Goal: Information Seeking & Learning: Learn about a topic

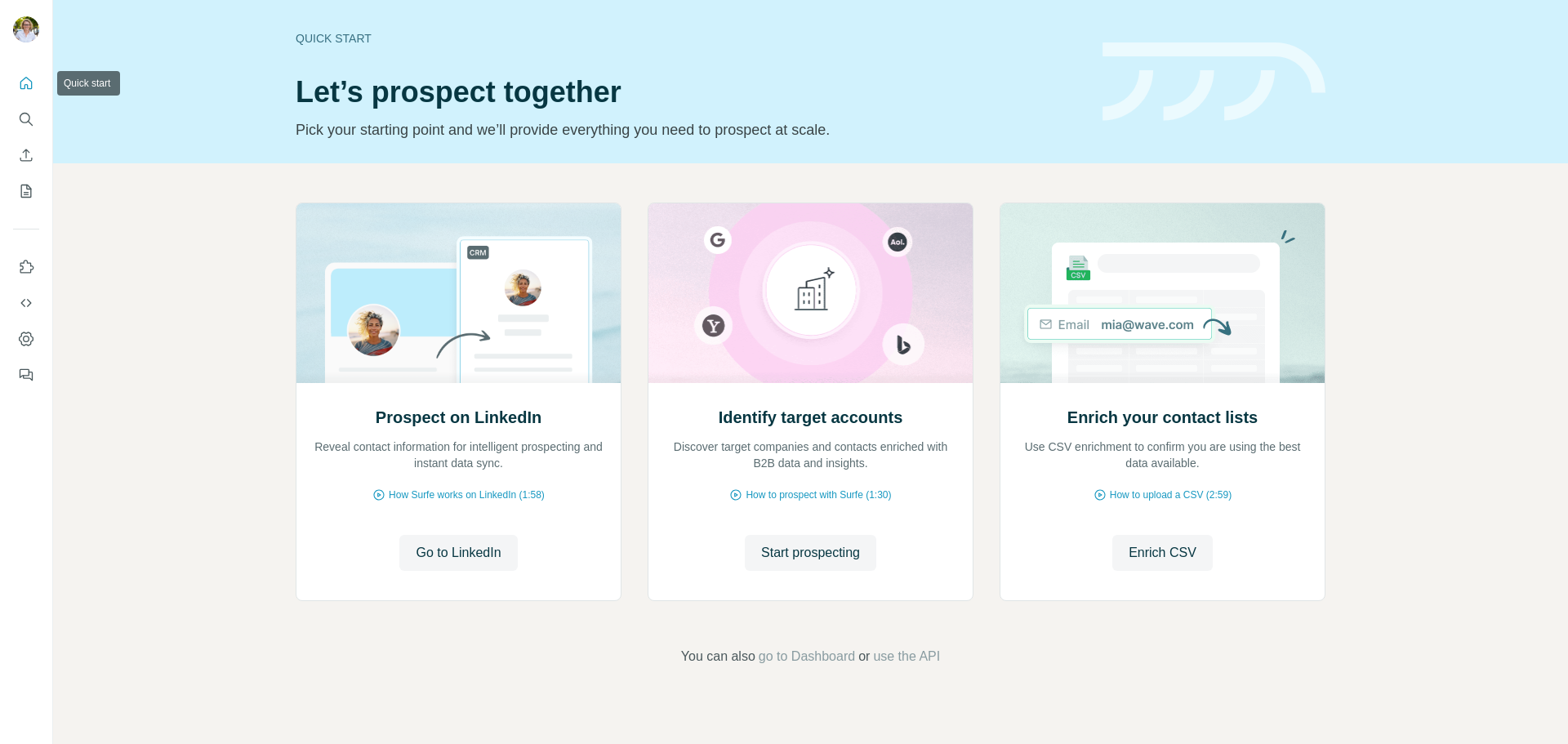
click at [26, 87] on icon "Quick start" at bounding box center [27, 84] width 17 height 17
click at [26, 114] on icon "Search" at bounding box center [27, 119] width 17 height 17
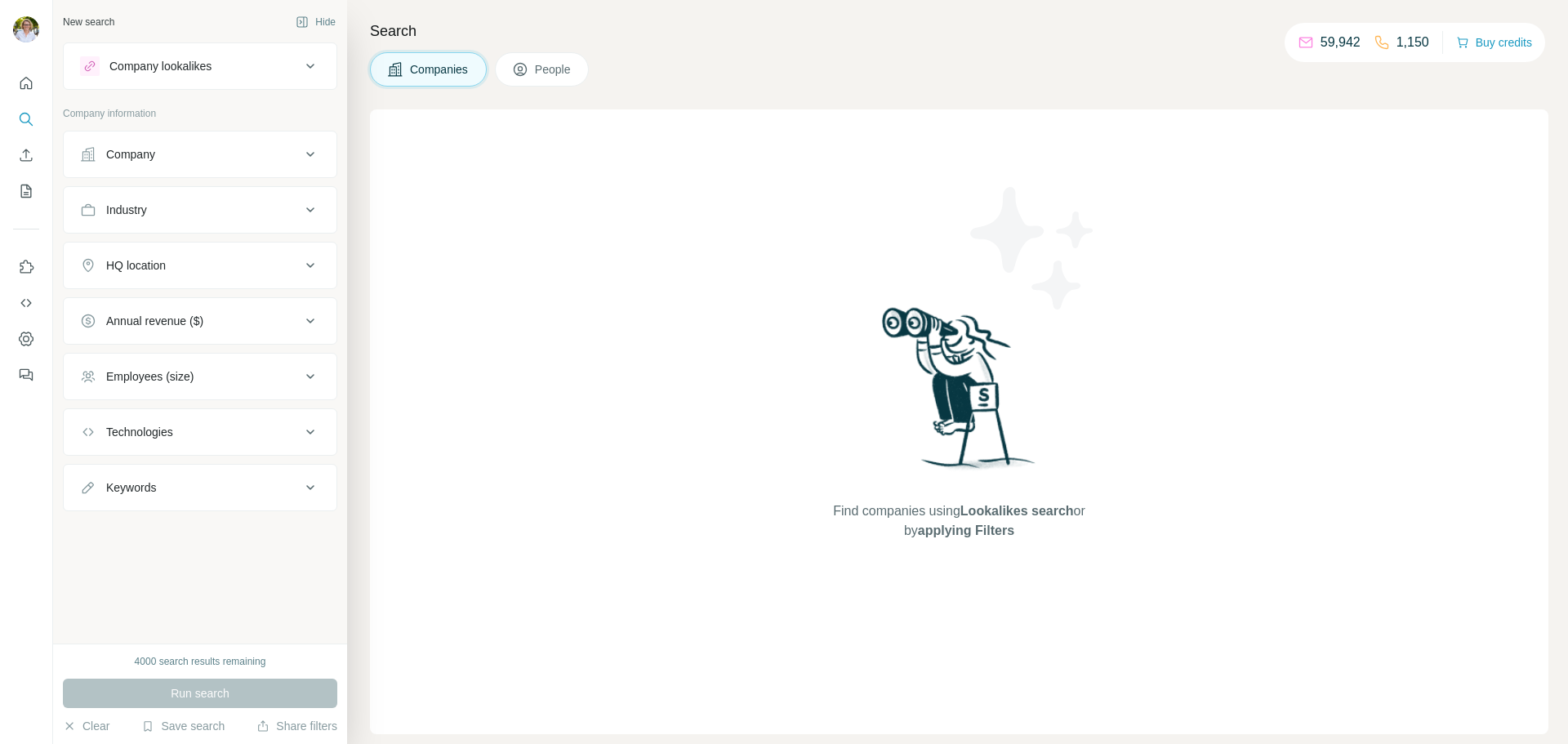
click at [549, 68] on span "People" at bounding box center [553, 70] width 38 height 17
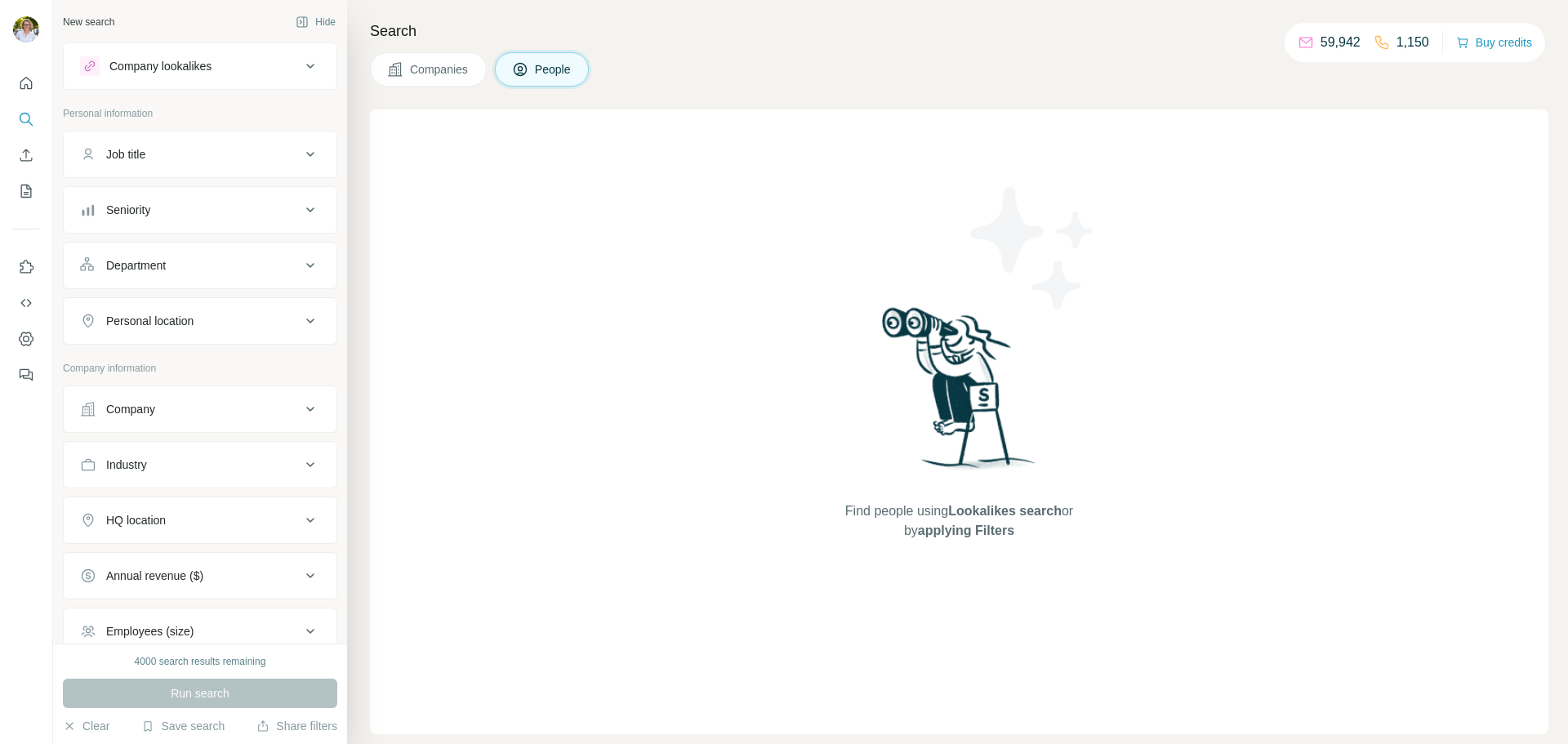
click at [300, 65] on icon at bounding box center [310, 65] width 19 height 19
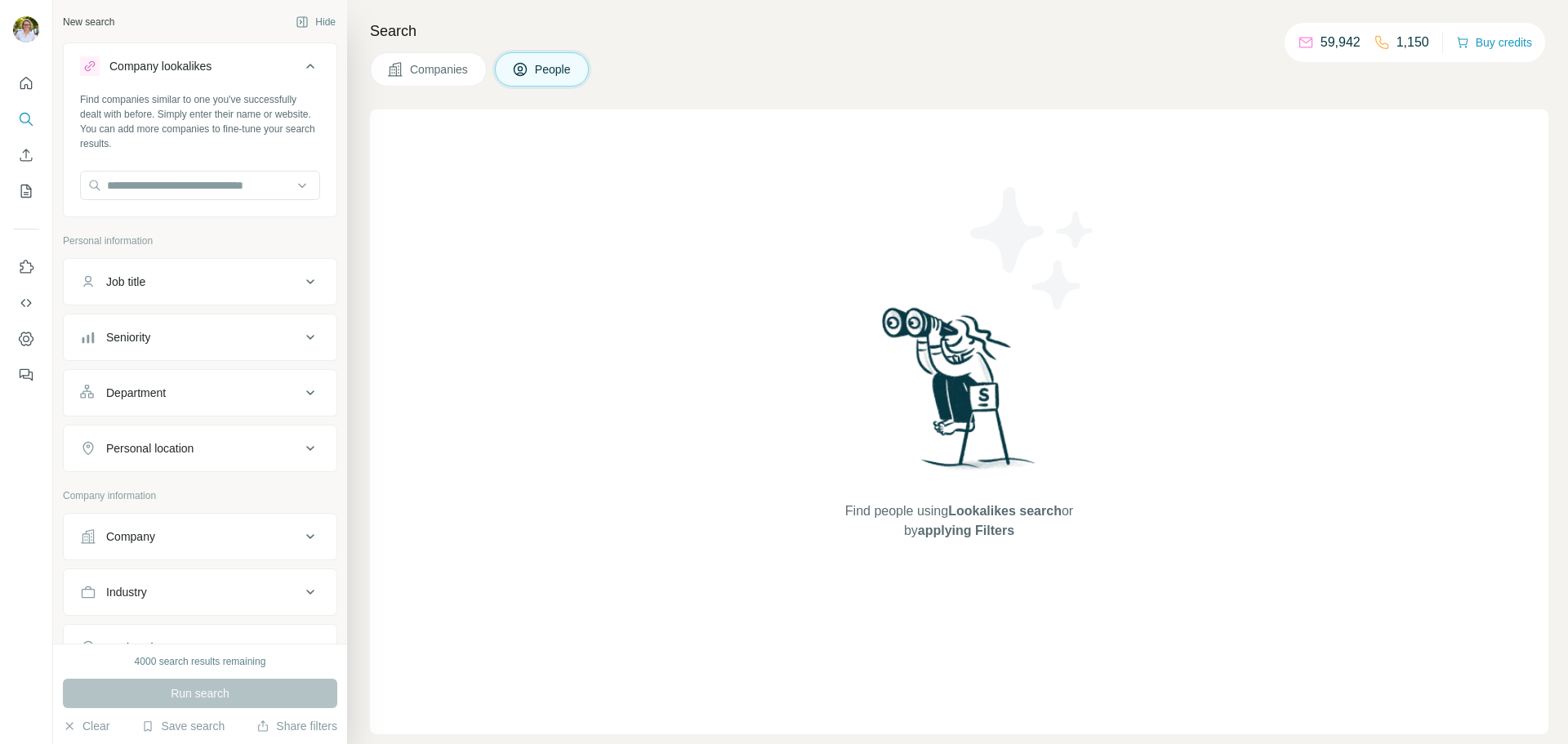
click at [206, 66] on div "Company lookalikes" at bounding box center [160, 66] width 102 height 17
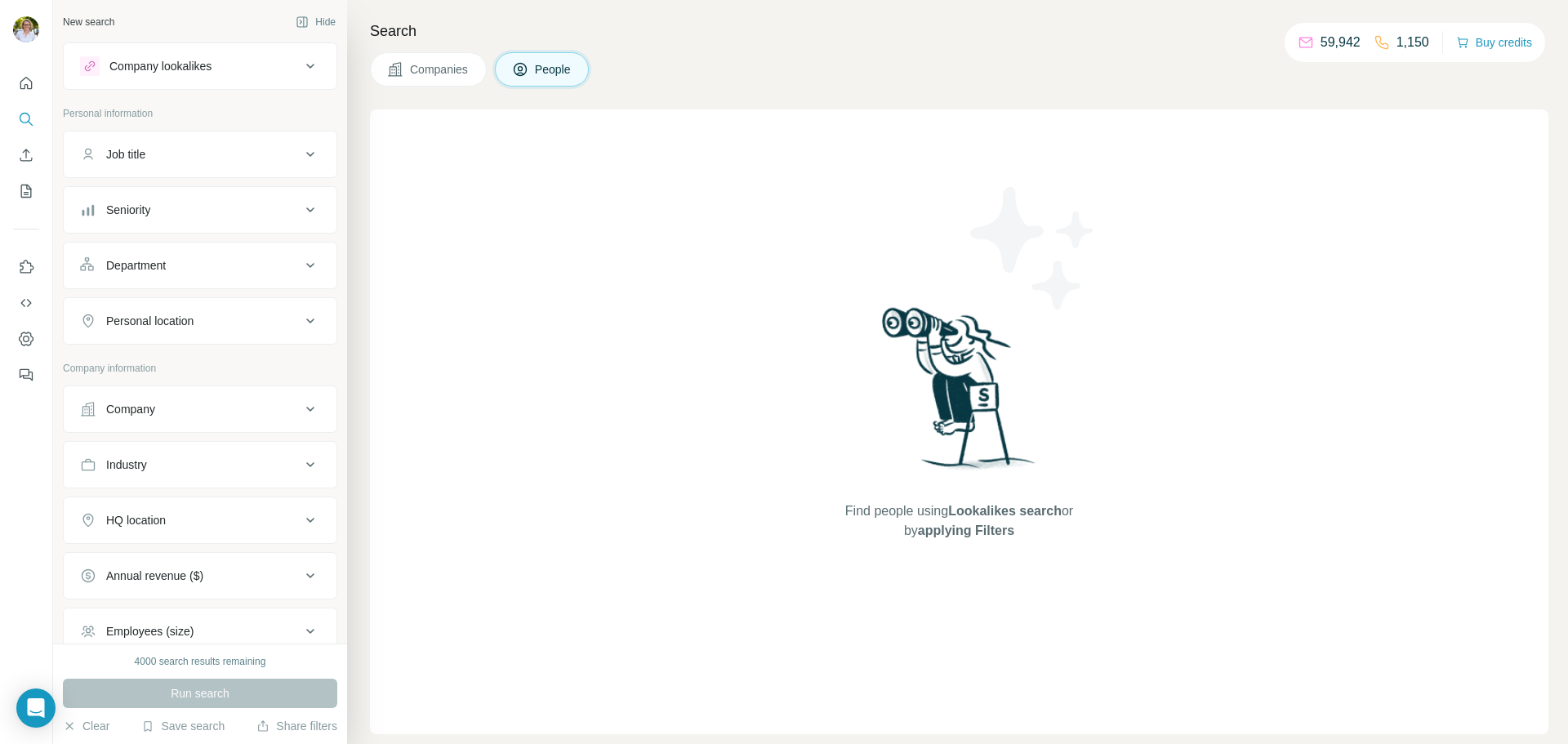
click at [222, 62] on div "Company lookalikes" at bounding box center [190, 65] width 220 height 19
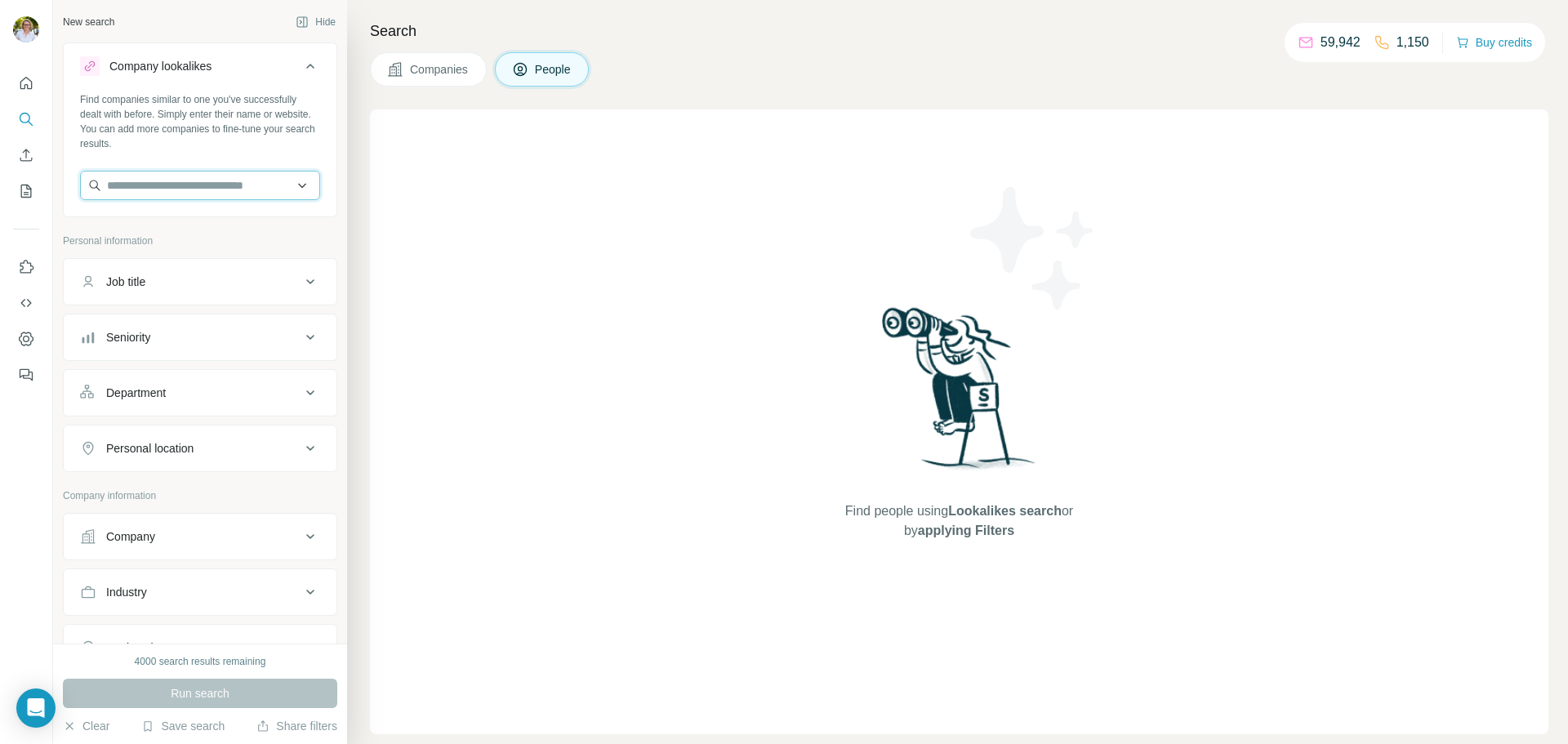
click at [177, 183] on input "text" at bounding box center [199, 186] width 240 height 29
drag, startPoint x: 152, startPoint y: 185, endPoint x: 124, endPoint y: 185, distance: 28.0
click at [124, 185] on input "********" at bounding box center [199, 186] width 240 height 29
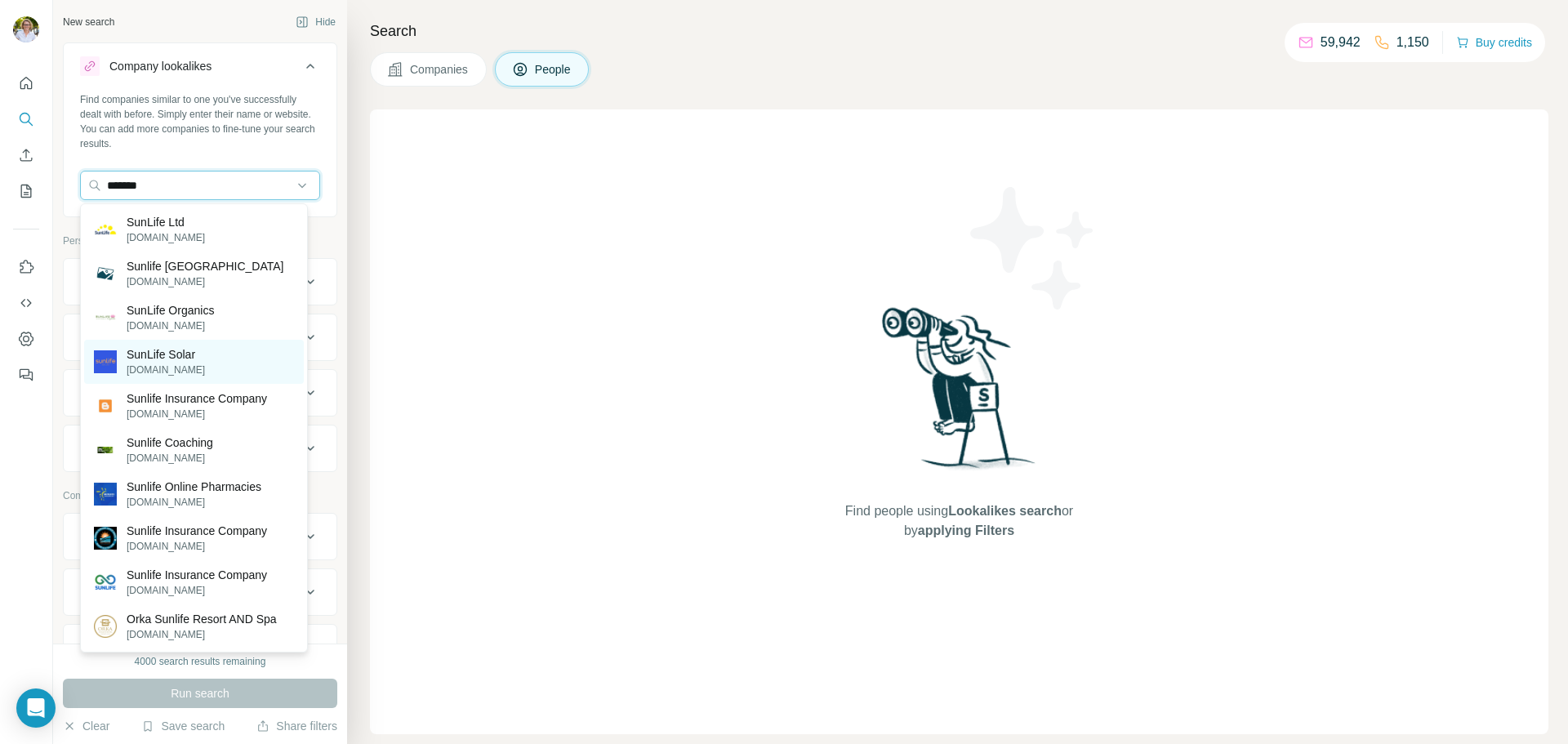
scroll to position [82, 0]
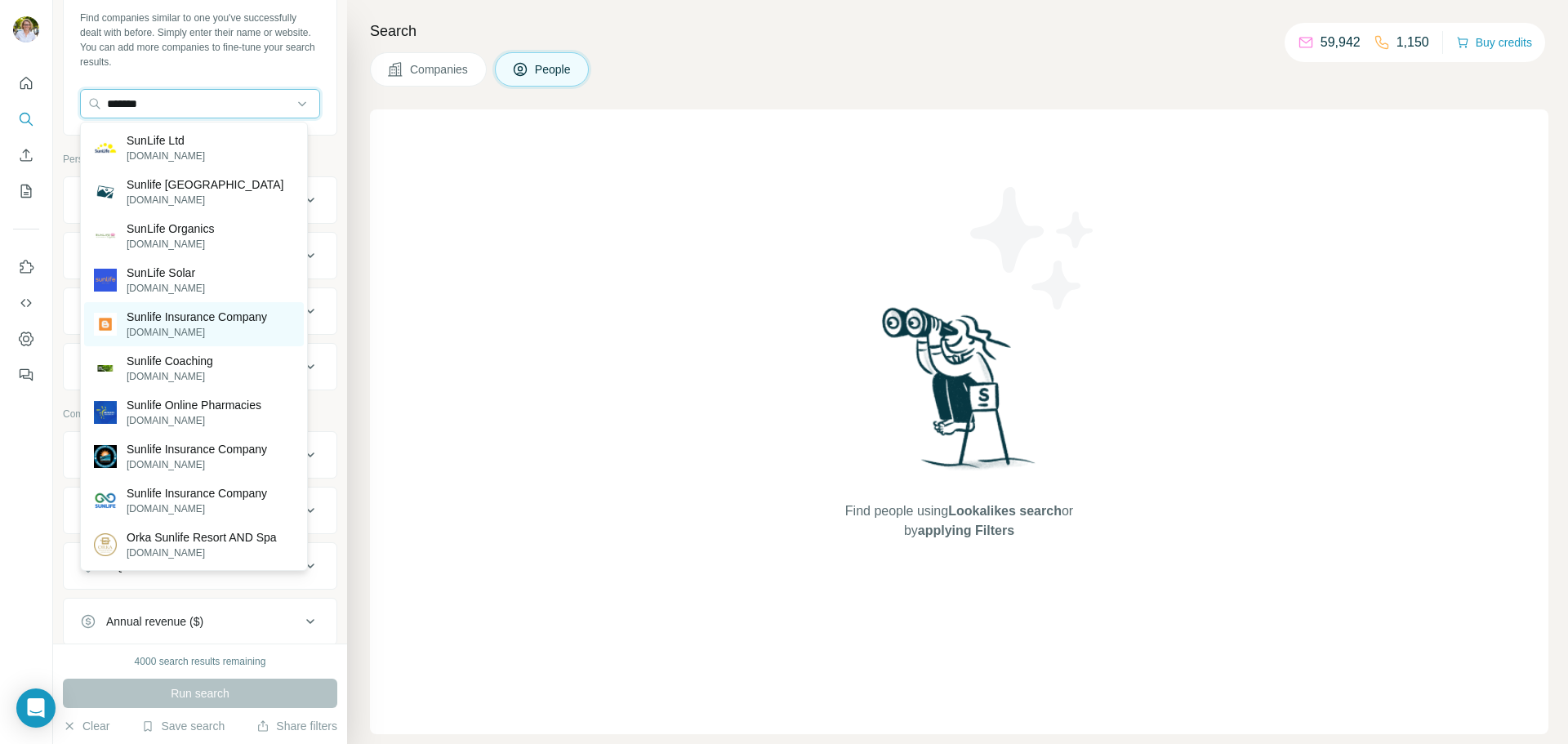
type input "*******"
click at [197, 319] on p "Sunlife Insurance Company" at bounding box center [197, 317] width 141 height 17
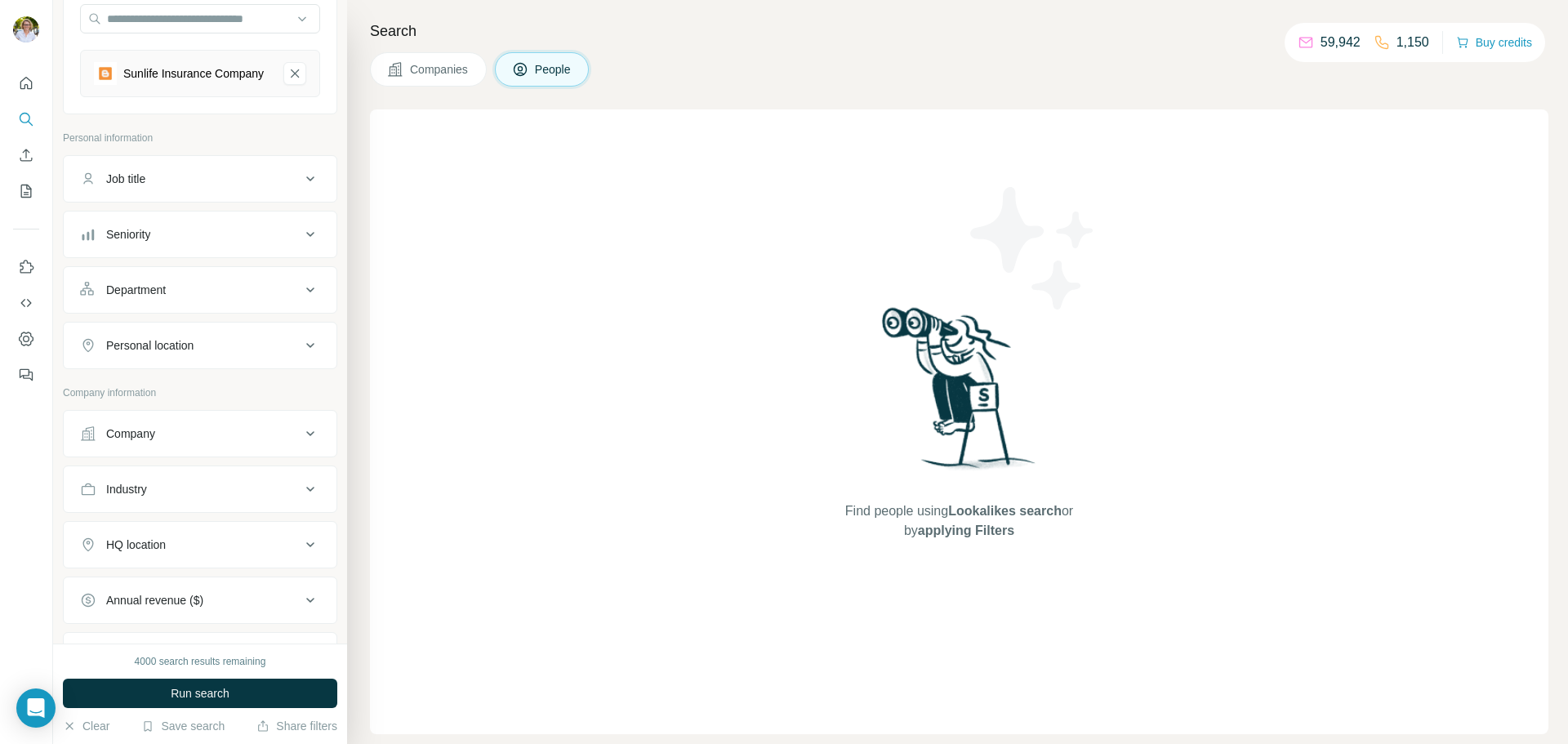
scroll to position [163, 0]
click at [249, 190] on div "Job title" at bounding box center [190, 182] width 220 height 17
click at [202, 232] on input "text" at bounding box center [184, 223] width 208 height 29
type input "**********"
click at [300, 228] on icon "button" at bounding box center [306, 222] width 12 height 10
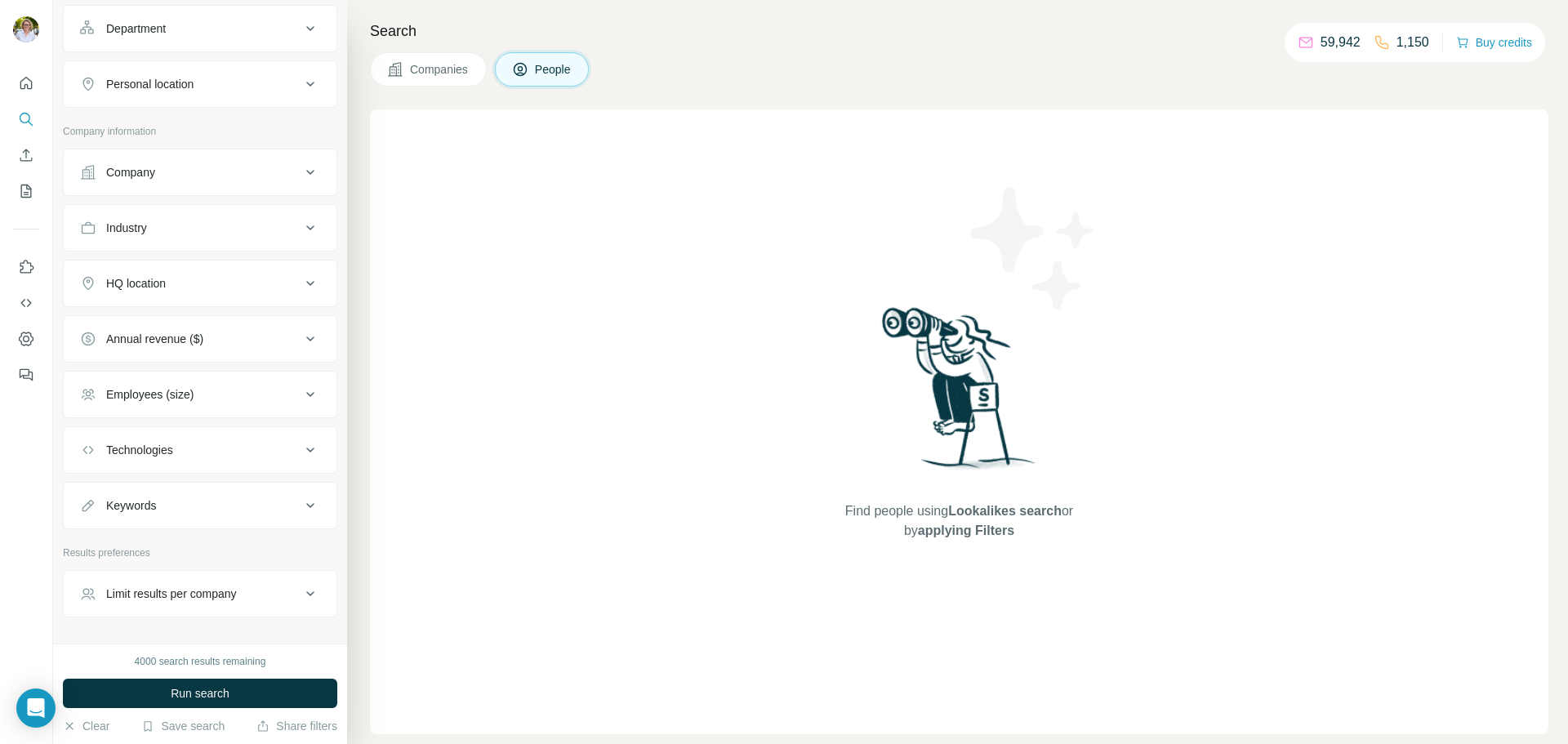
scroll to position [571, 0]
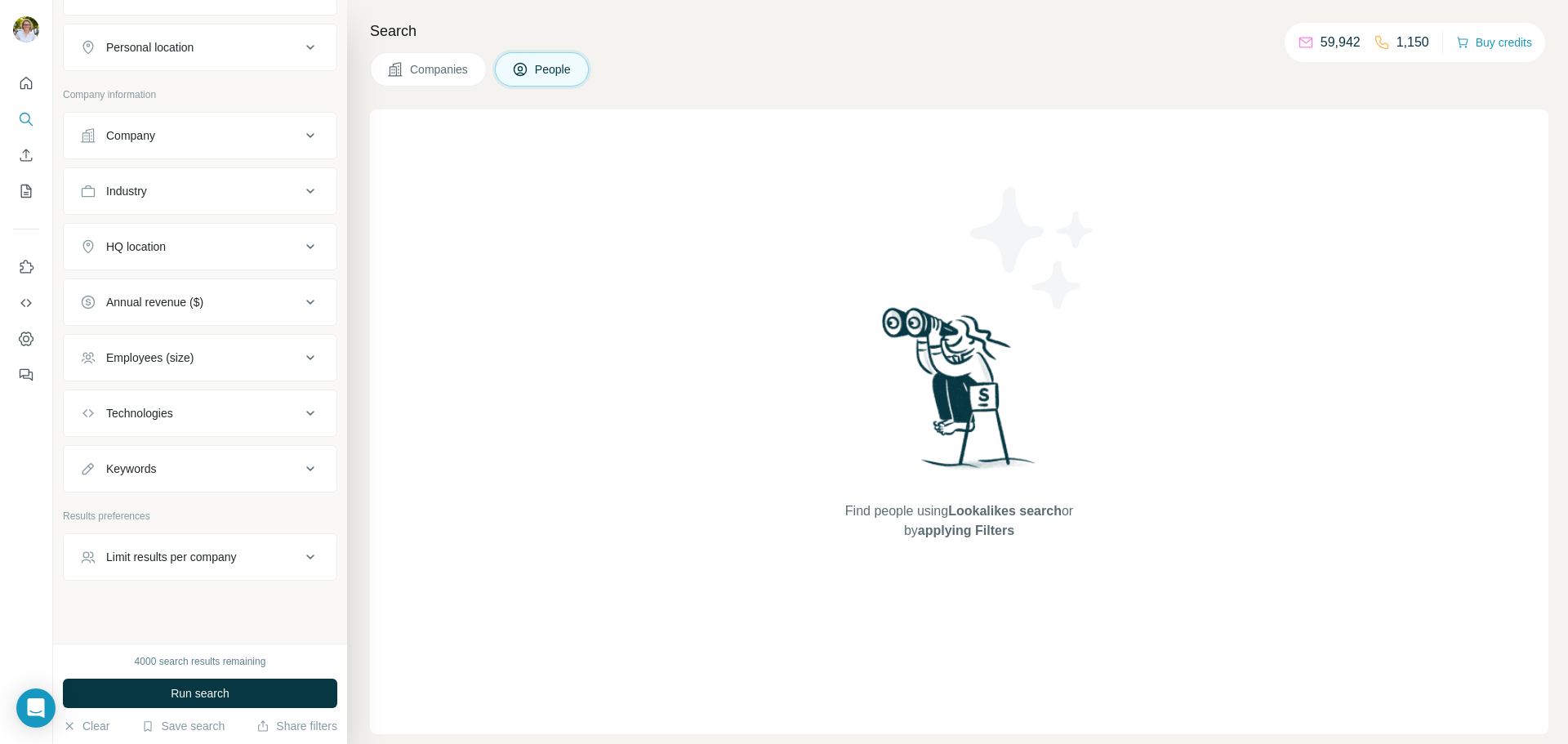
click at [300, 253] on icon at bounding box center [310, 246] width 19 height 19
click at [240, 292] on input "text" at bounding box center [199, 287] width 240 height 29
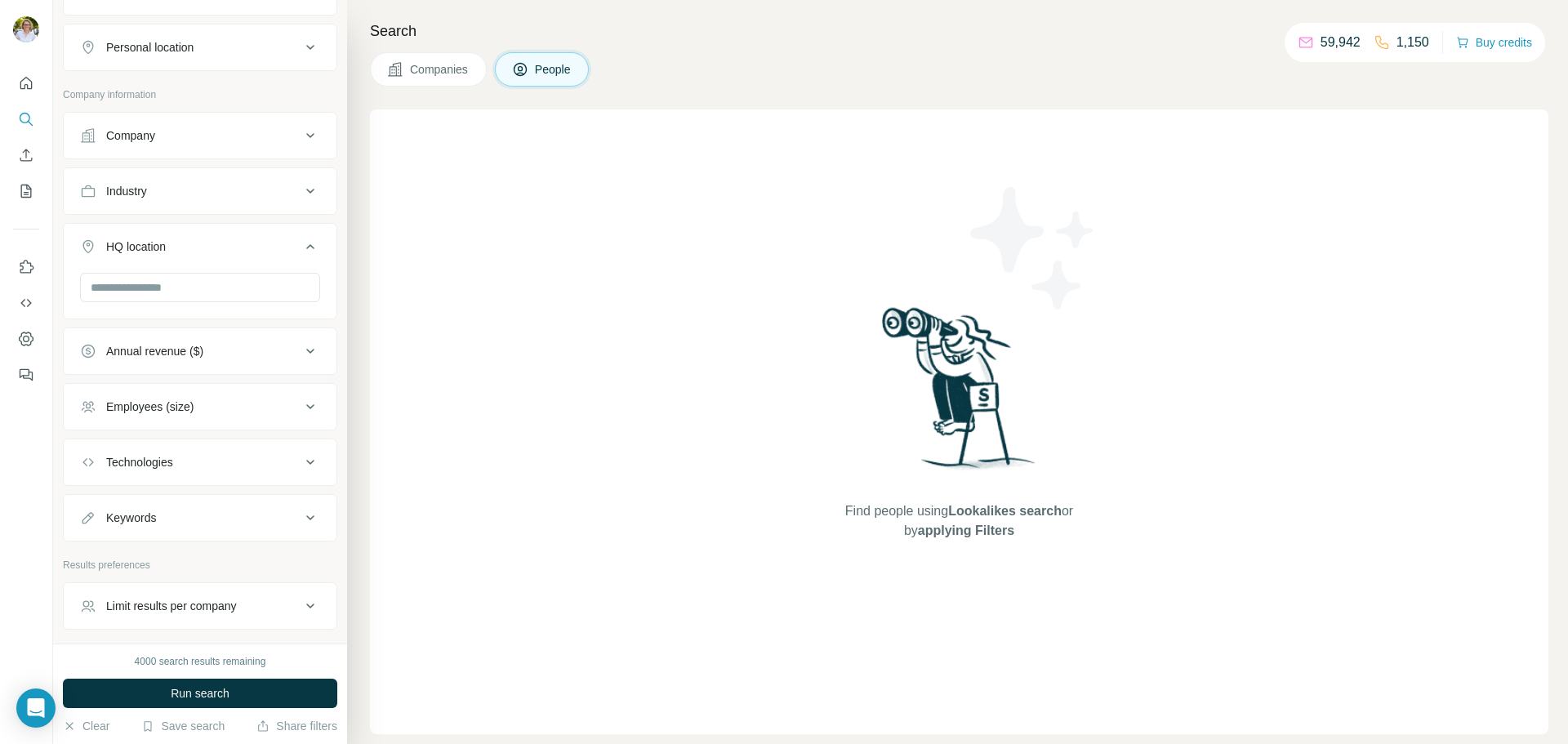
click at [300, 254] on icon at bounding box center [310, 246] width 19 height 19
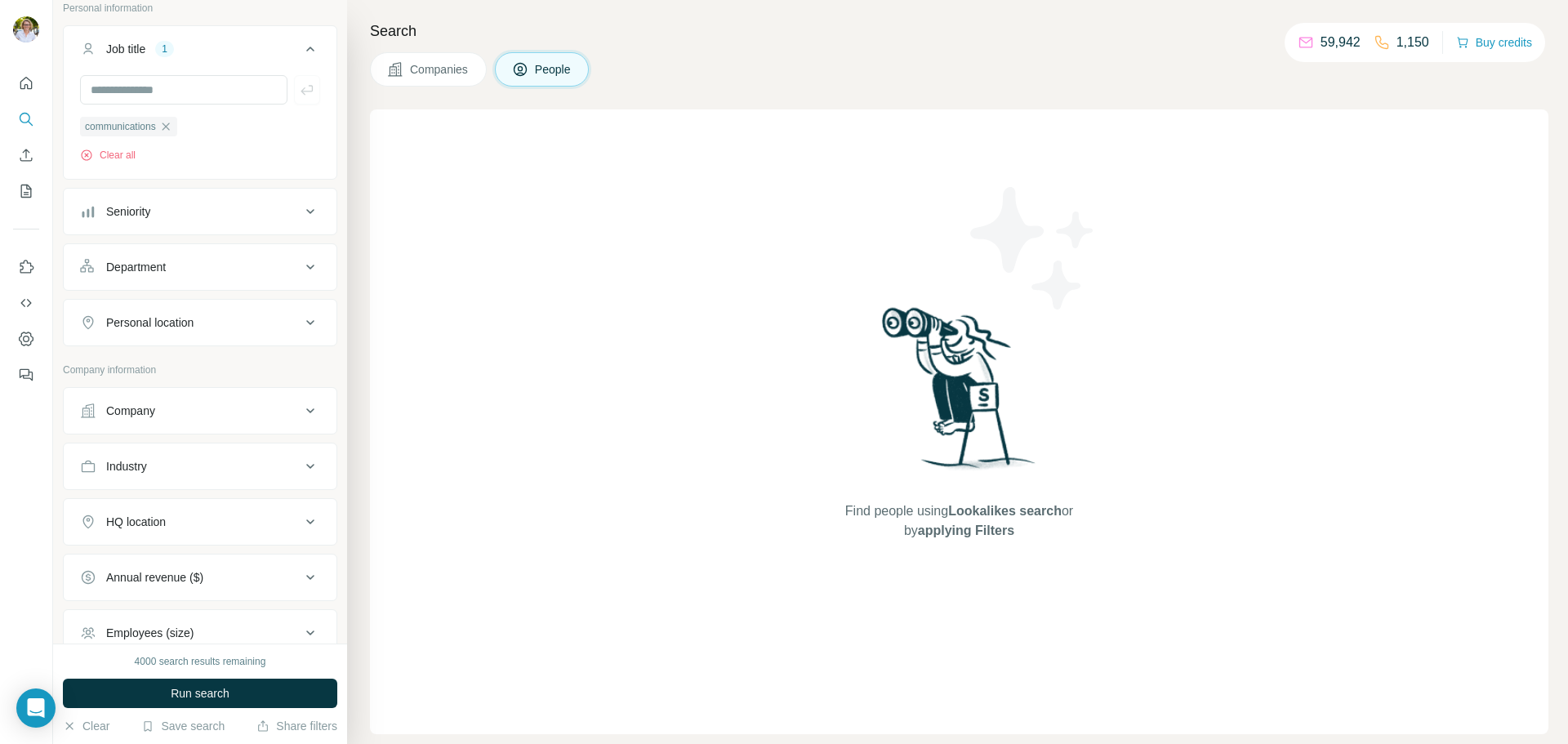
scroll to position [245, 0]
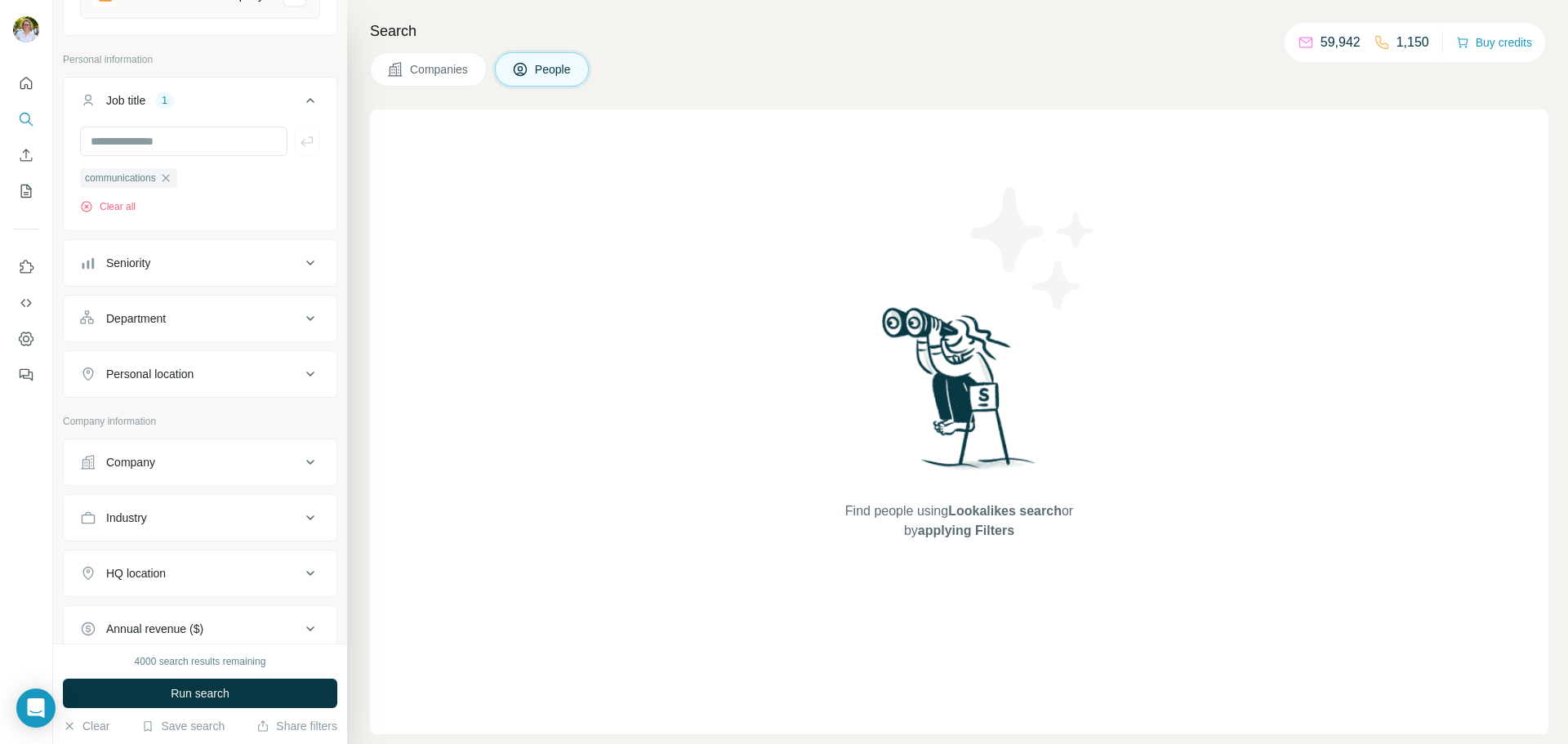
click at [284, 380] on div "Personal location" at bounding box center [190, 374] width 220 height 17
click at [213, 412] on input "text" at bounding box center [199, 415] width 240 height 29
type input "*********"
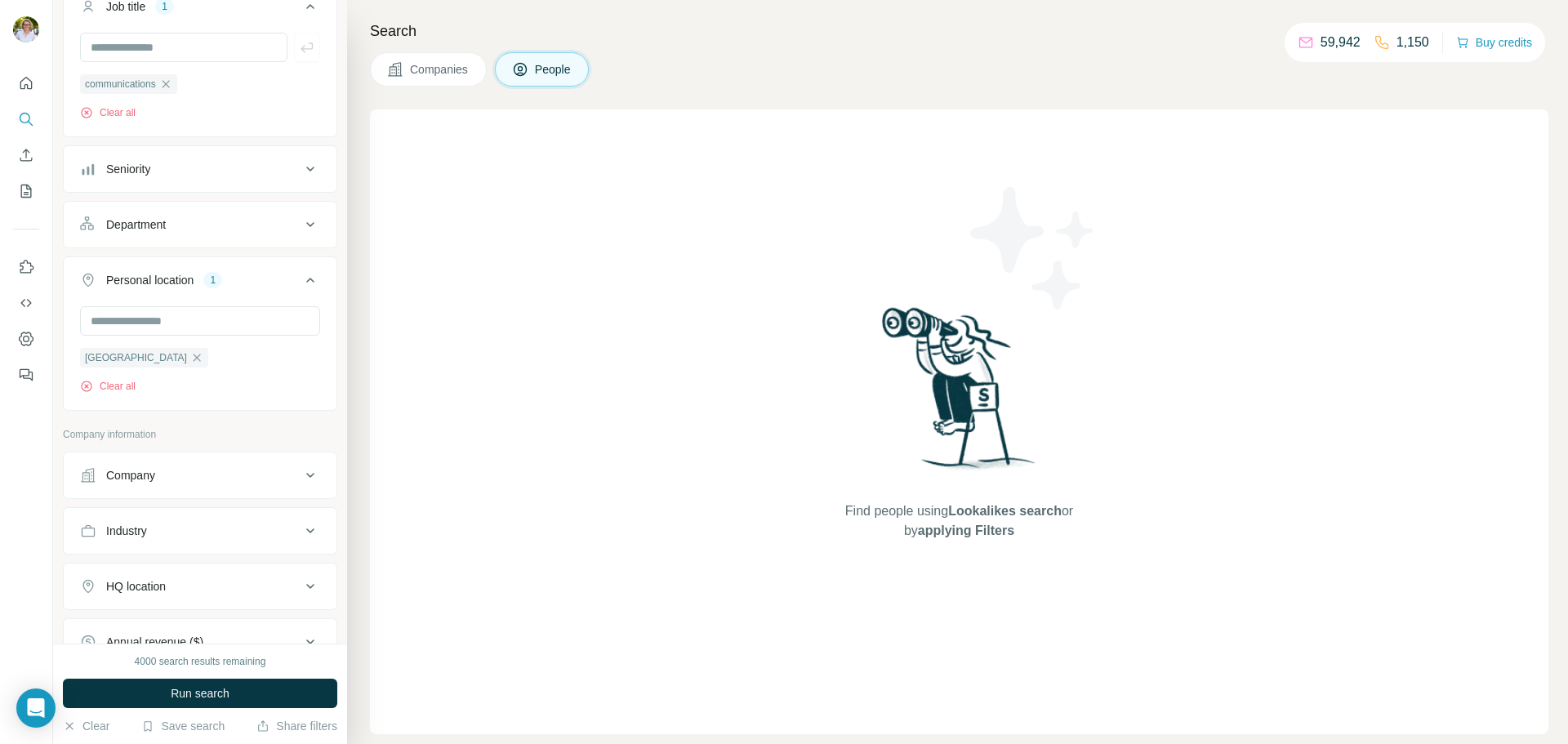
scroll to position [327, 0]
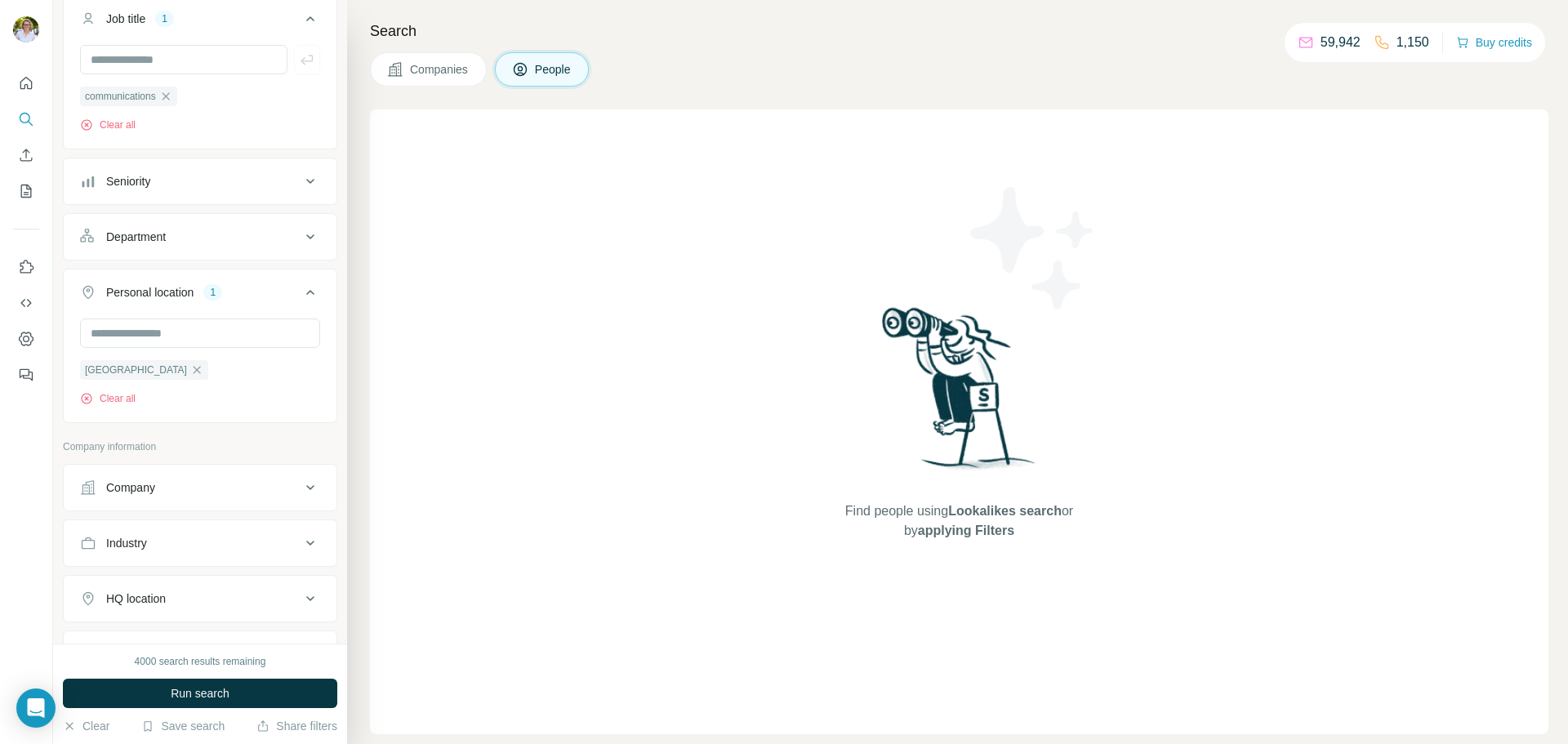
click at [300, 246] on icon at bounding box center [310, 236] width 19 height 19
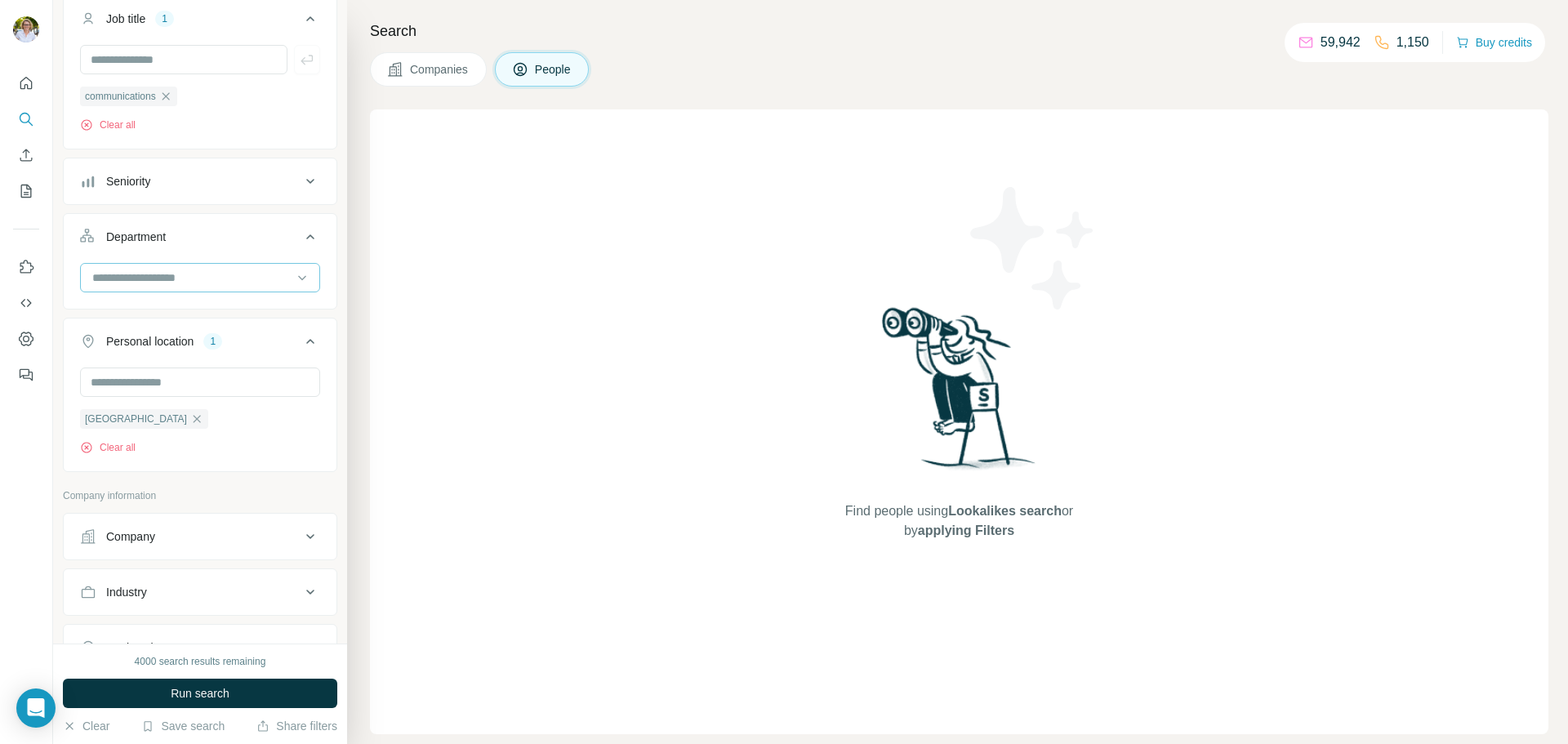
click at [236, 279] on input at bounding box center [192, 278] width 202 height 18
type input "*"
type input "**"
click at [216, 328] on p "PR and Communications" at bounding box center [157, 325] width 127 height 17
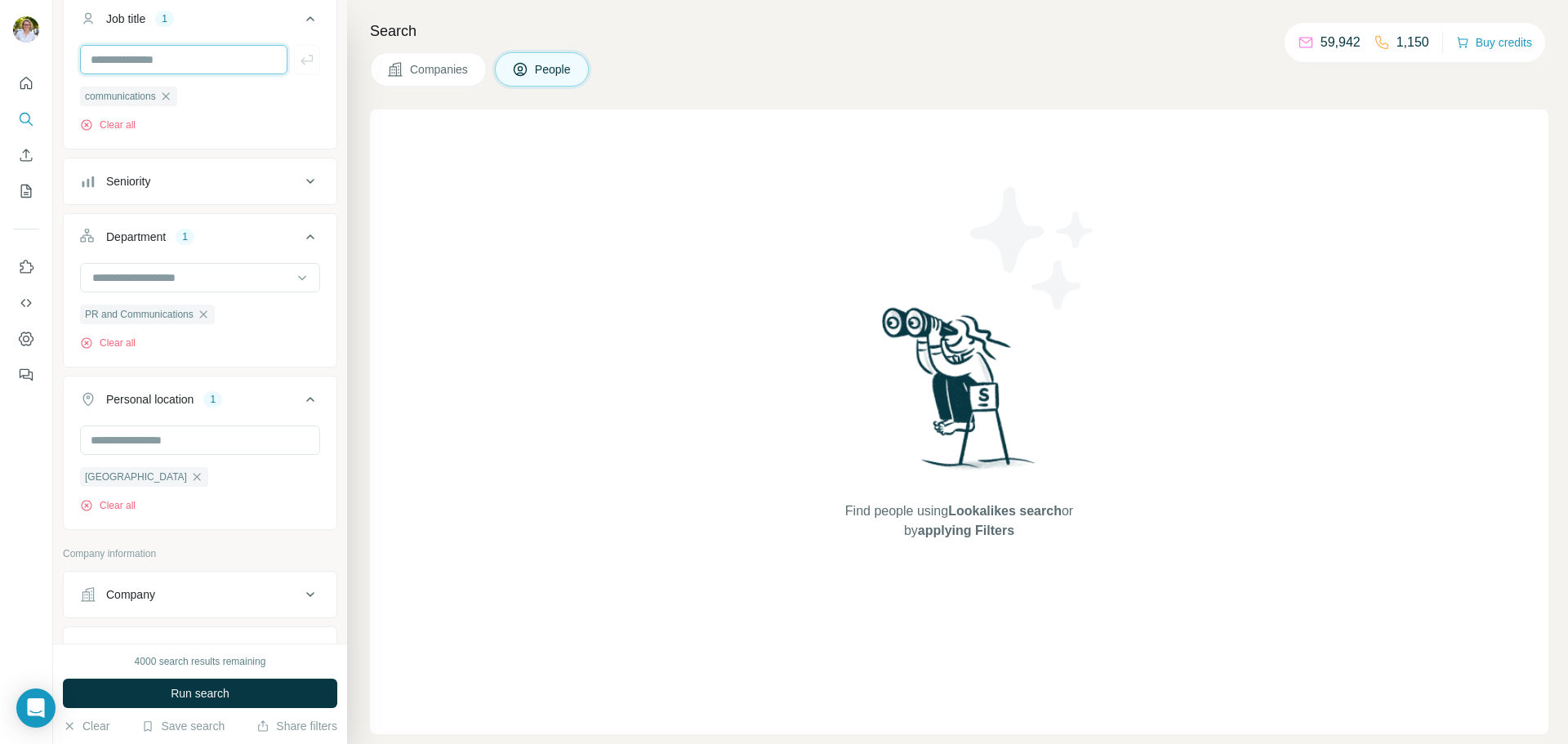
click at [187, 72] on input "text" at bounding box center [184, 60] width 208 height 29
type input "*****"
type input "**"
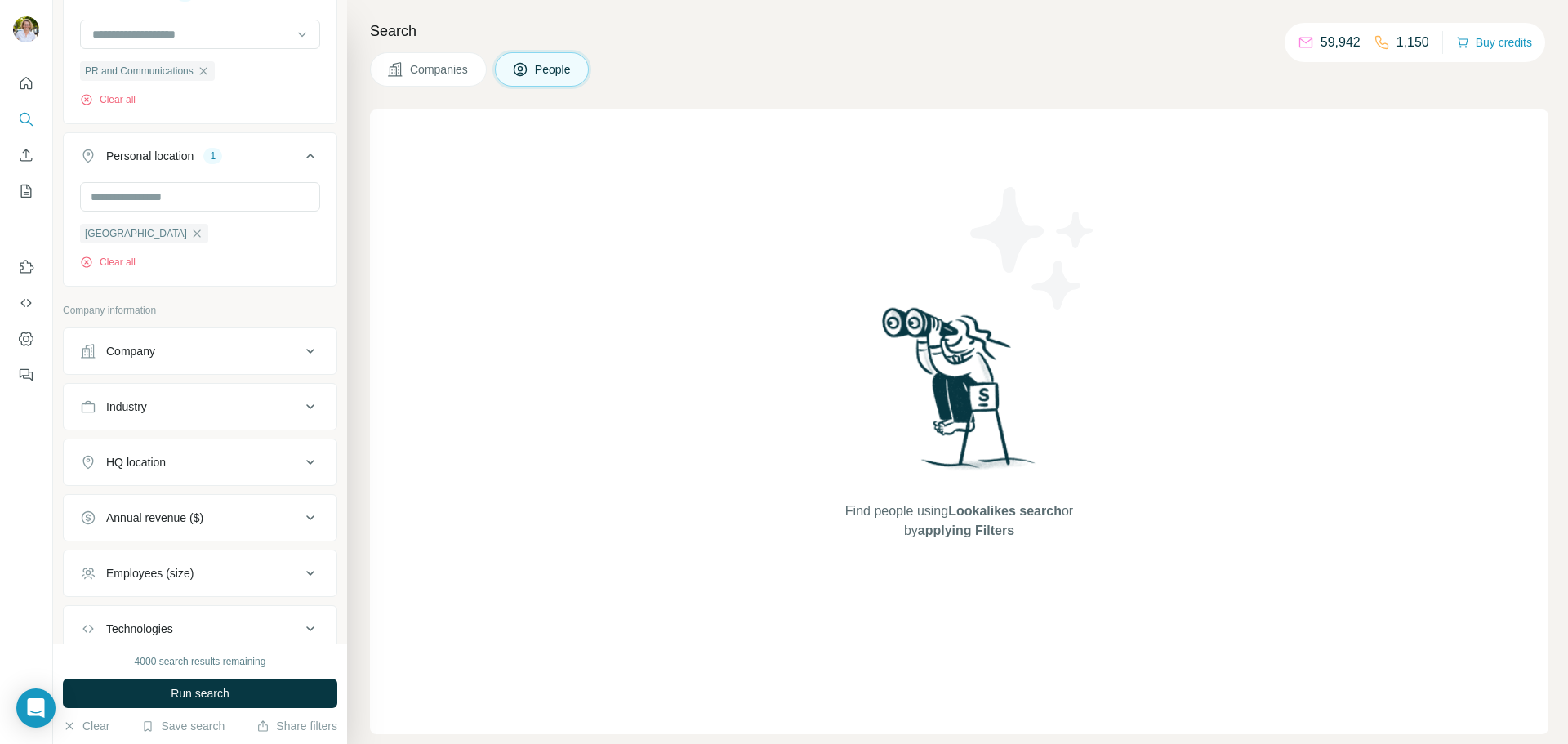
scroll to position [571, 0]
click at [219, 696] on span "Run search" at bounding box center [200, 693] width 59 height 17
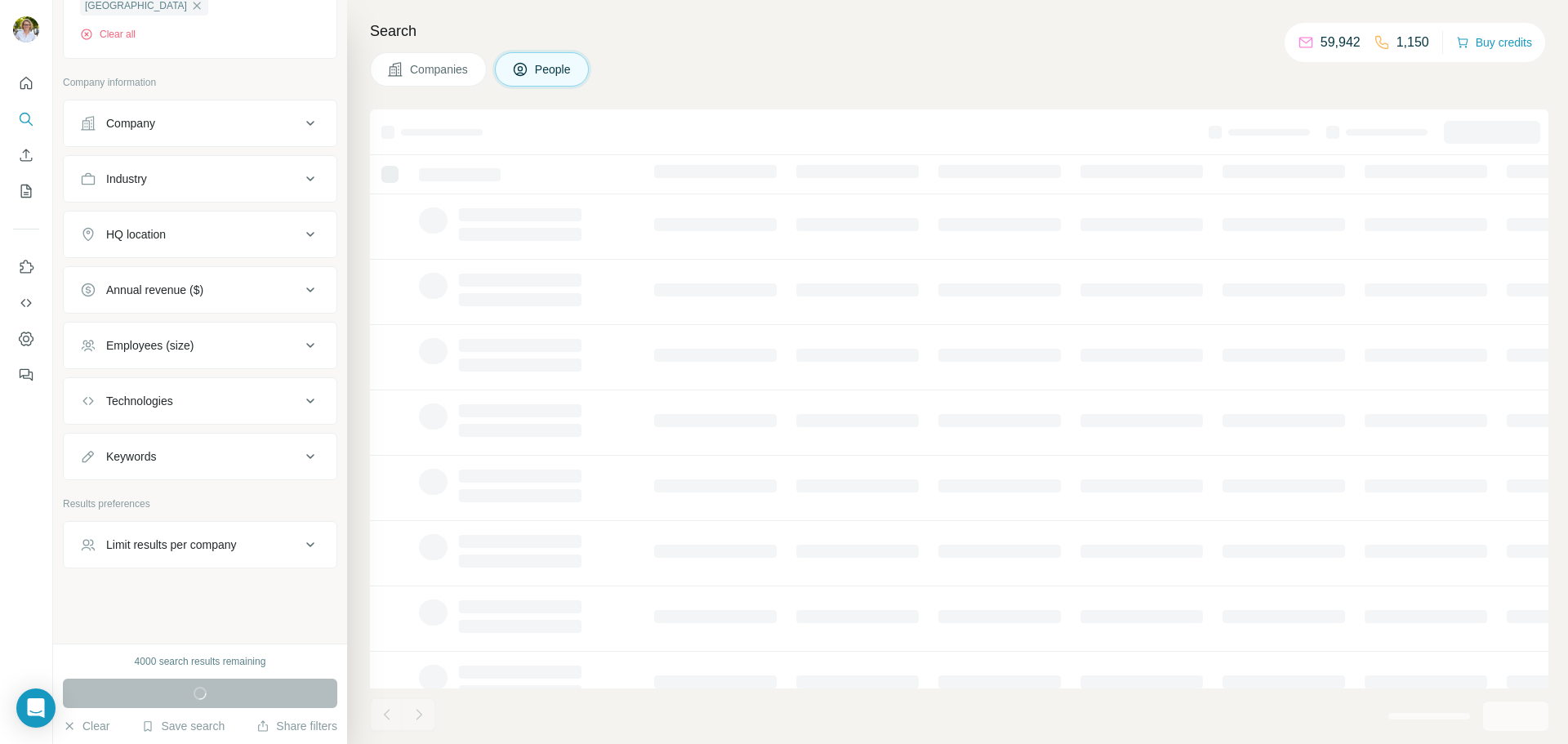
scroll to position [810, 0]
click at [282, 542] on div "Limit results per company" at bounding box center [190, 545] width 220 height 17
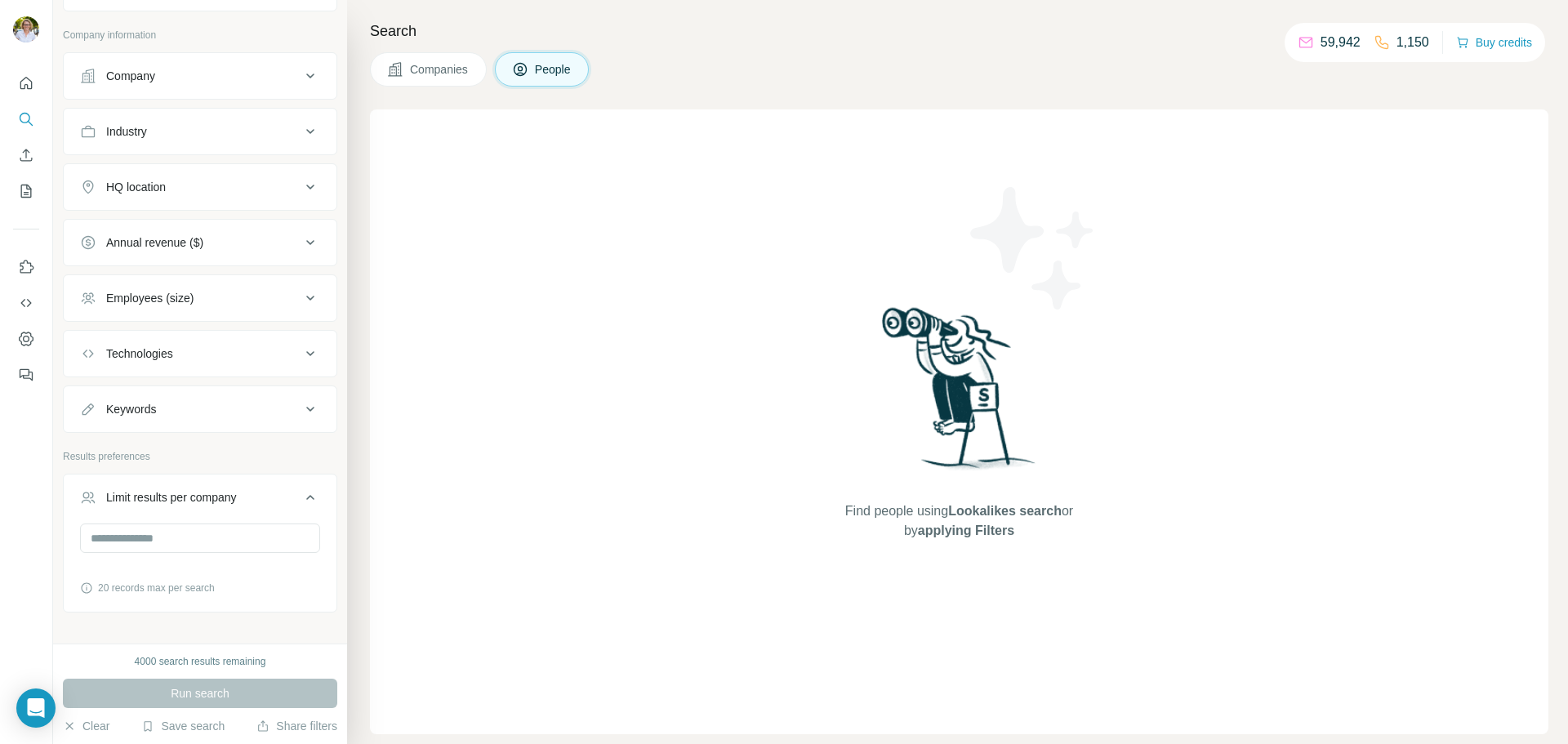
scroll to position [902, 0]
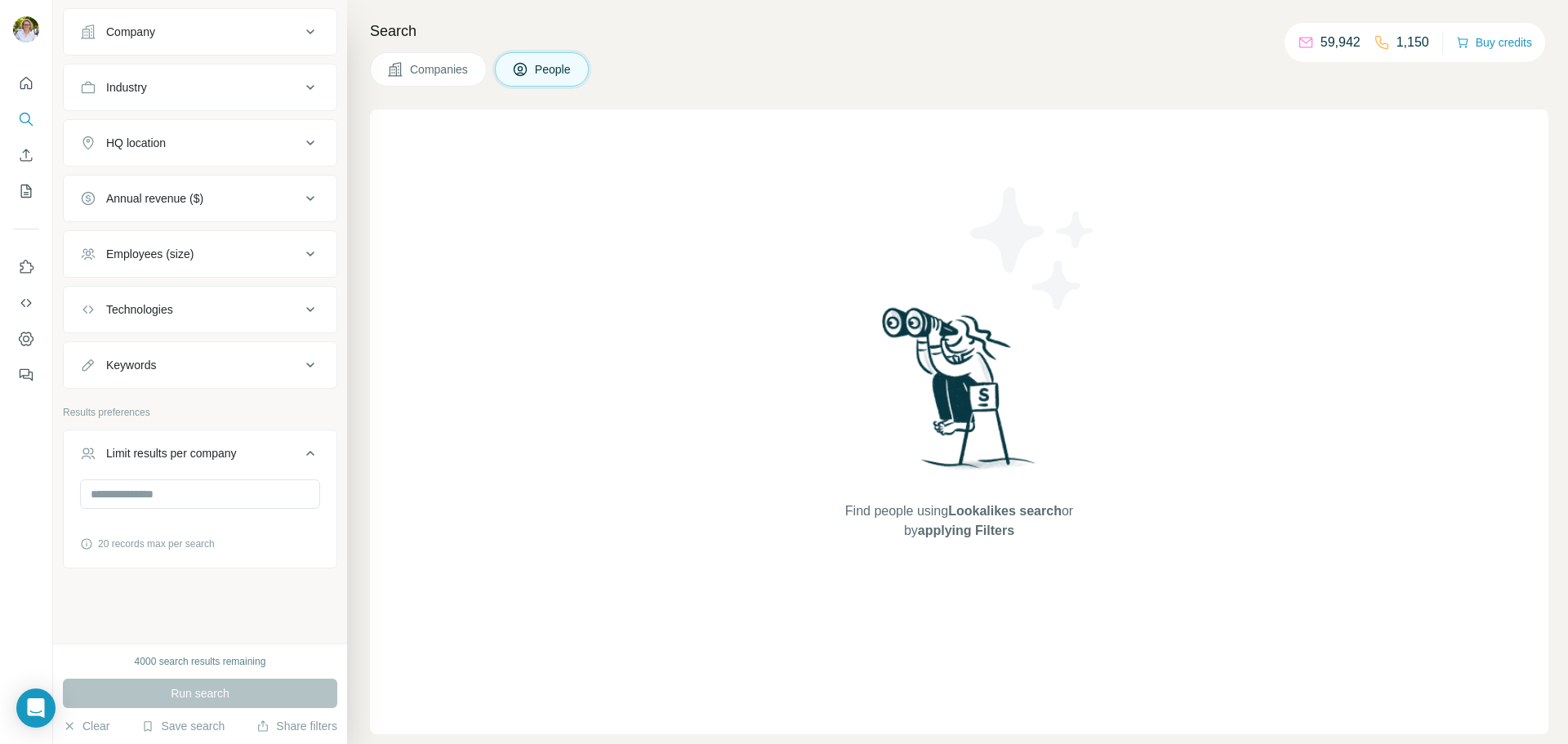
drag, startPoint x: 831, startPoint y: 330, endPoint x: 827, endPoint y: 319, distance: 11.7
click at [831, 328] on div "Find people using Lookalikes search or by applying Filters" at bounding box center [960, 422] width 294 height 625
click at [333, 542] on div "New search Hide Company lookalikes 1 Find companies similar to one you've succe…" at bounding box center [200, 321] width 294 height 644
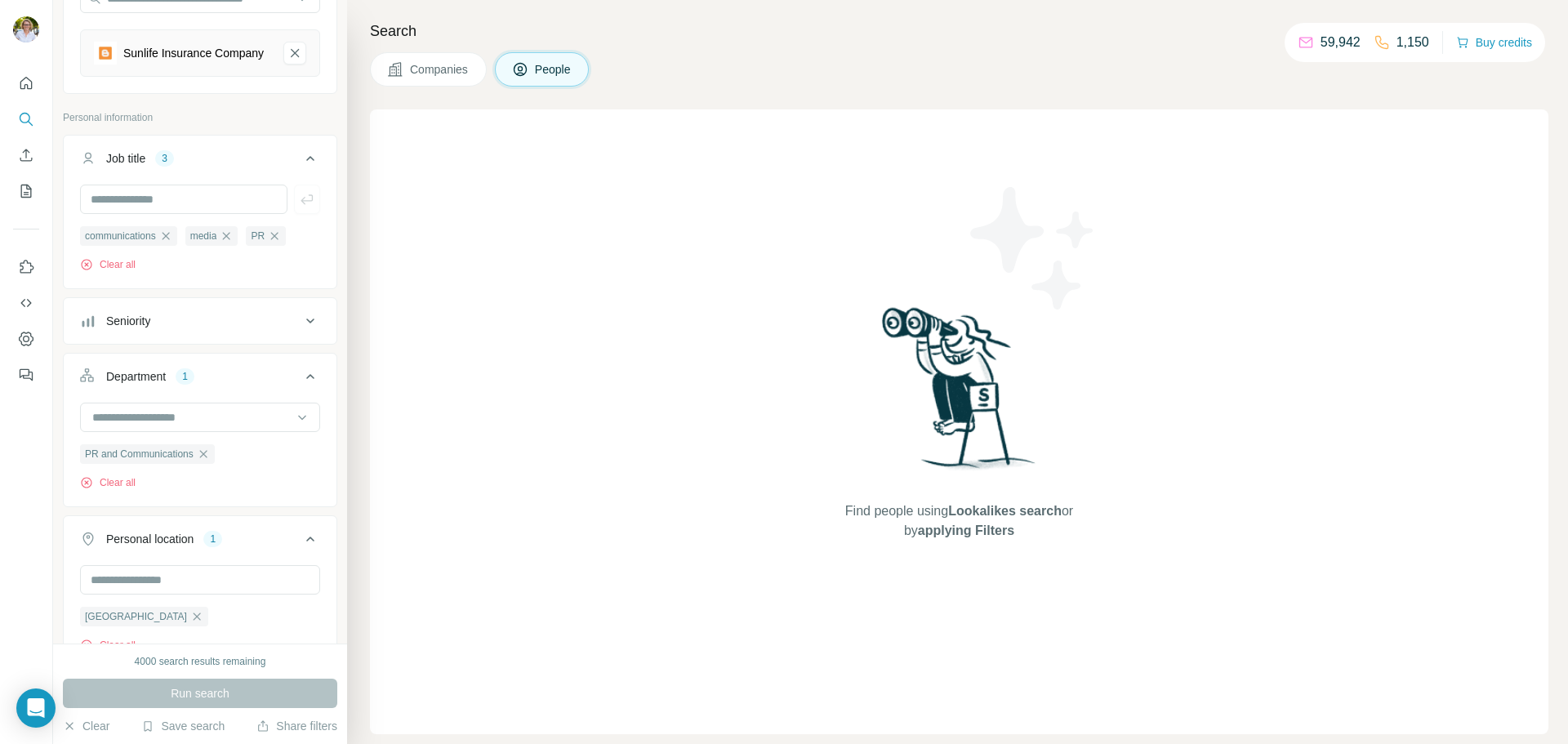
scroll to position [0, 0]
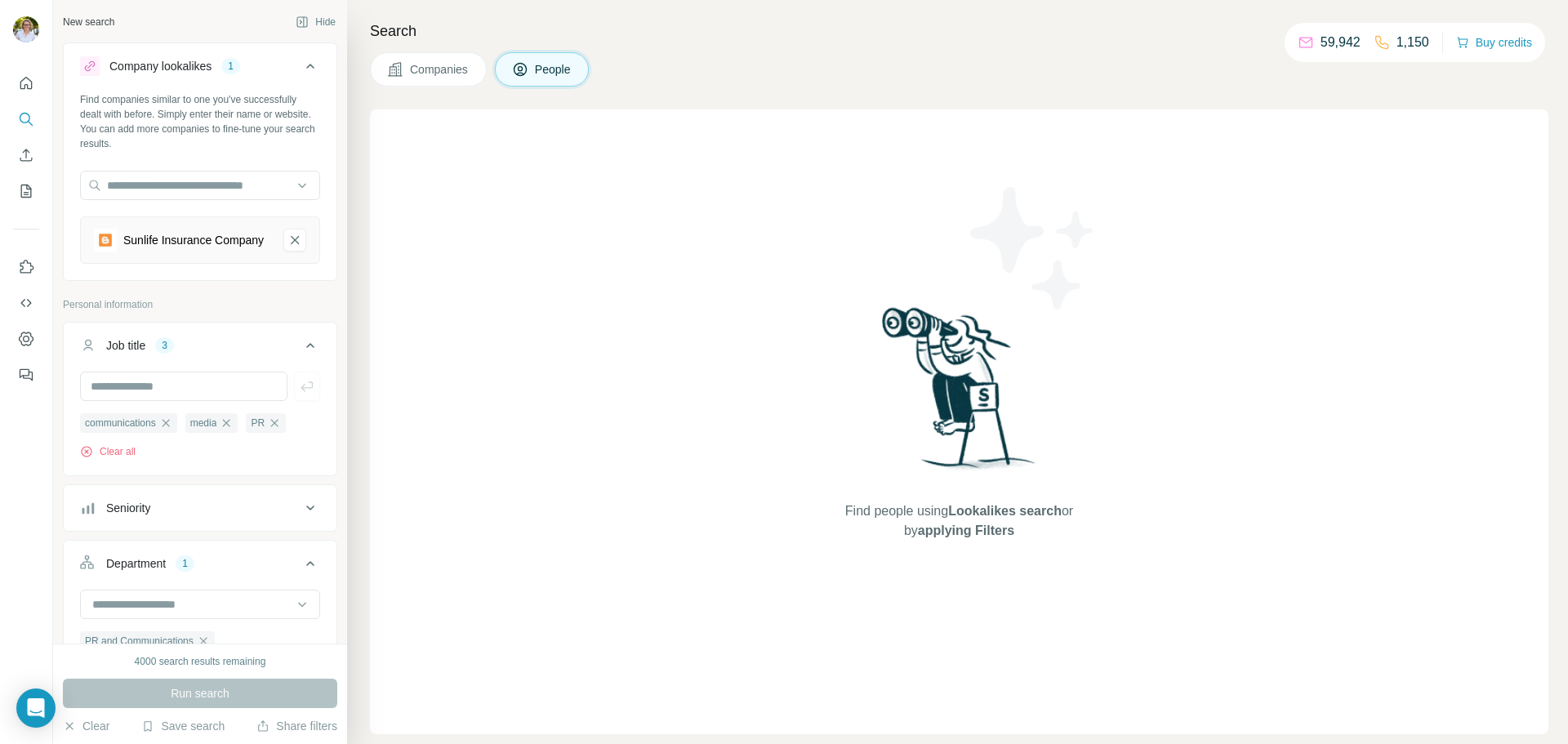
click at [425, 63] on span "Companies" at bounding box center [439, 70] width 60 height 17
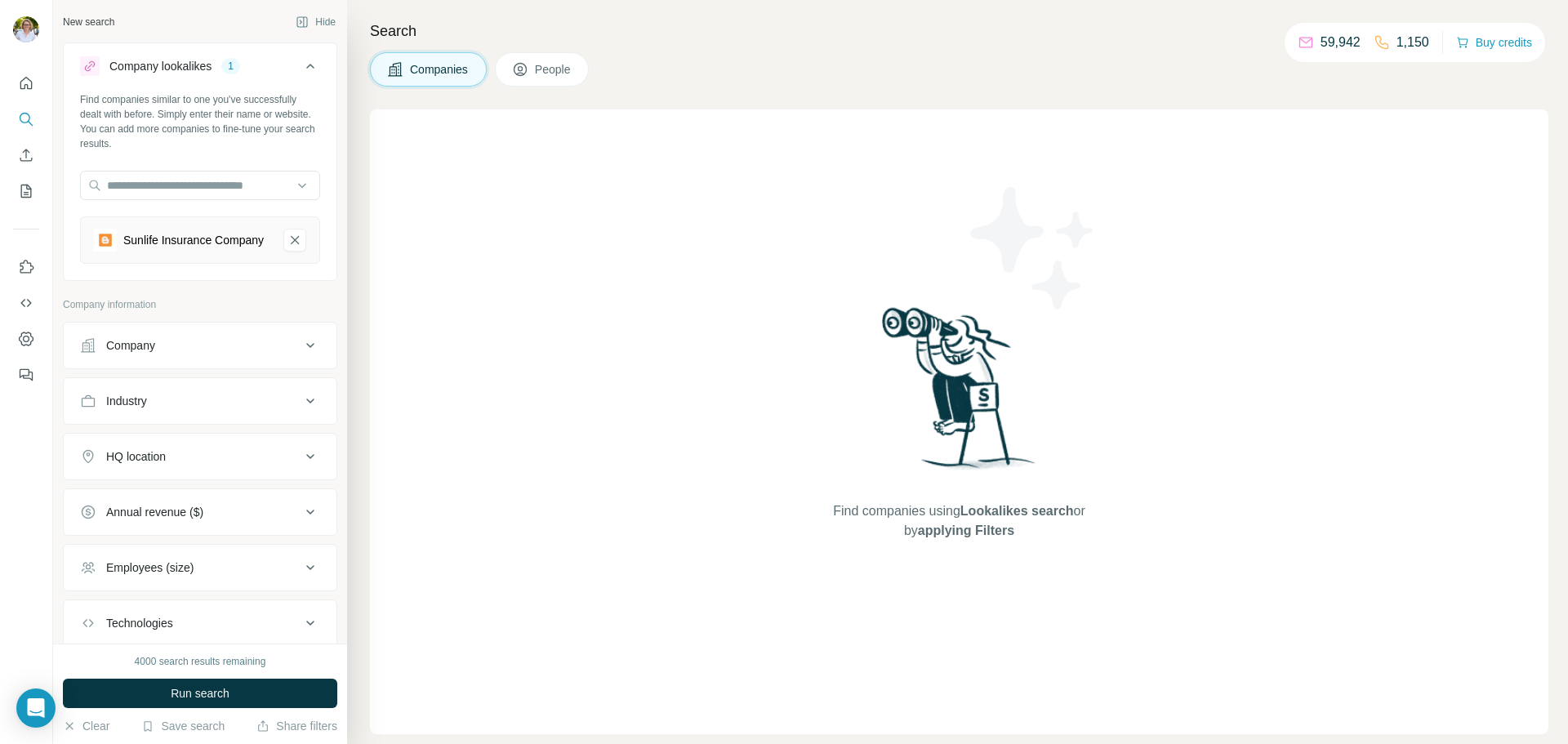
click at [221, 696] on span "Run search" at bounding box center [200, 693] width 59 height 17
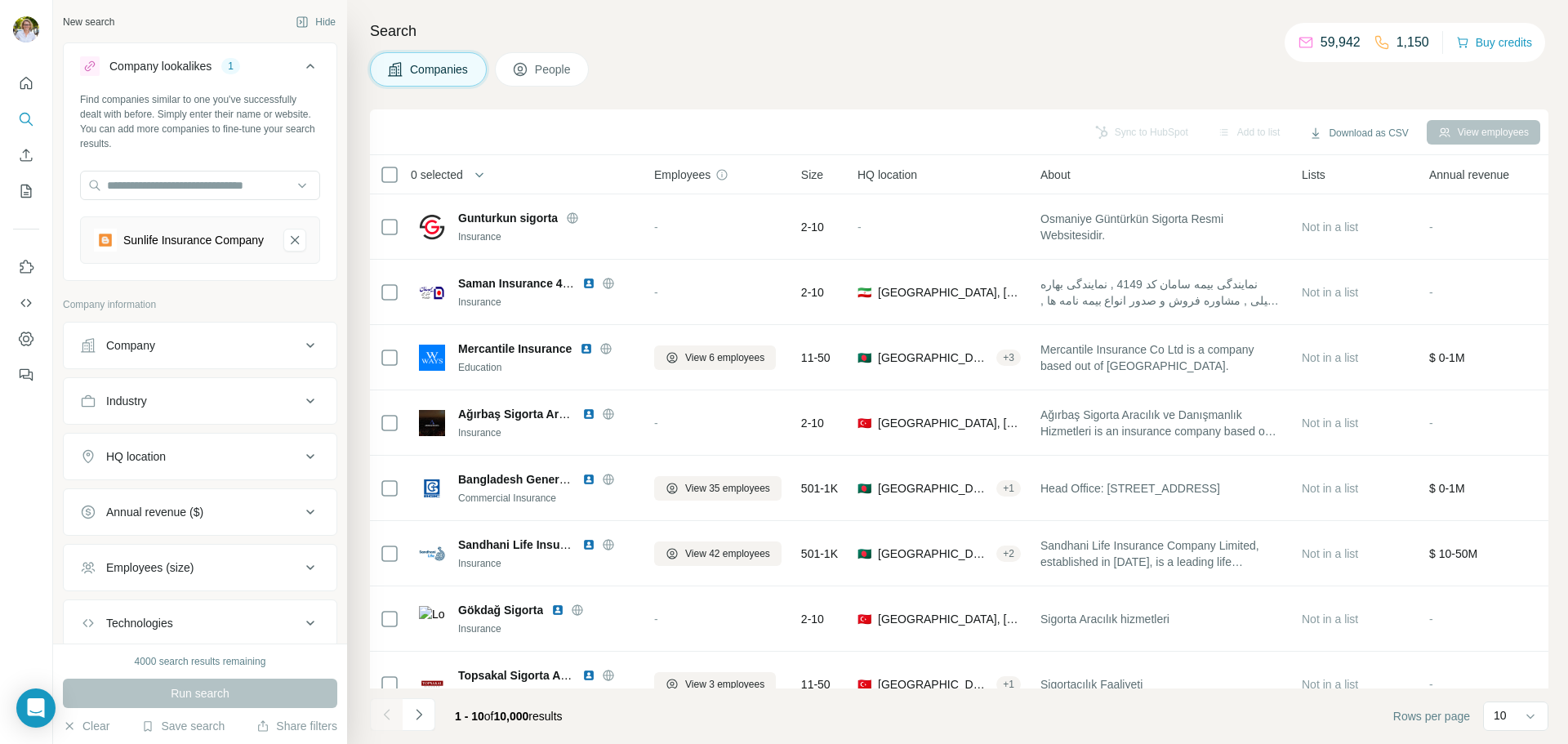
scroll to position [114, 0]
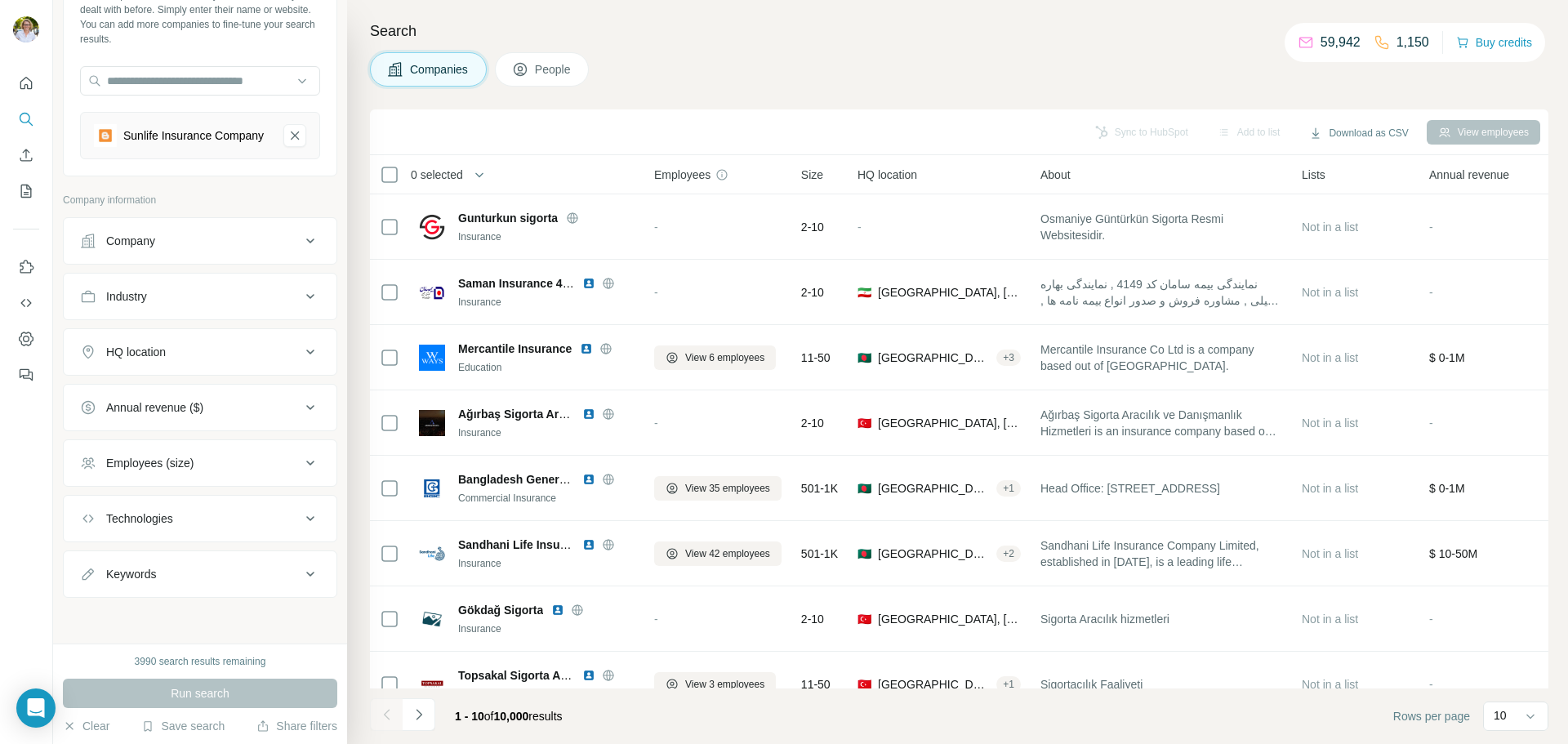
click at [524, 67] on icon at bounding box center [520, 71] width 8 height 9
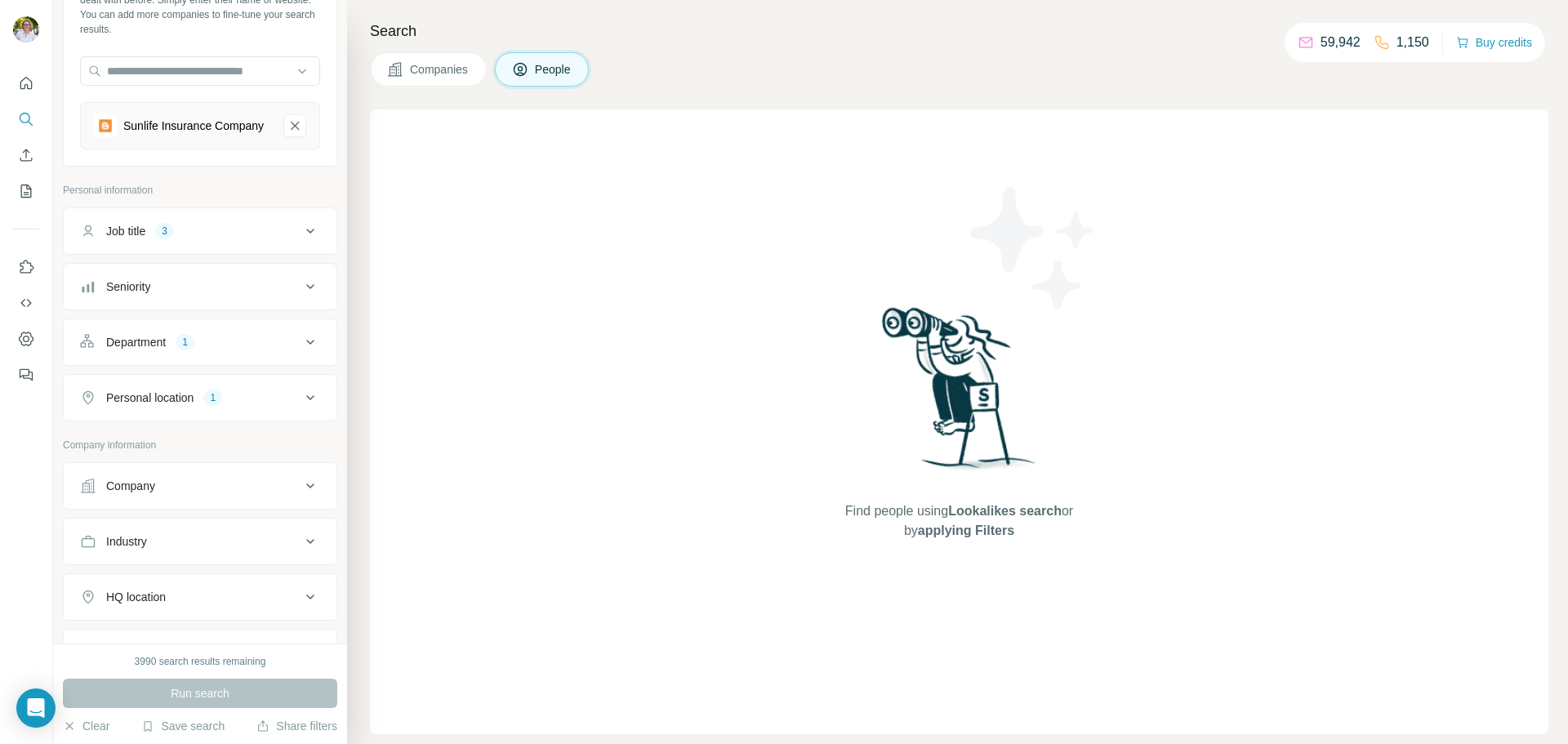
click at [300, 238] on icon at bounding box center [310, 231] width 19 height 19
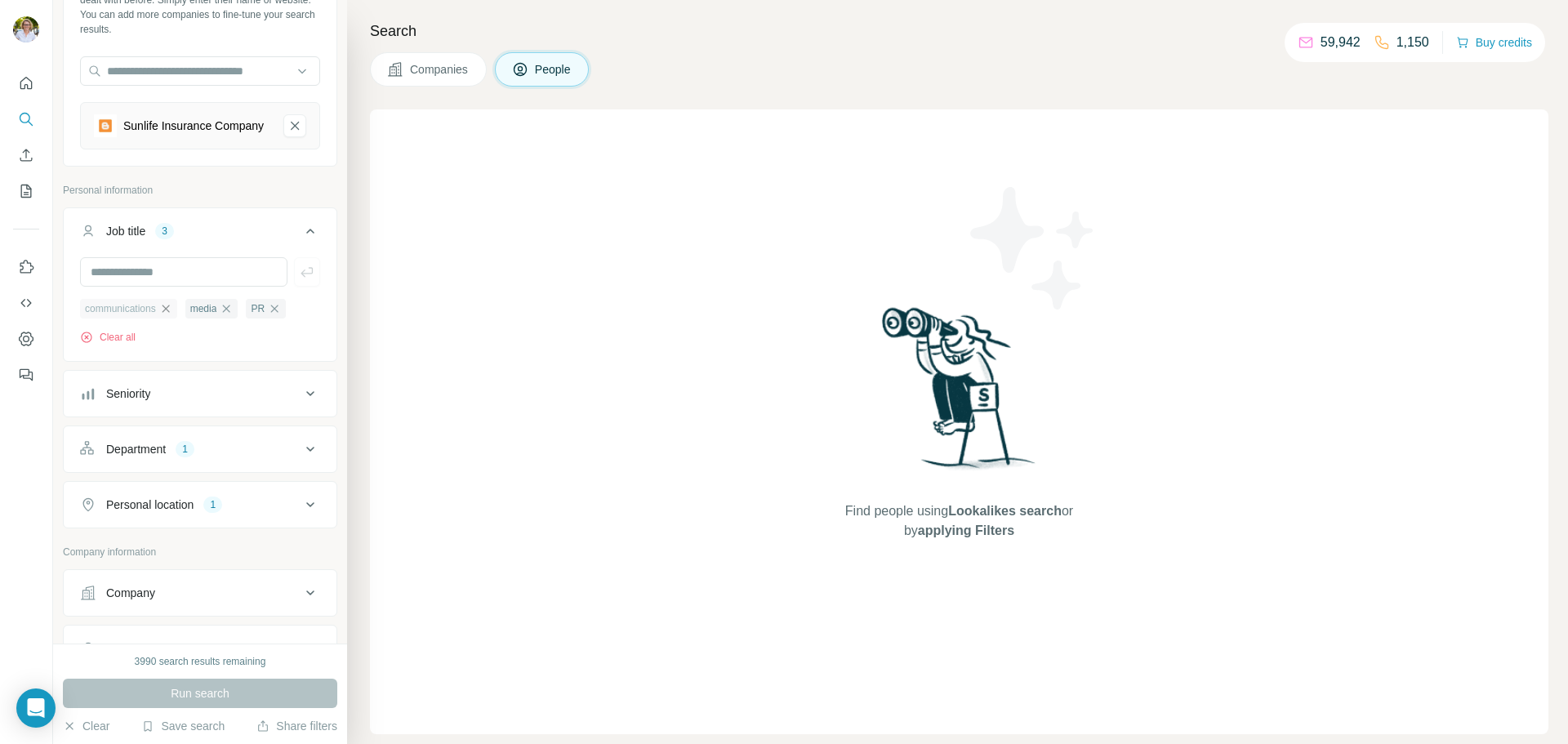
click at [171, 315] on icon "button" at bounding box center [165, 309] width 13 height 13
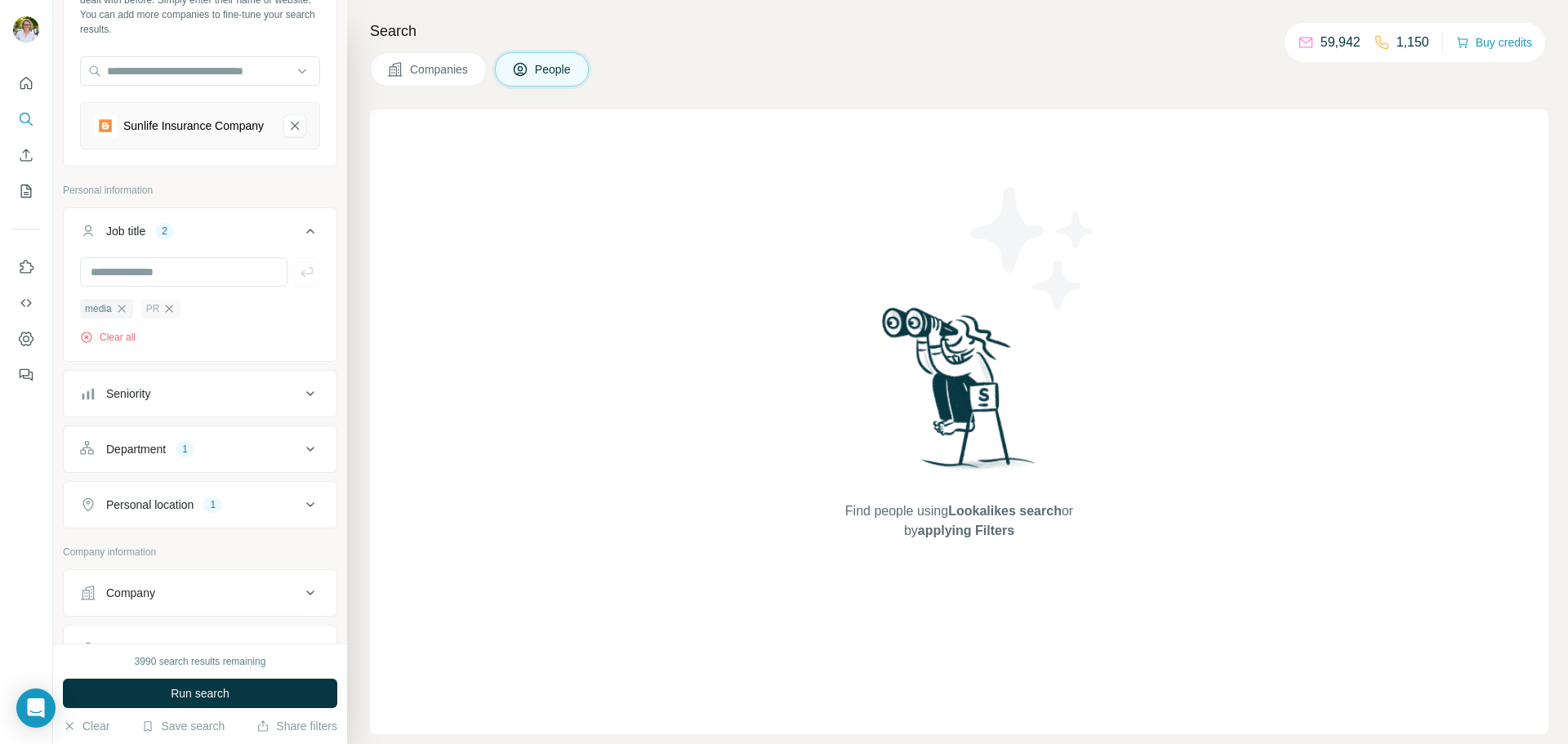
click at [167, 315] on icon "button" at bounding box center [169, 309] width 13 height 13
click at [122, 315] on icon "button" at bounding box center [121, 309] width 13 height 13
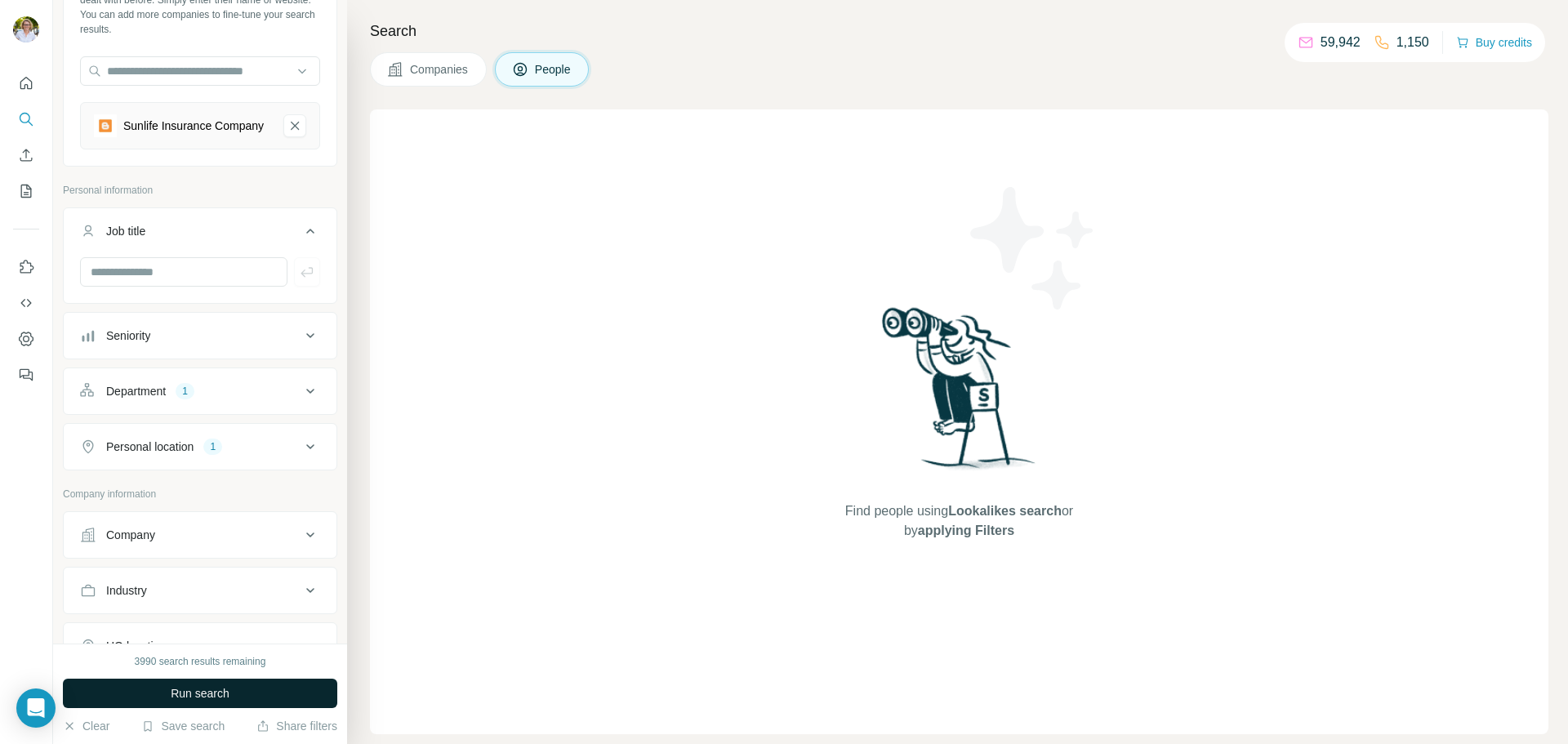
click at [213, 687] on span "Run search" at bounding box center [200, 693] width 59 height 17
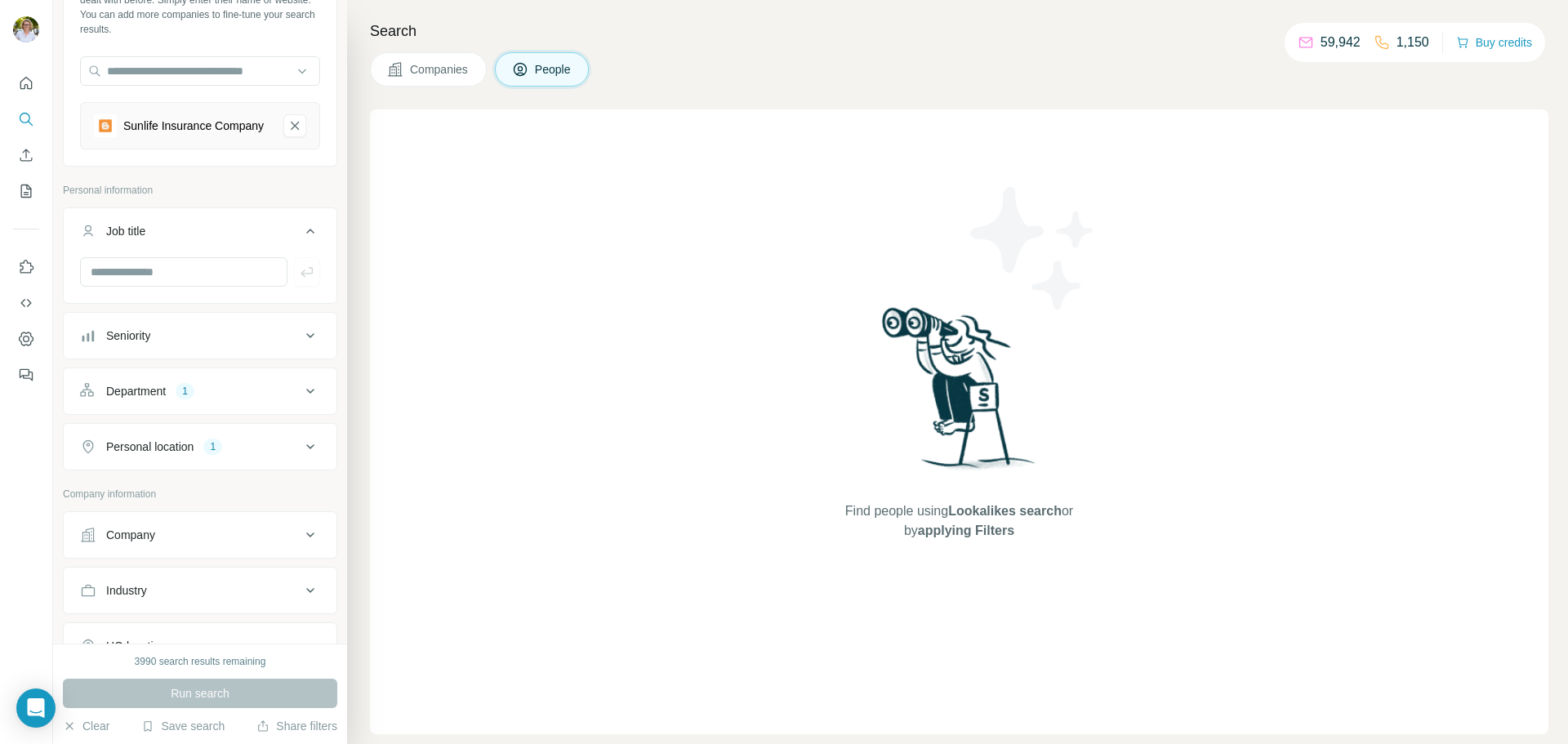
click at [423, 71] on span "Companies" at bounding box center [439, 70] width 60 height 17
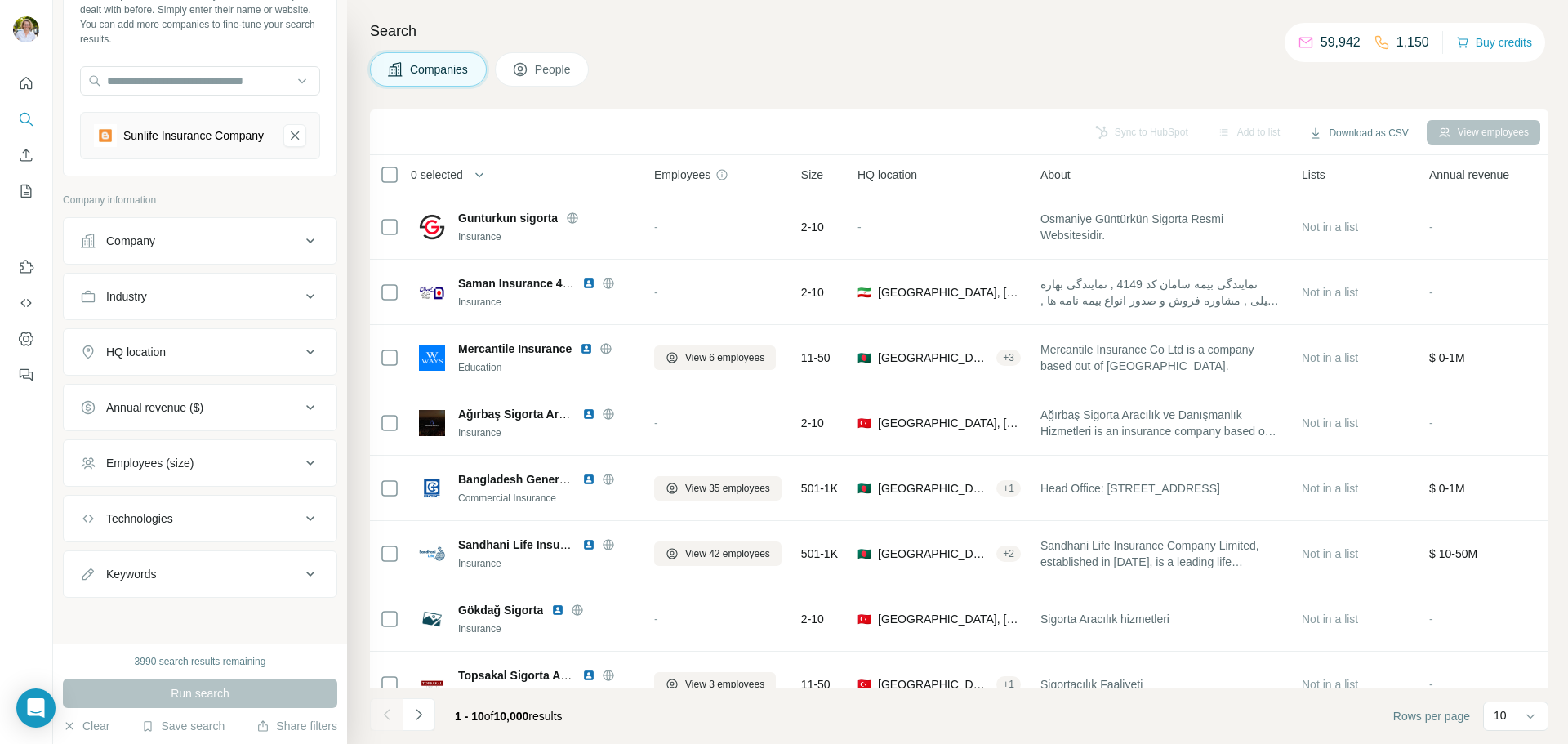
click at [182, 358] on div "HQ location" at bounding box center [190, 352] width 220 height 17
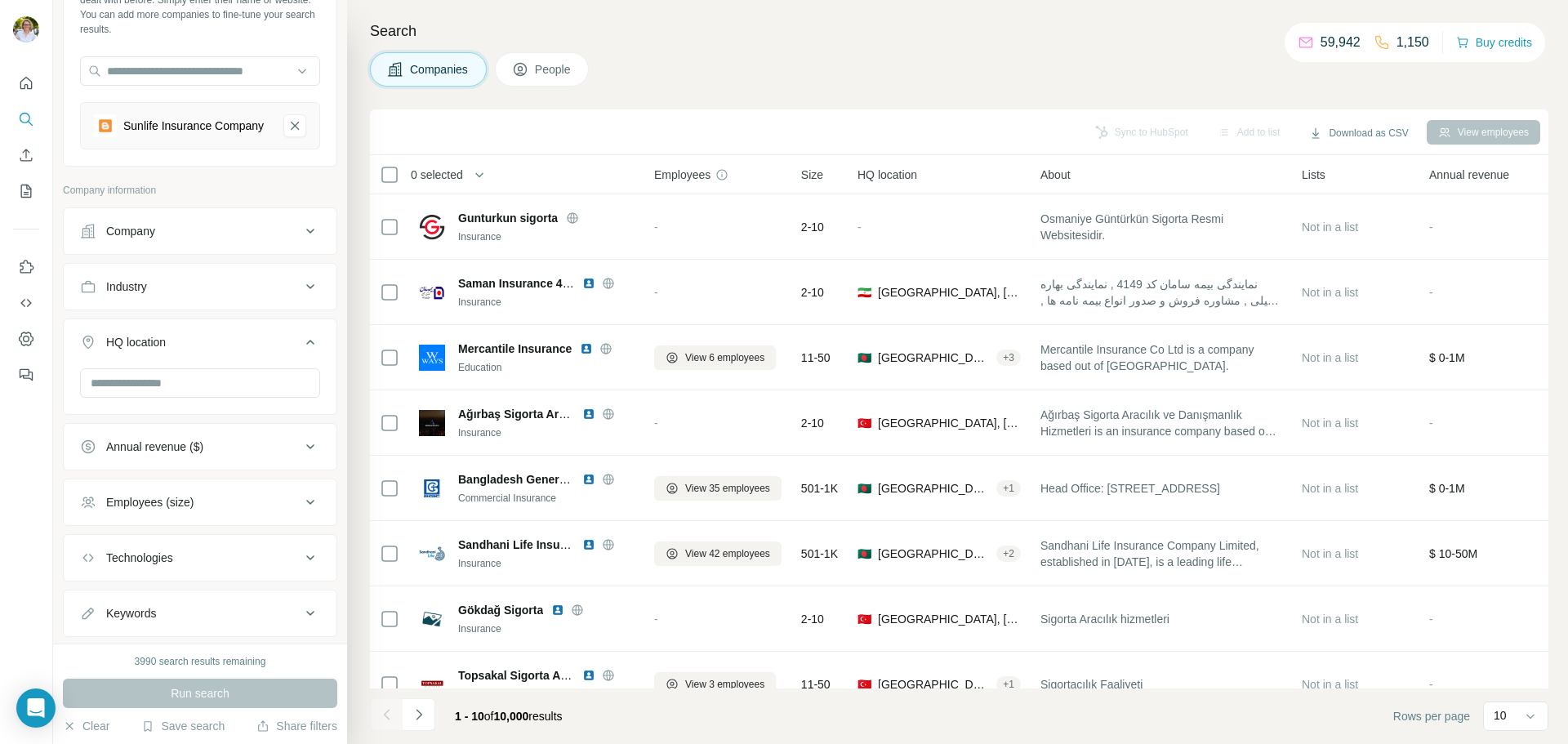
click at [185, 350] on div "HQ location" at bounding box center [190, 343] width 220 height 17
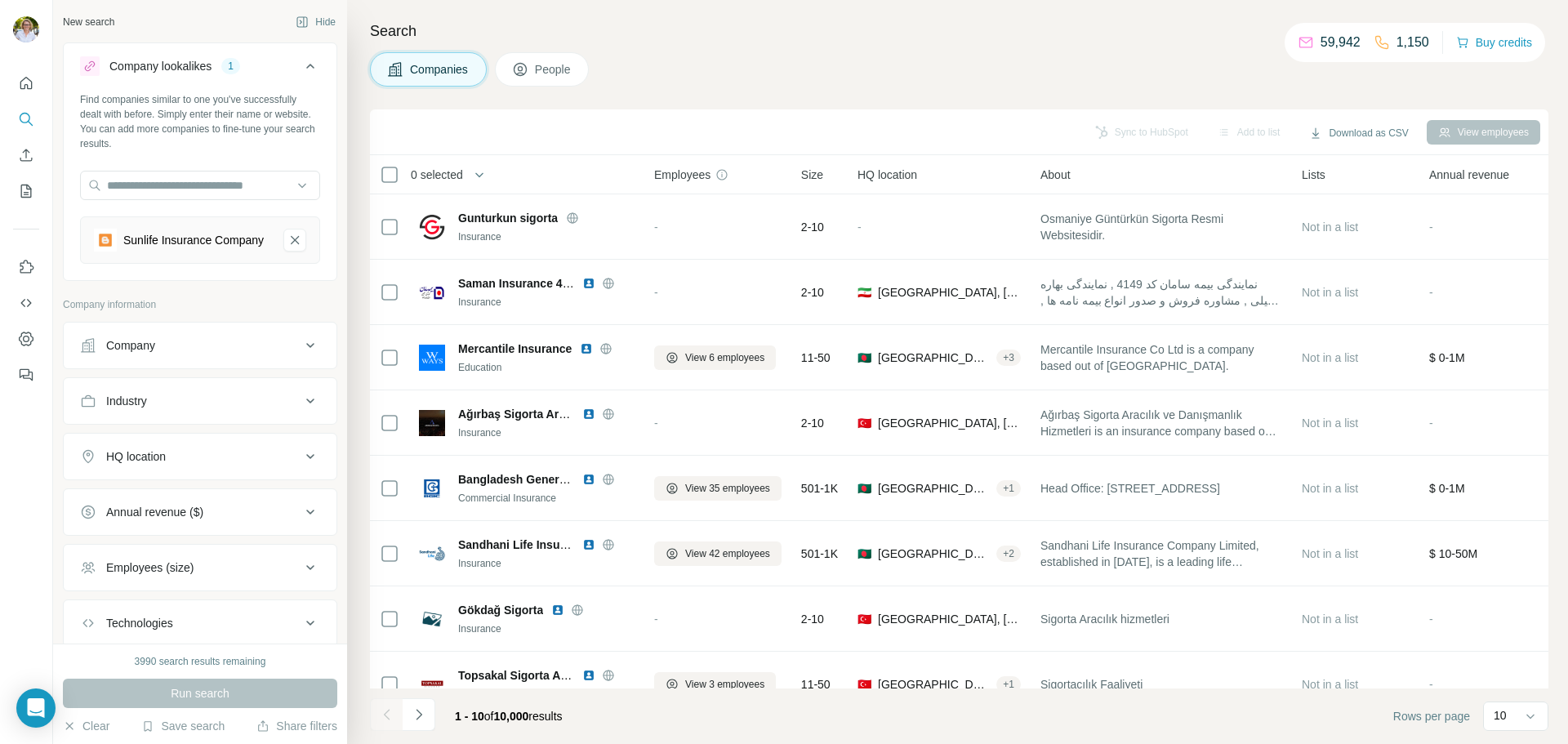
click at [527, 68] on icon at bounding box center [521, 70] width 17 height 17
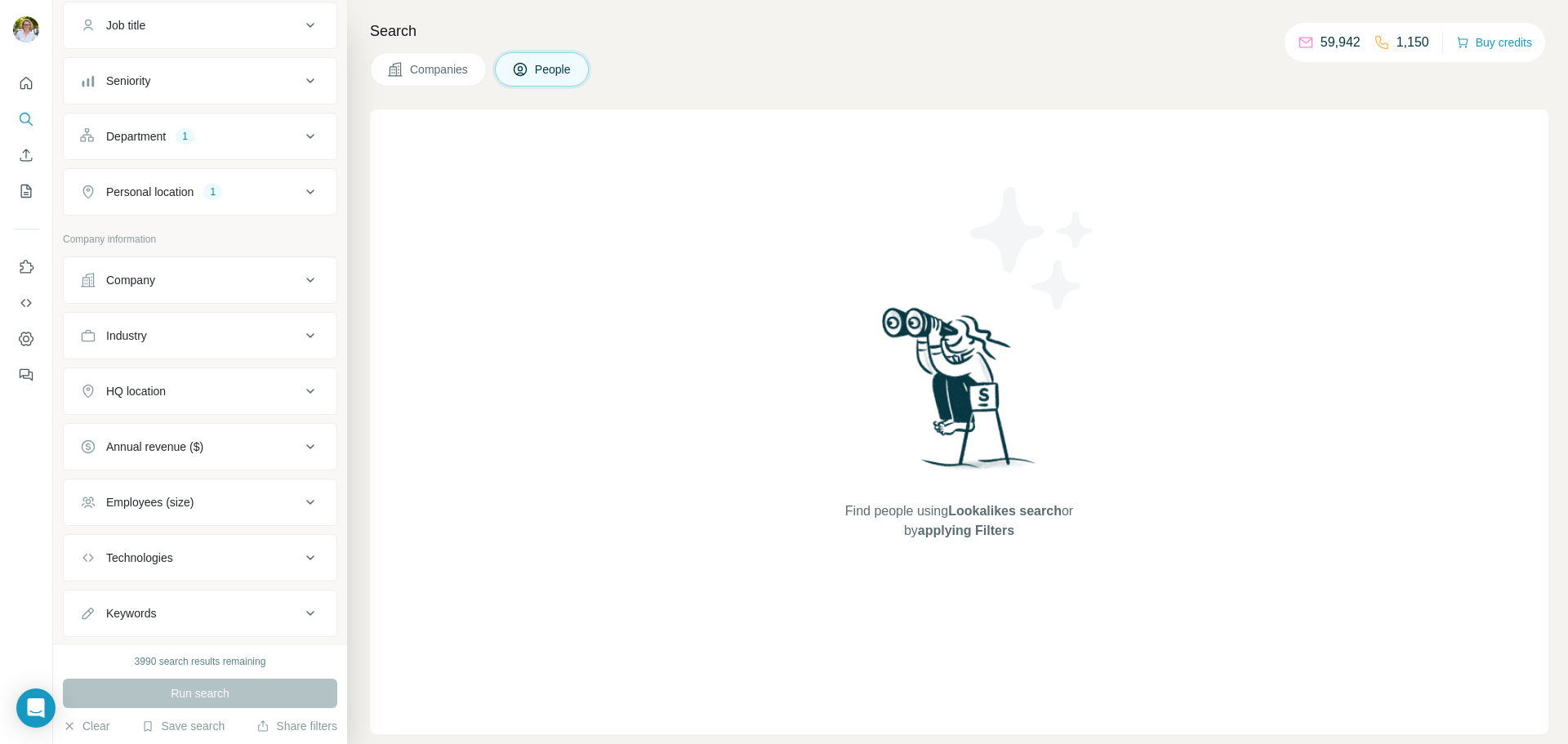
scroll to position [327, 0]
click at [300, 79] on icon at bounding box center [310, 73] width 19 height 19
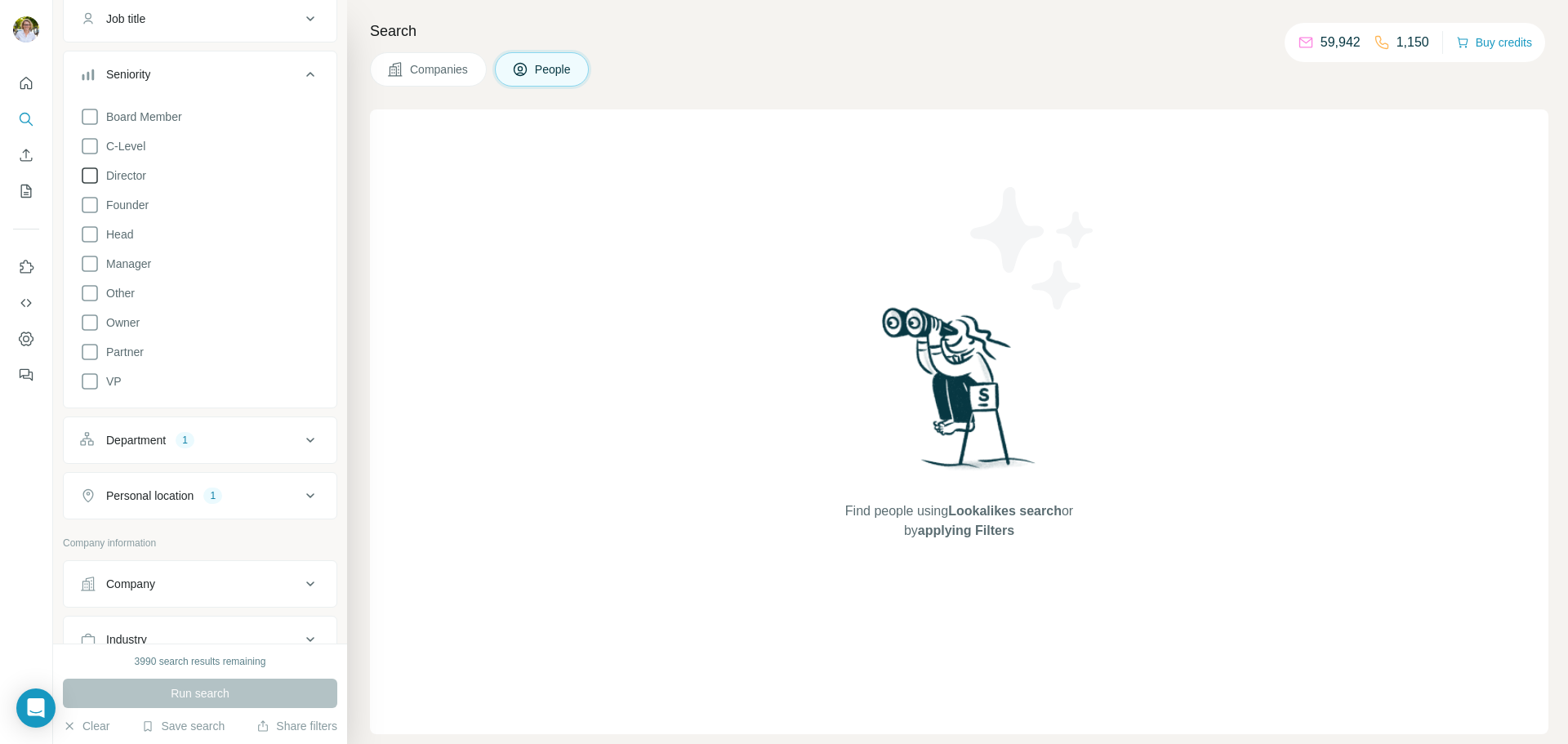
click at [95, 181] on icon at bounding box center [89, 175] width 19 height 19
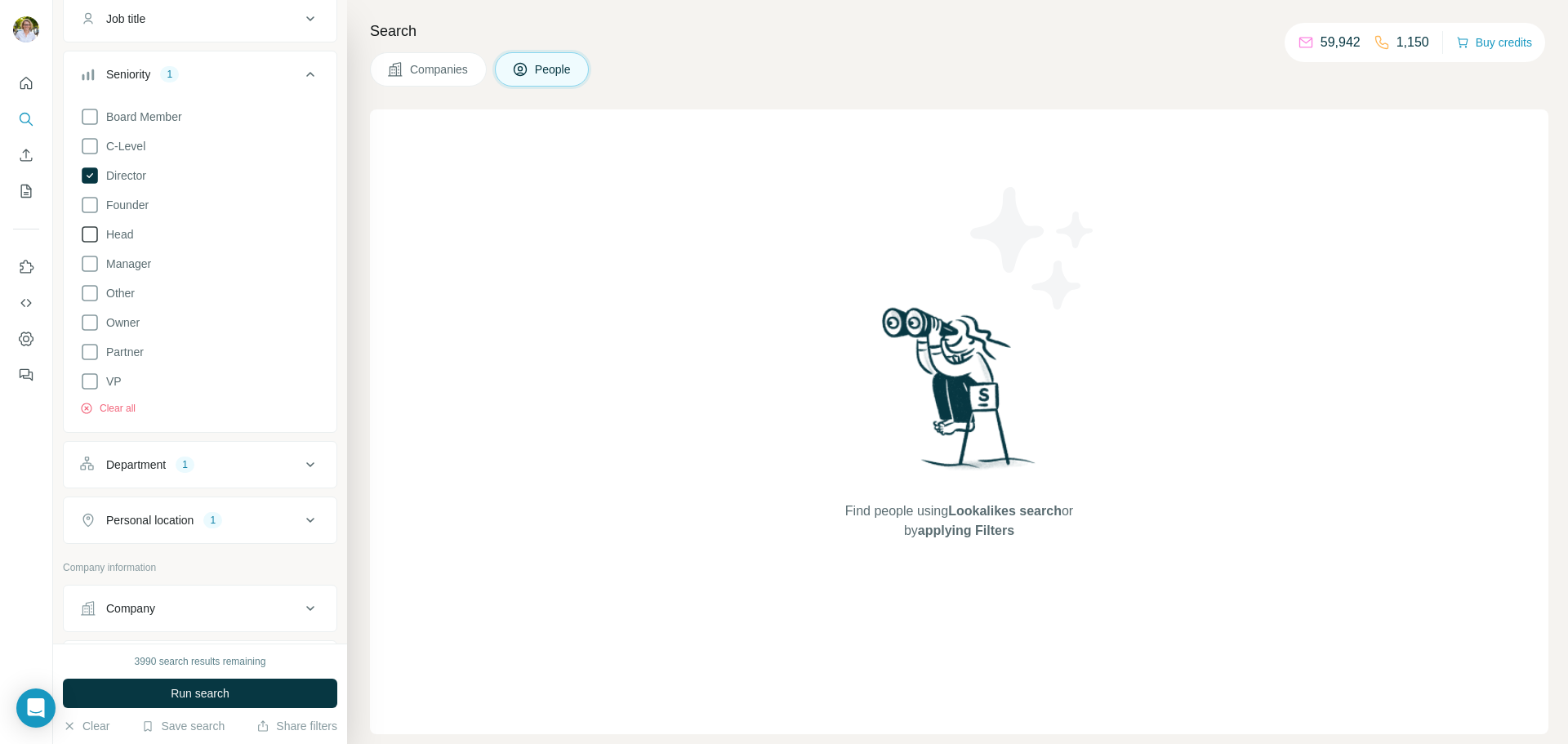
click at [92, 242] on icon at bounding box center [89, 234] width 19 height 19
click at [89, 270] on icon at bounding box center [89, 264] width 19 height 19
click at [87, 390] on icon at bounding box center [89, 381] width 19 height 19
click at [187, 696] on span "Run search" at bounding box center [200, 693] width 59 height 17
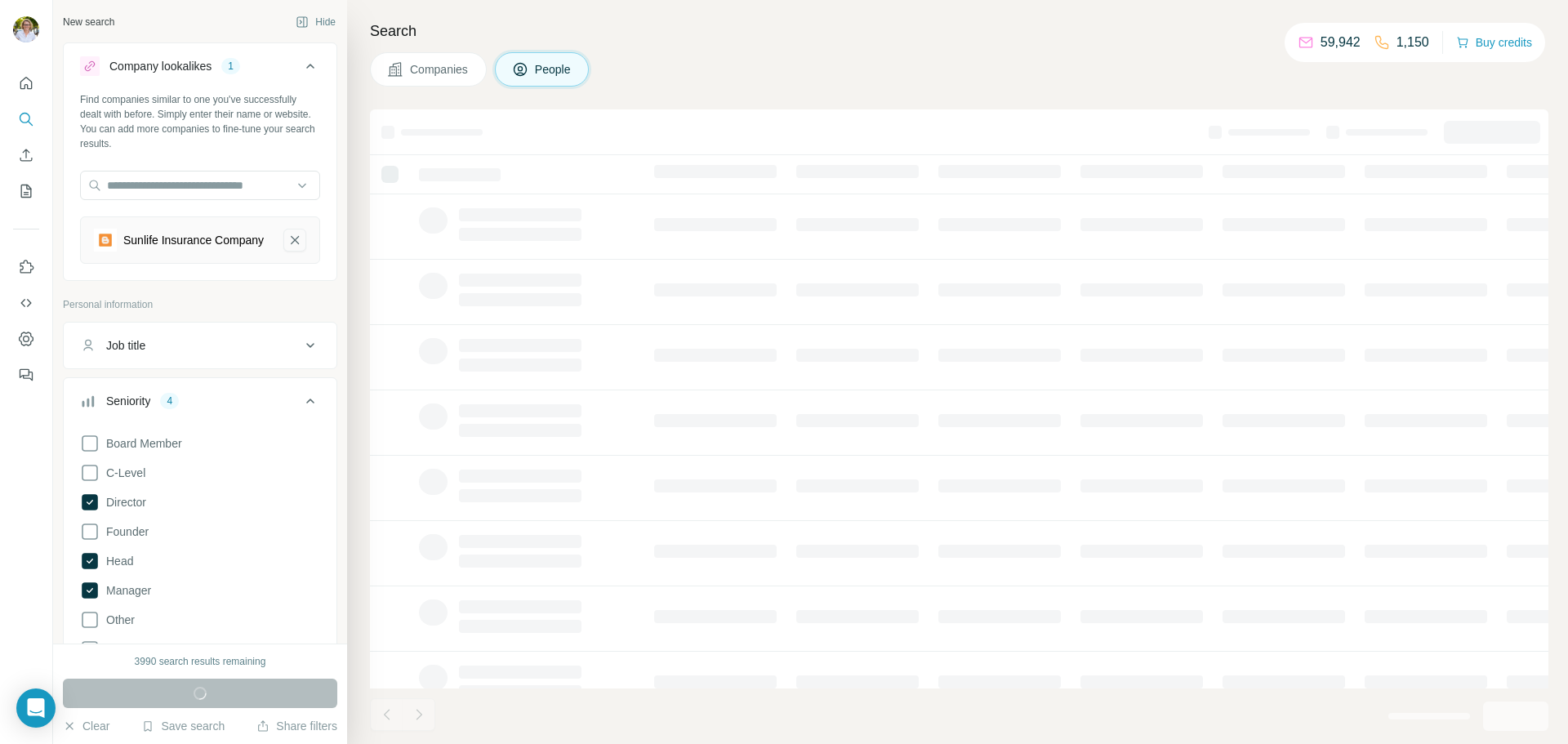
click at [288, 241] on icon "Sunlife Insurance Company-remove-button" at bounding box center [295, 241] width 15 height 17
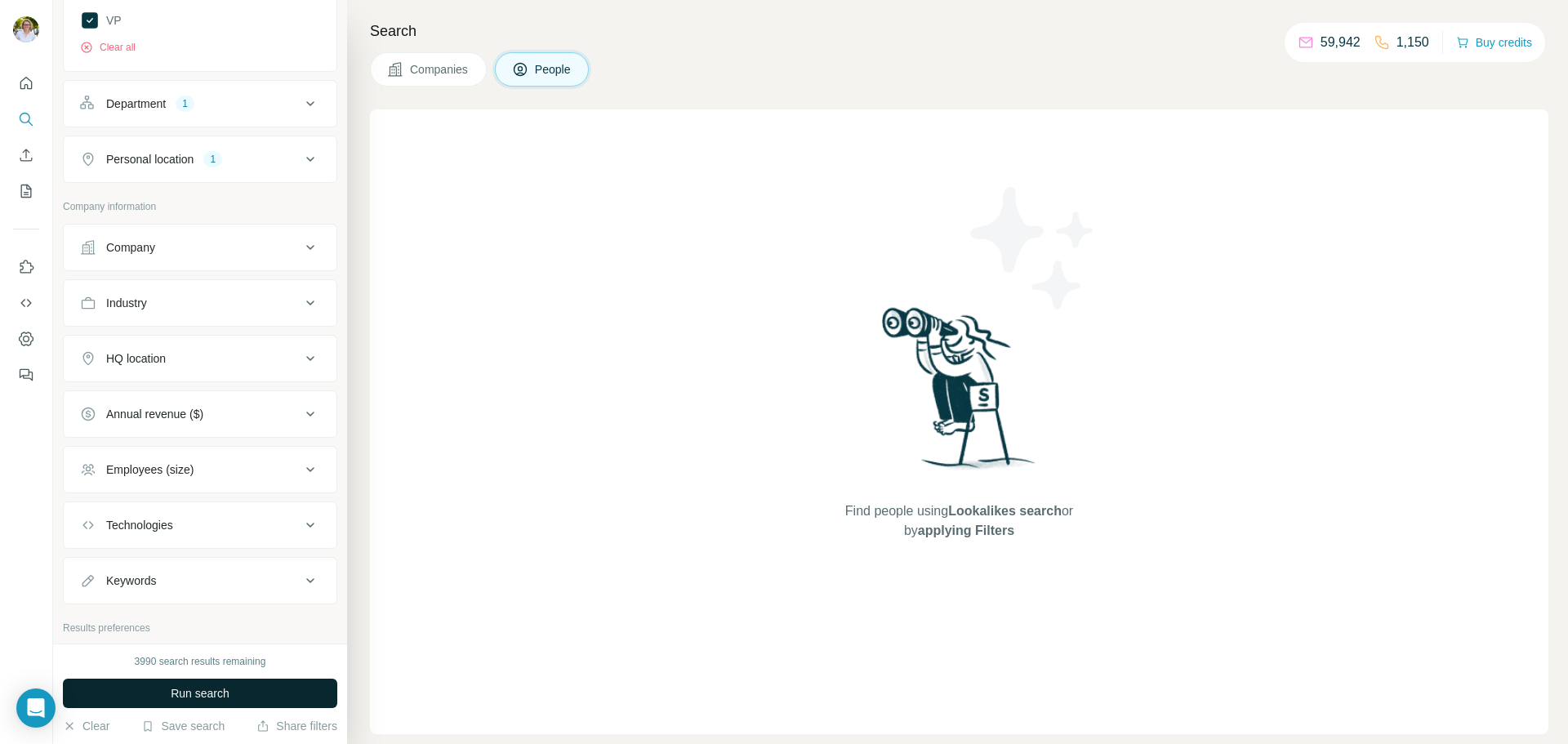
scroll to position [748, 0]
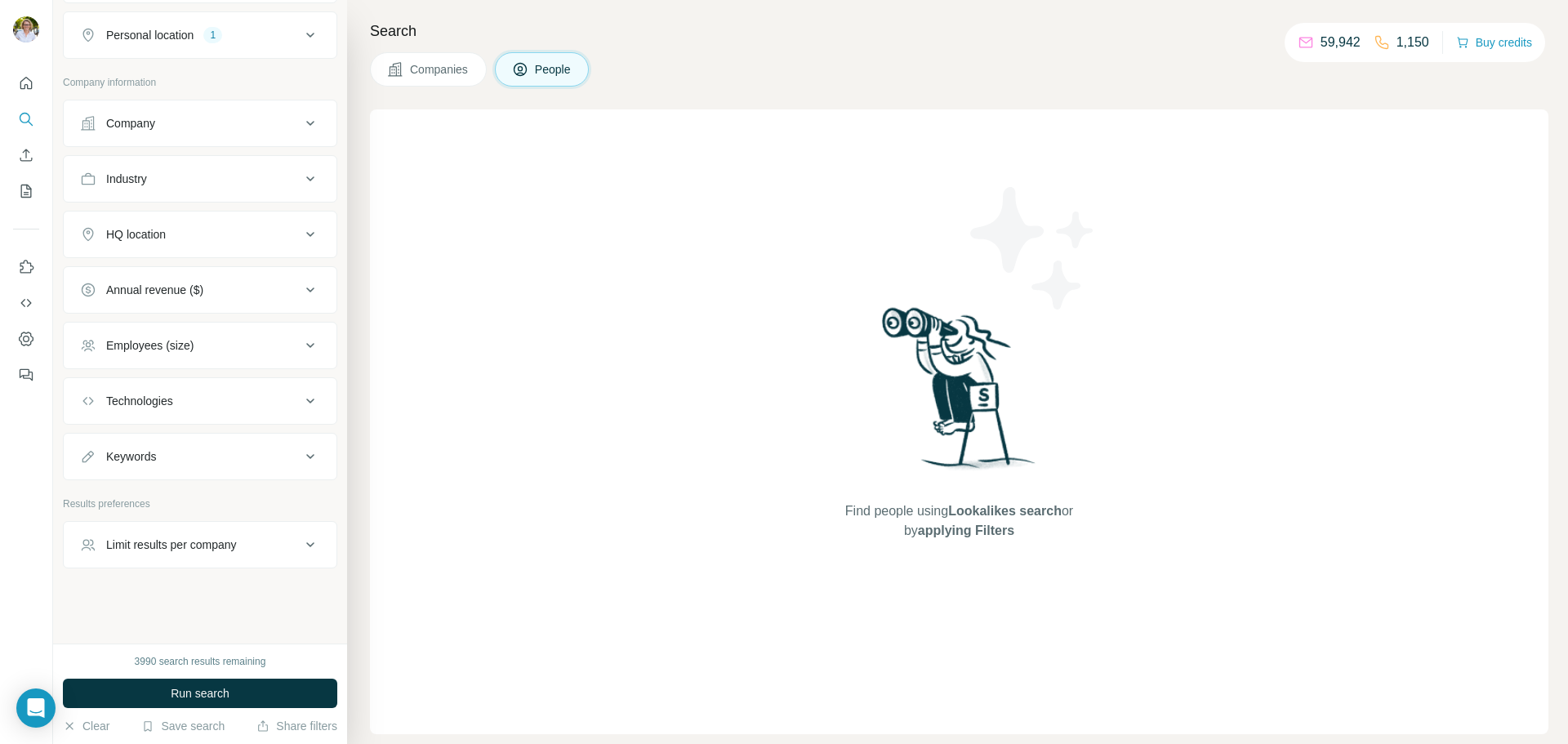
click at [231, 691] on button "Run search" at bounding box center [199, 693] width 275 height 29
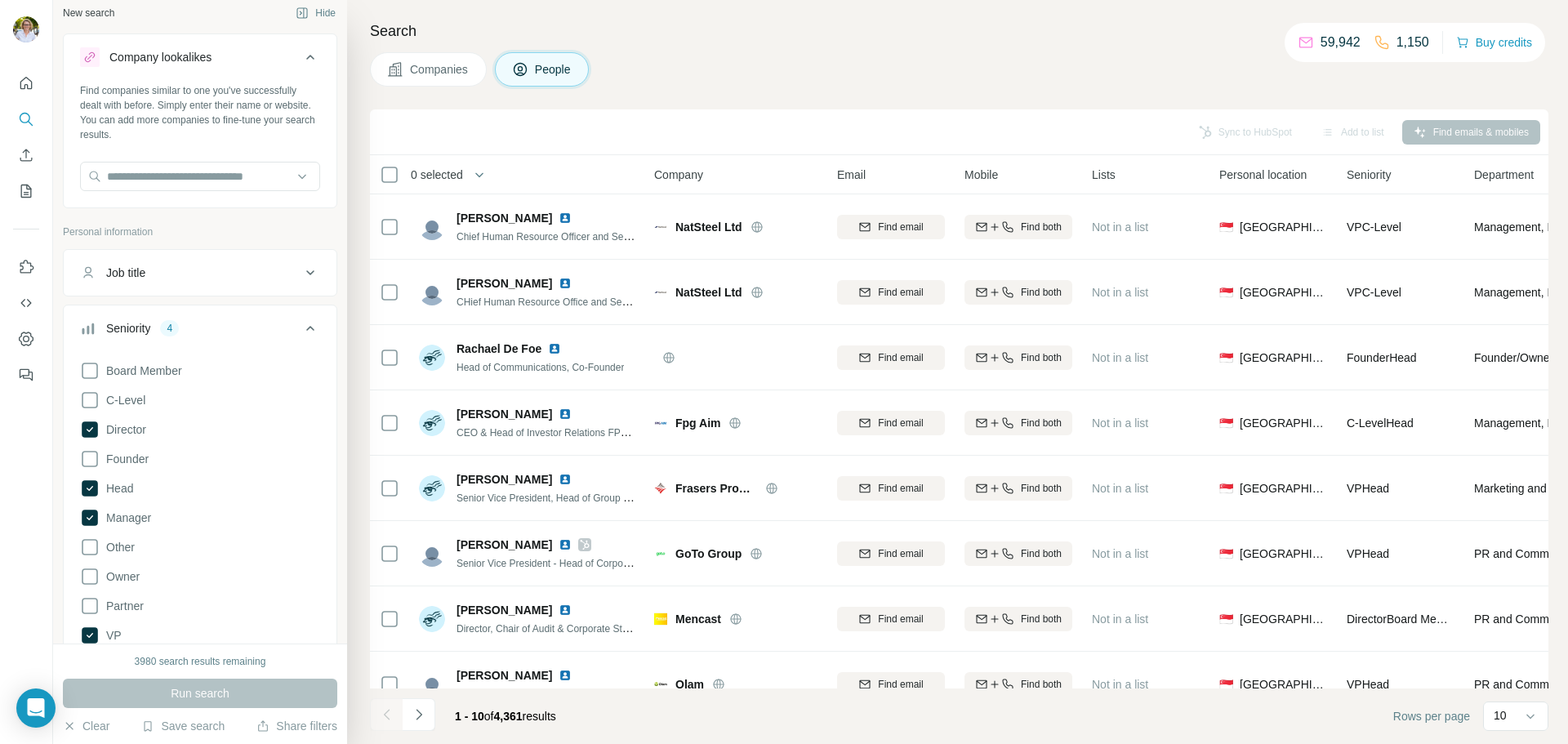
scroll to position [0, 0]
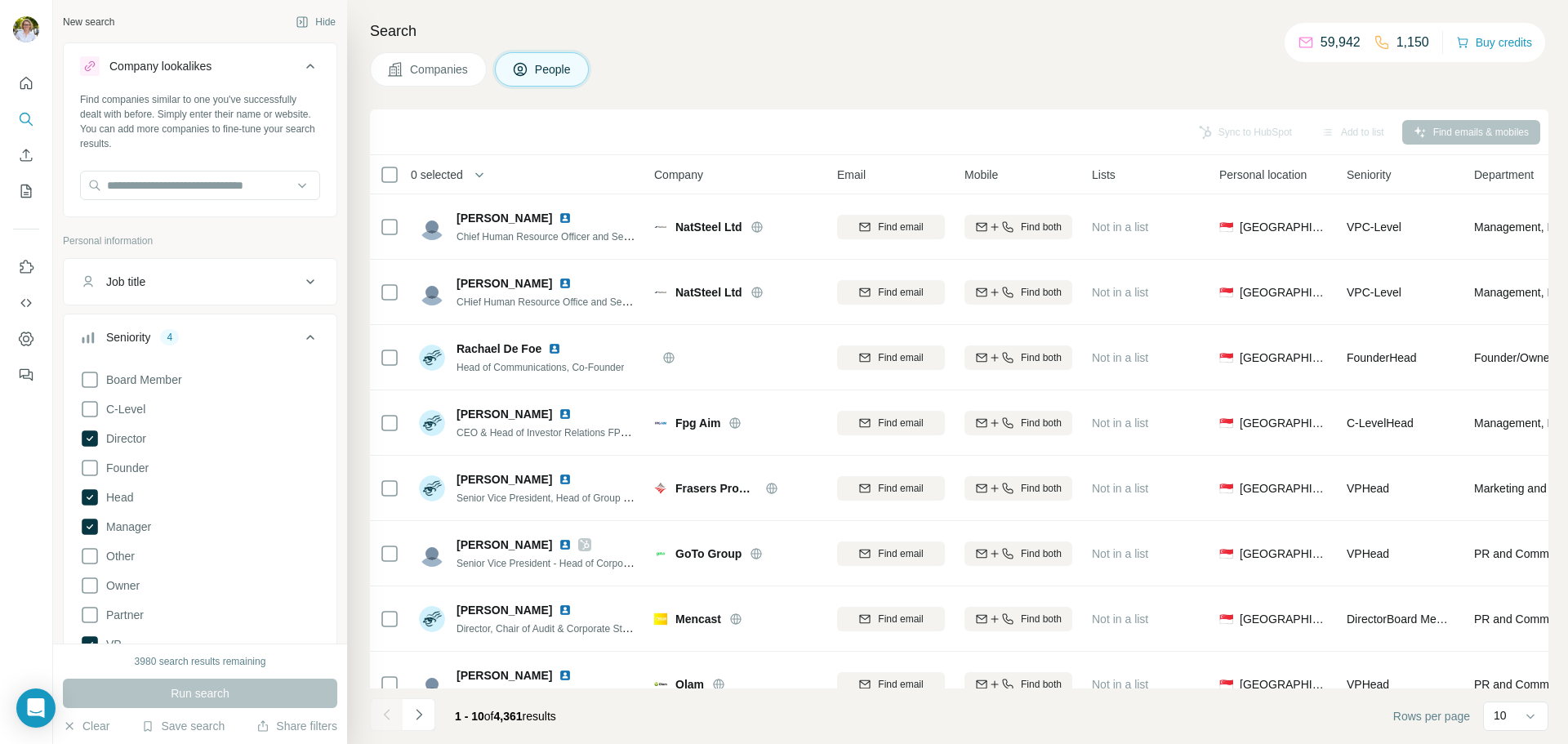
drag, startPoint x: 349, startPoint y: 249, endPoint x: 349, endPoint y: 265, distance: 16.0
click at [349, 260] on div "Search Companies People Sync to HubSpot Add to list Find emails & mobiles 0 sel…" at bounding box center [957, 372] width 1221 height 744
click at [694, 91] on div "Search Companies People Sync to HubSpot Add to list Find emails & mobiles 0 sel…" at bounding box center [957, 372] width 1221 height 744
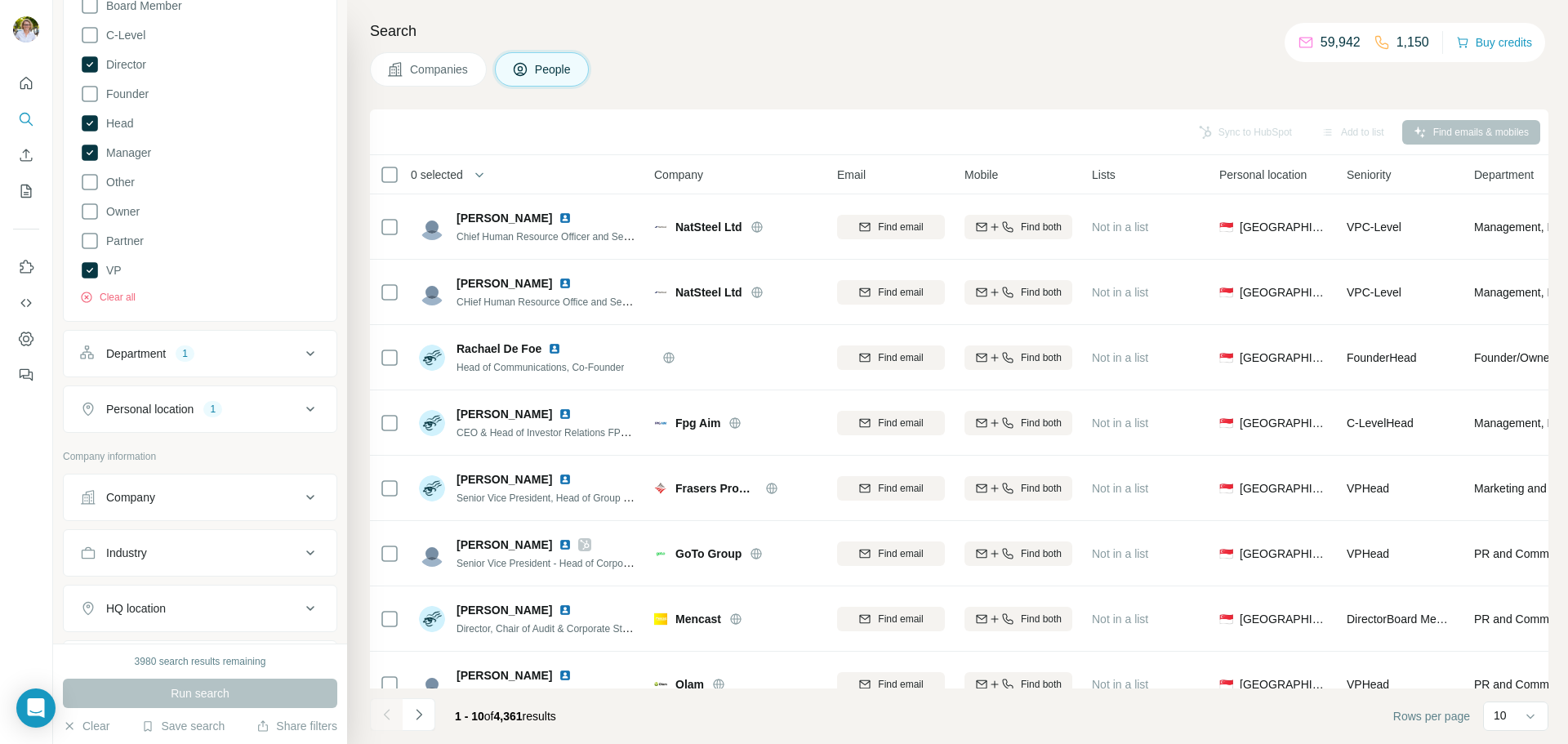
scroll to position [372, 0]
click at [300, 356] on icon at bounding box center [310, 355] width 19 height 19
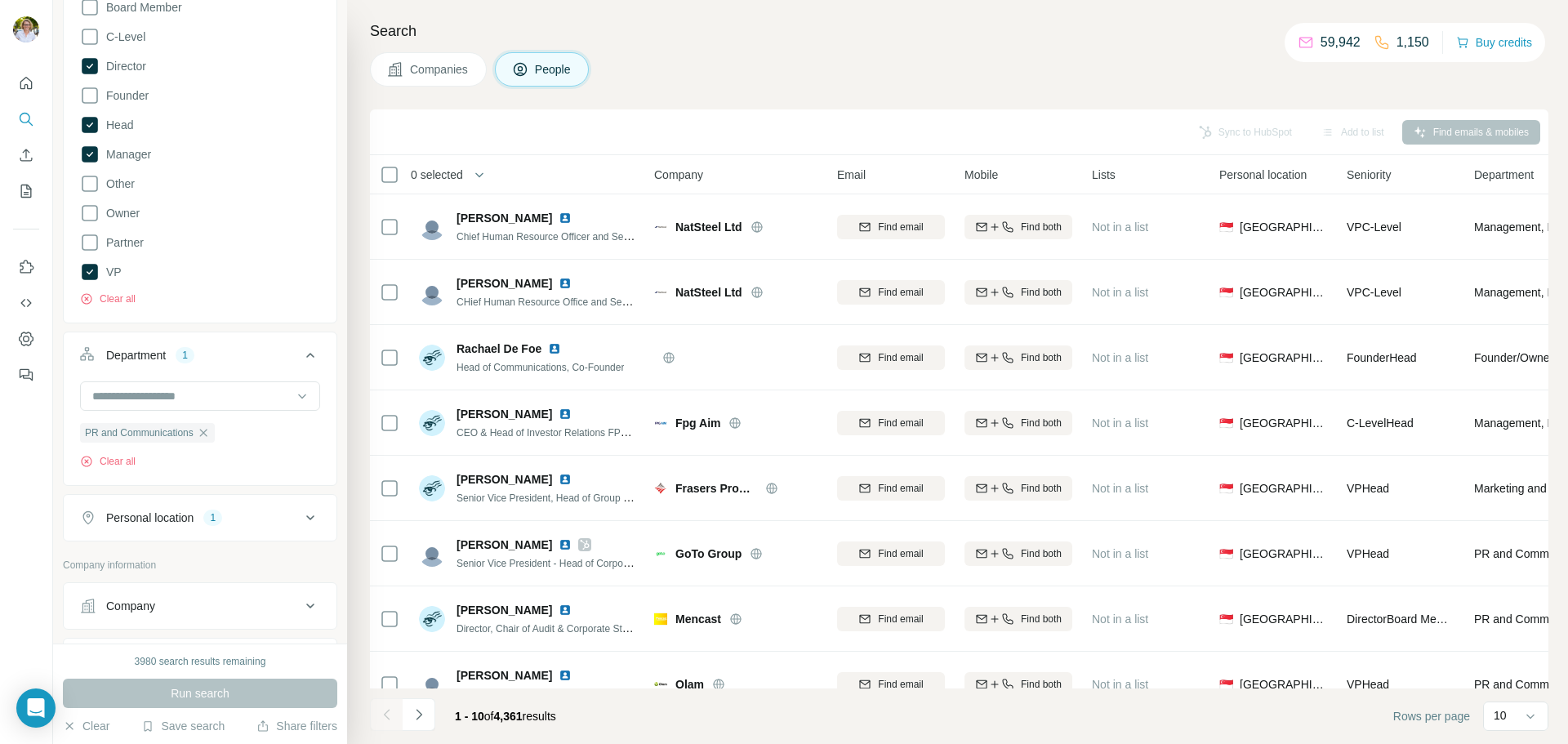
click at [300, 356] on icon at bounding box center [310, 355] width 19 height 19
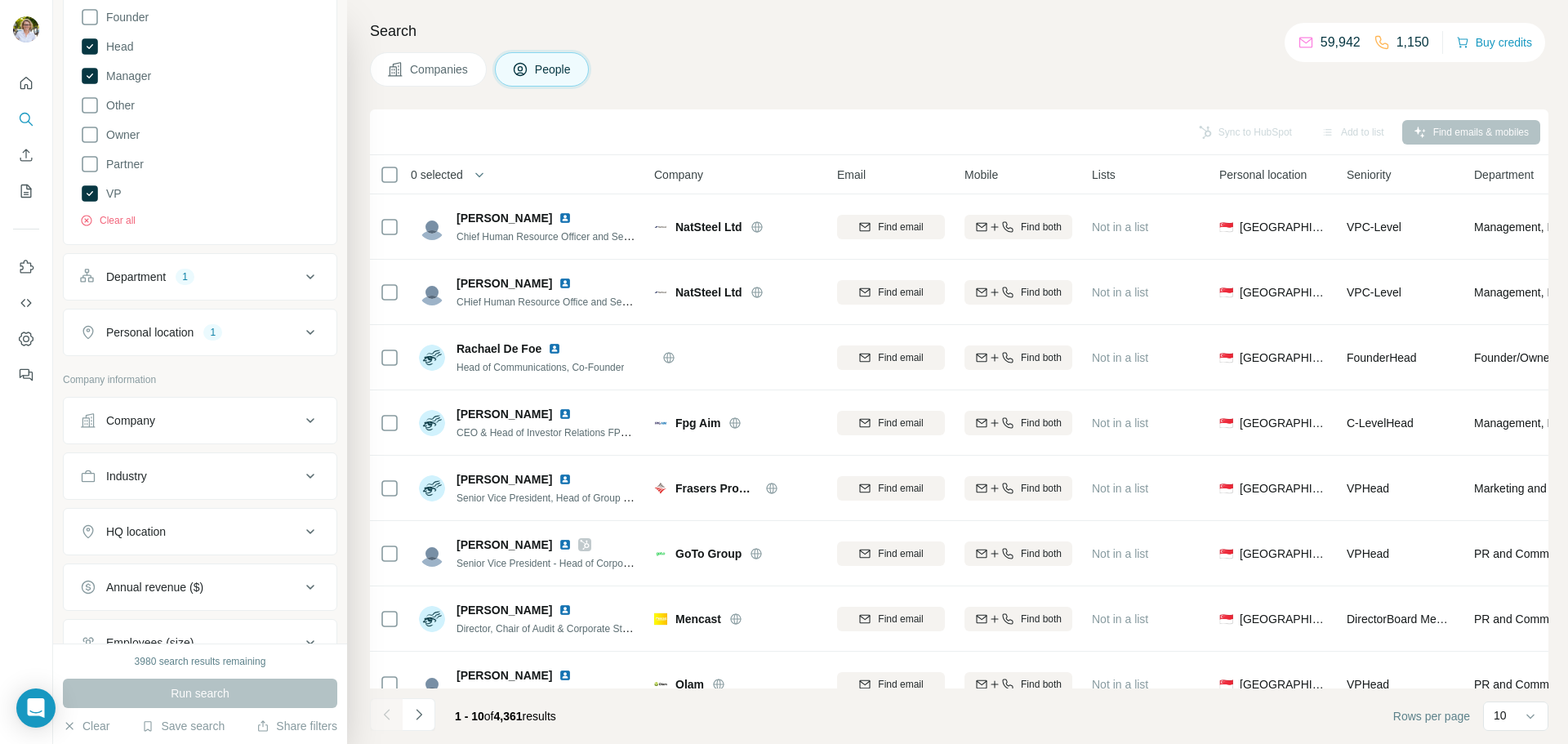
scroll to position [535, 0]
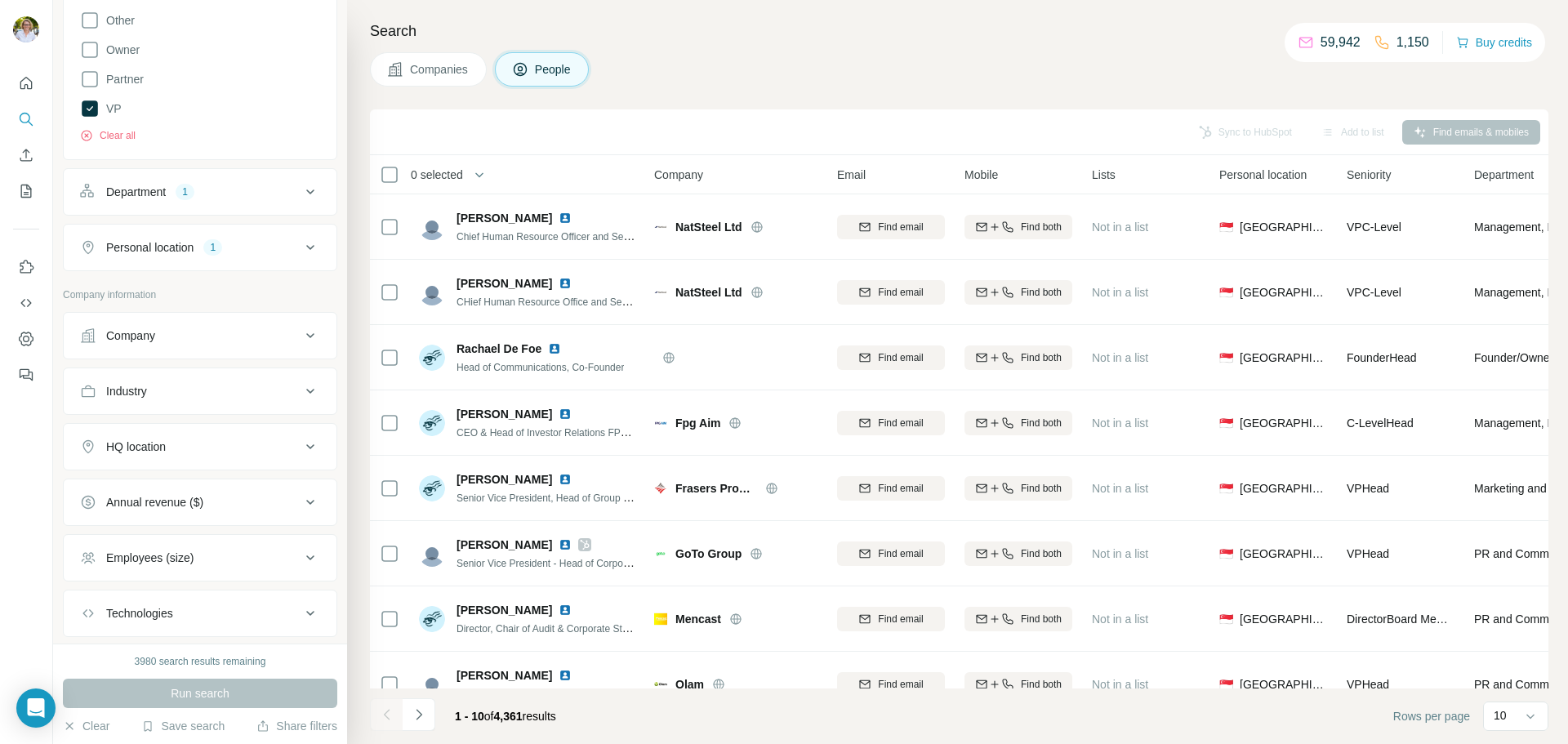
click at [300, 391] on icon at bounding box center [310, 390] width 19 height 19
click at [176, 433] on input at bounding box center [192, 433] width 202 height 18
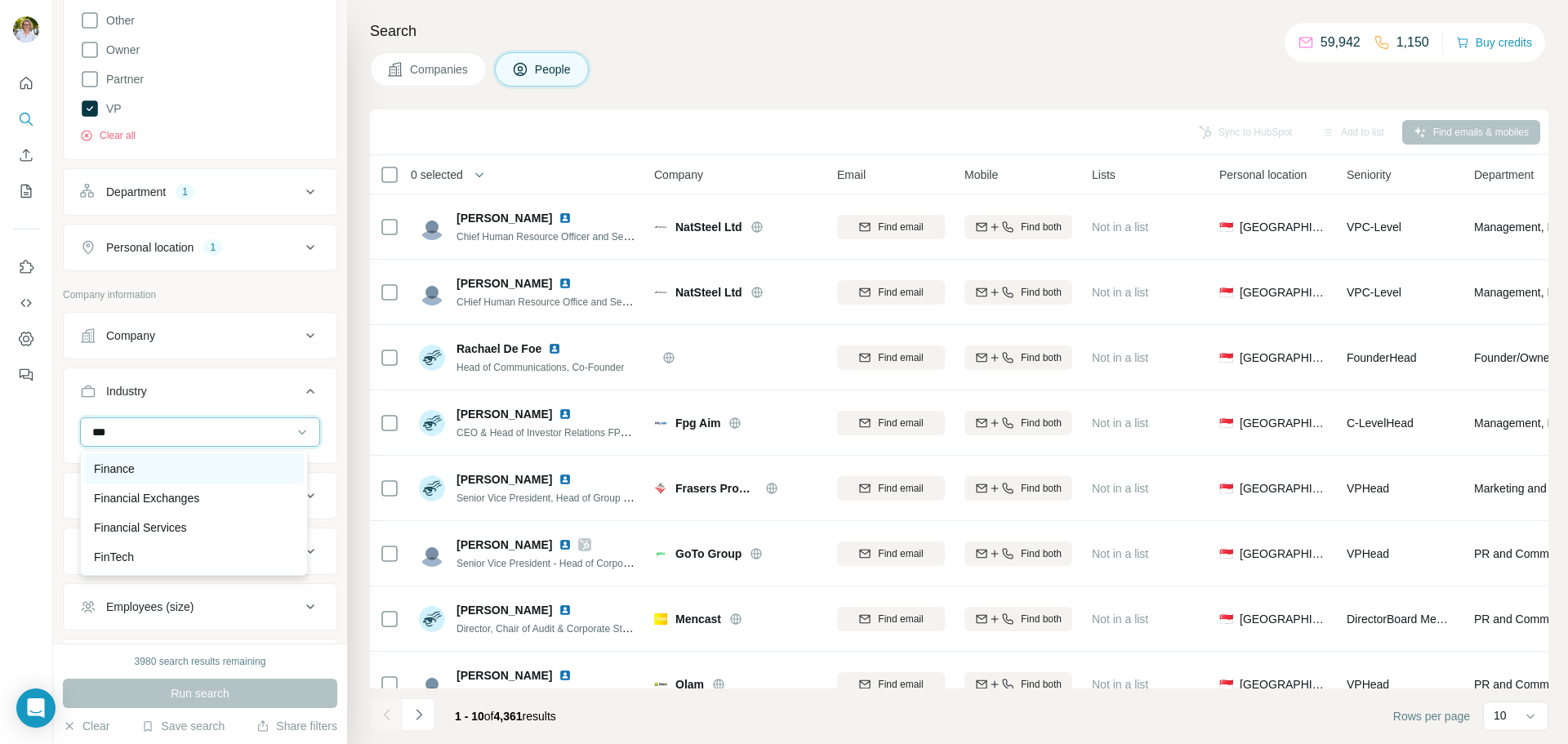
type input "***"
click at [161, 470] on div "Finance" at bounding box center [194, 468] width 200 height 17
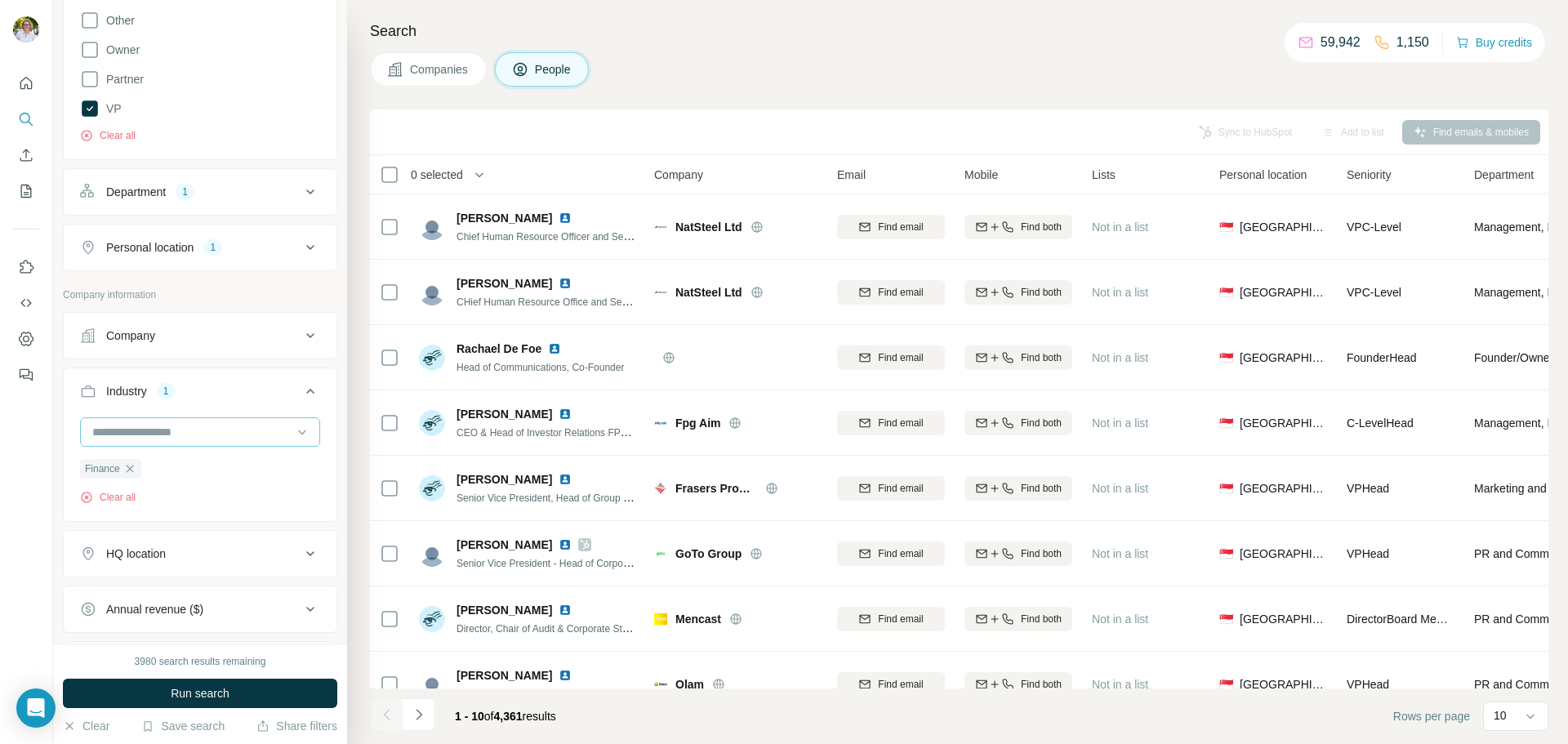
click at [188, 435] on input at bounding box center [192, 433] width 202 height 18
click at [188, 423] on input at bounding box center [192, 433] width 202 height 18
type input "*****"
click at [169, 524] on p "Financial Services" at bounding box center [140, 528] width 93 height 17
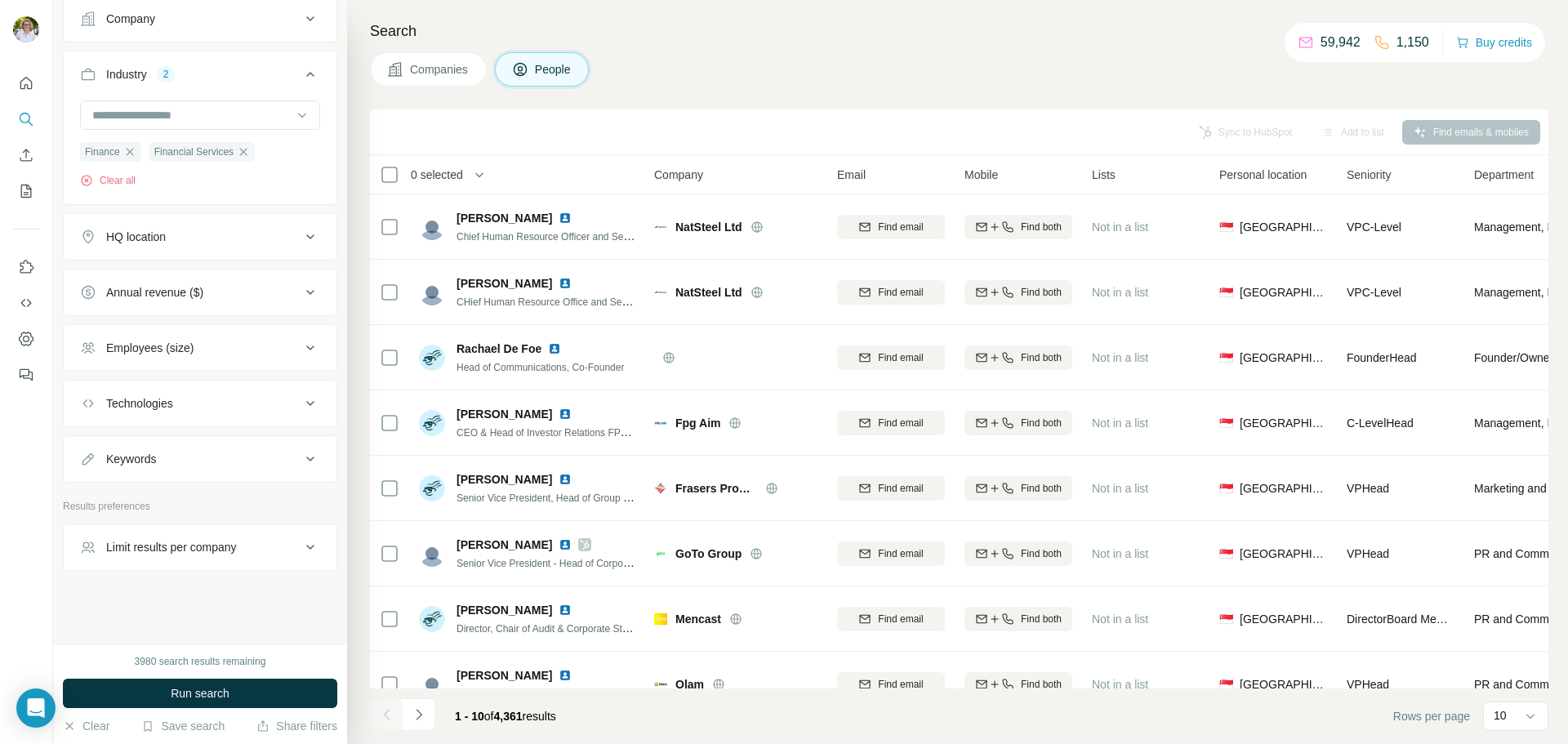
scroll to position [856, 0]
click at [207, 689] on span "Run search" at bounding box center [200, 693] width 59 height 17
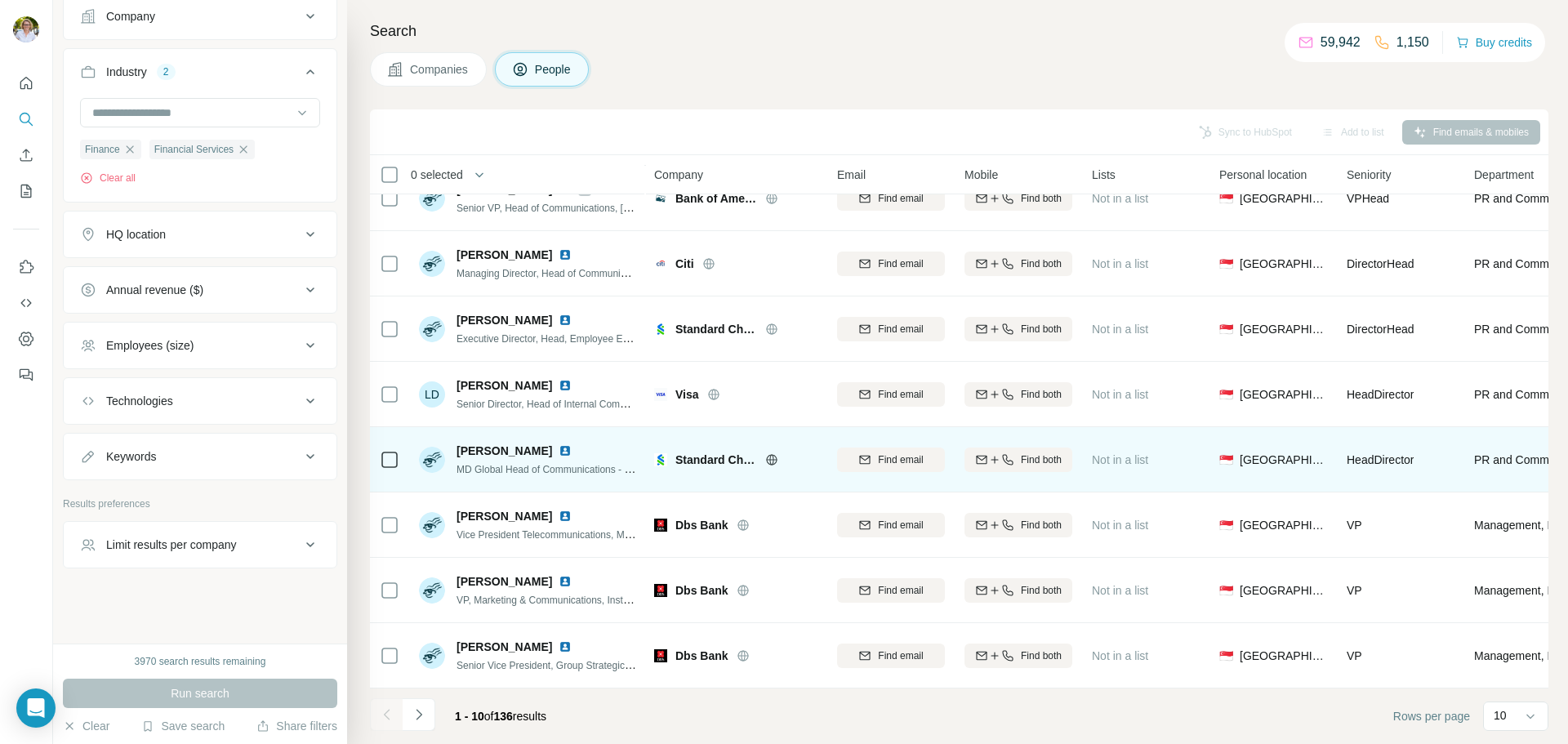
scroll to position [167, 0]
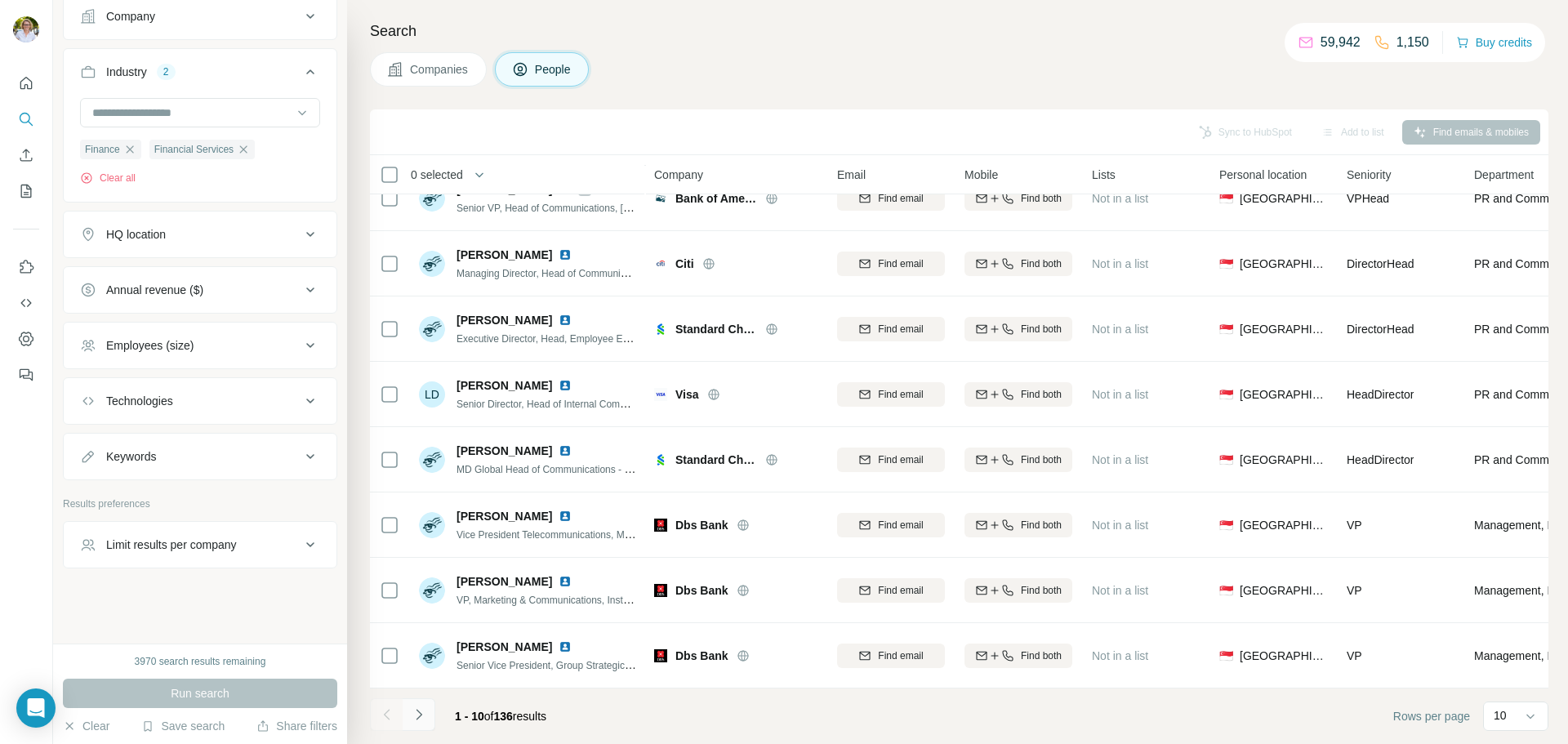
click at [423, 711] on icon "Navigate to next page" at bounding box center [419, 715] width 17 height 17
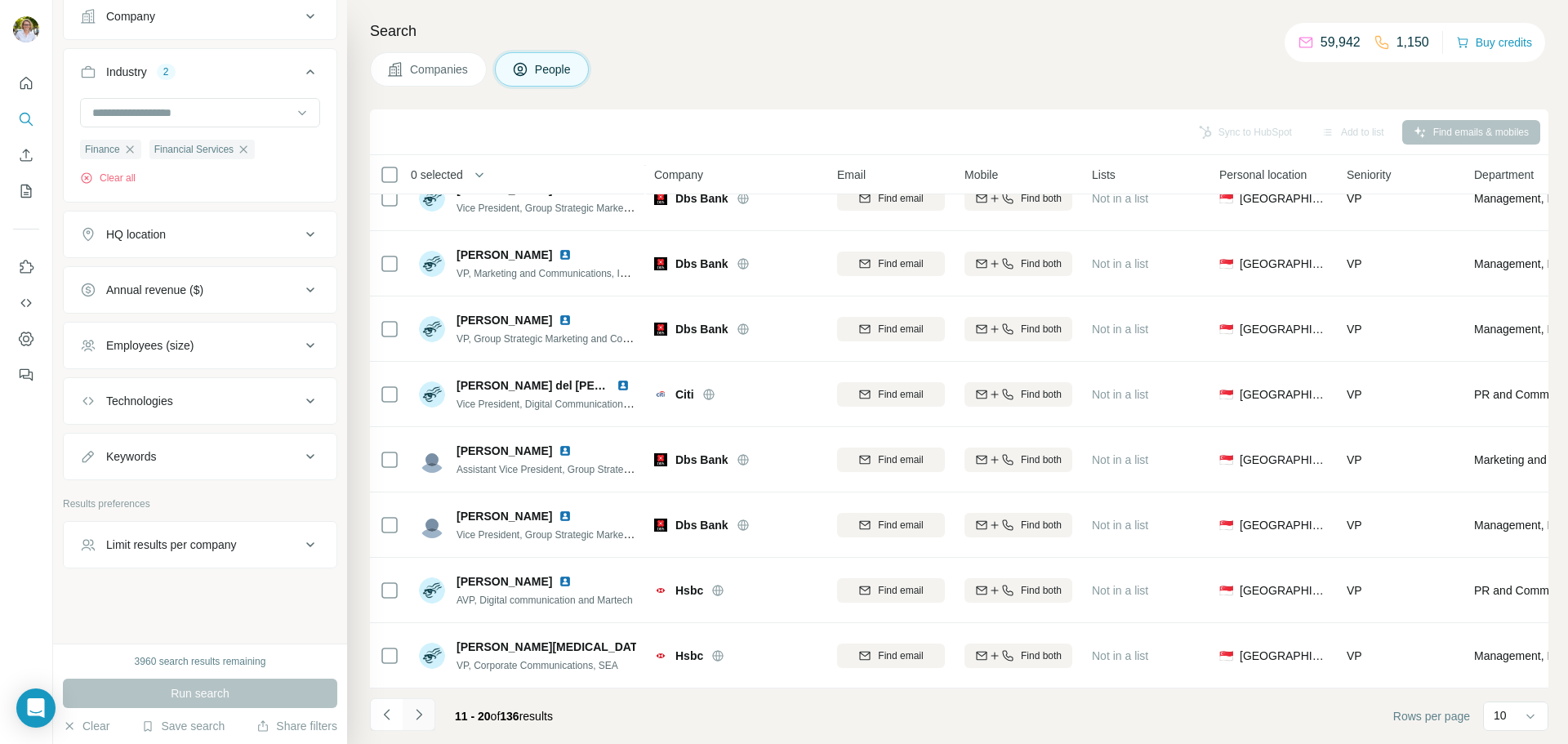
click at [420, 719] on icon "Navigate to next page" at bounding box center [419, 715] width 17 height 17
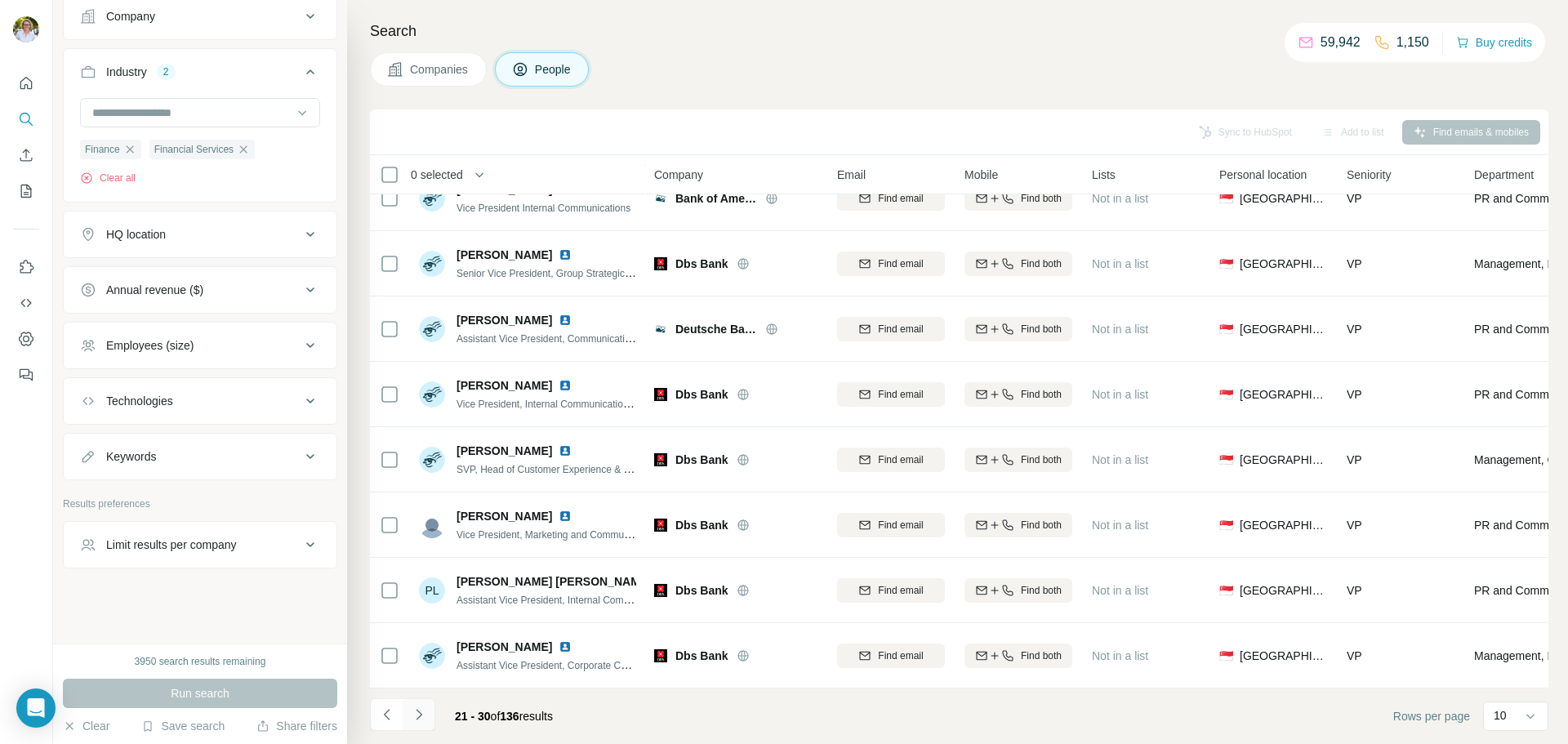
click at [416, 715] on icon "Navigate to next page" at bounding box center [419, 715] width 17 height 17
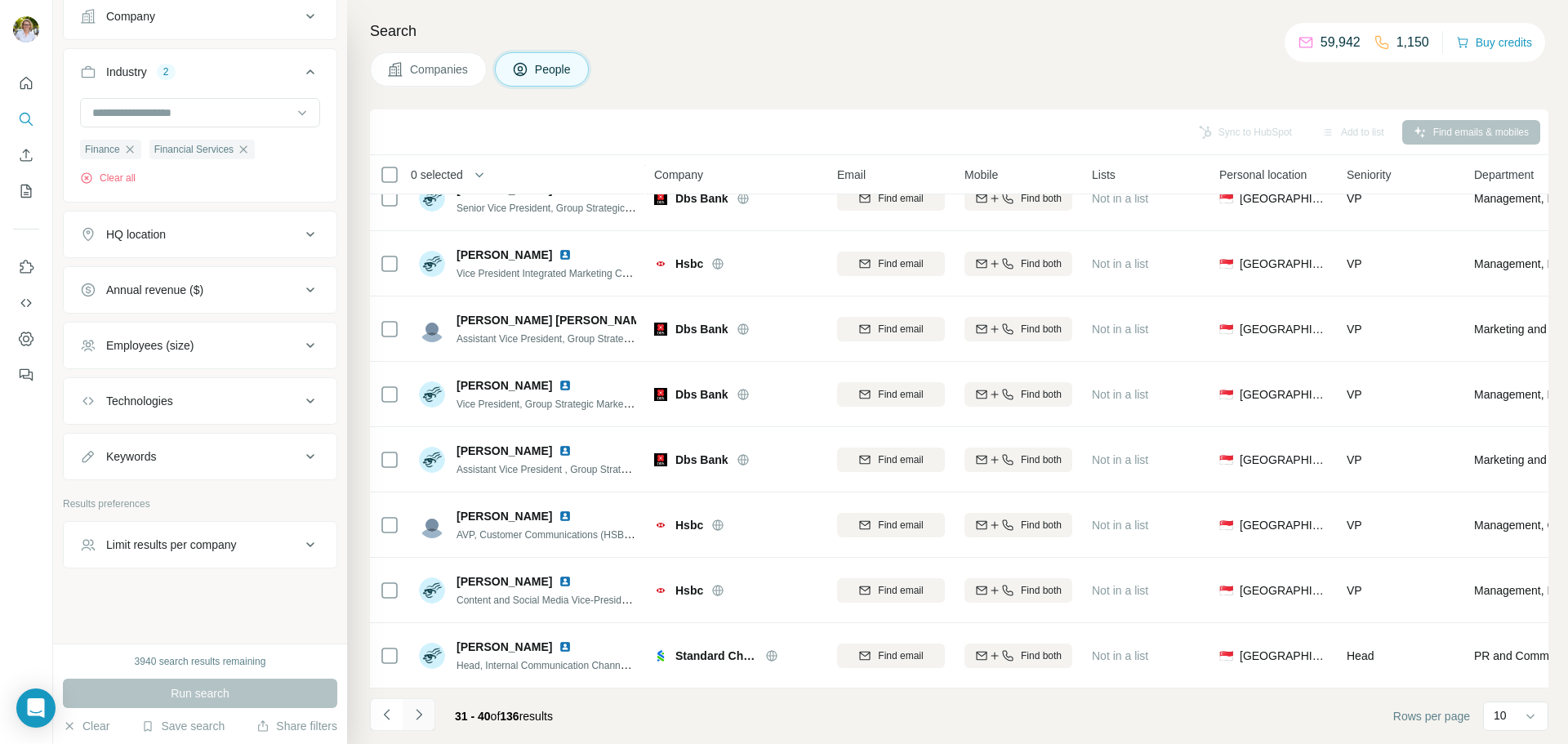
click at [421, 719] on icon "Navigate to next page" at bounding box center [419, 715] width 17 height 17
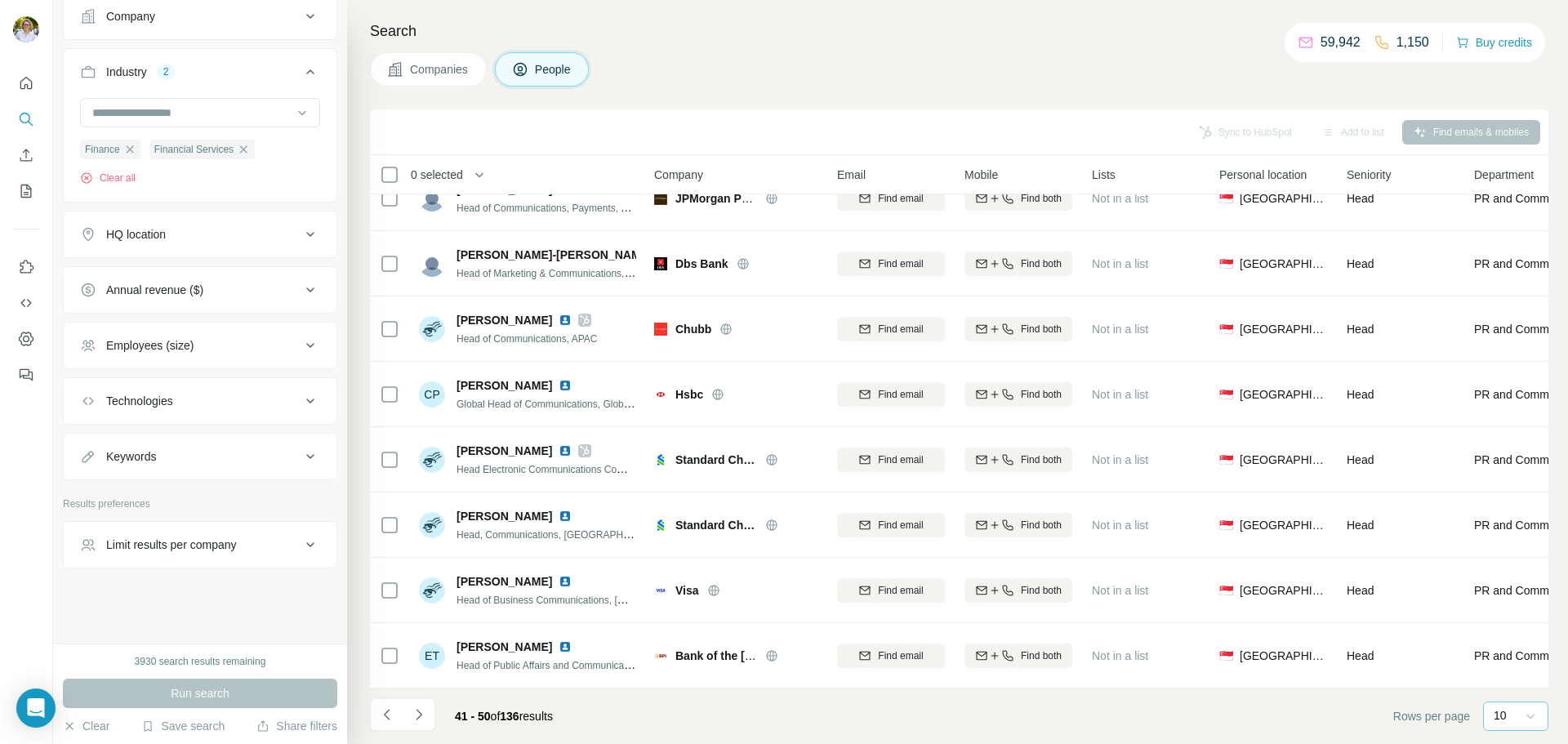
click at [1534, 716] on icon at bounding box center [1530, 716] width 8 height 5
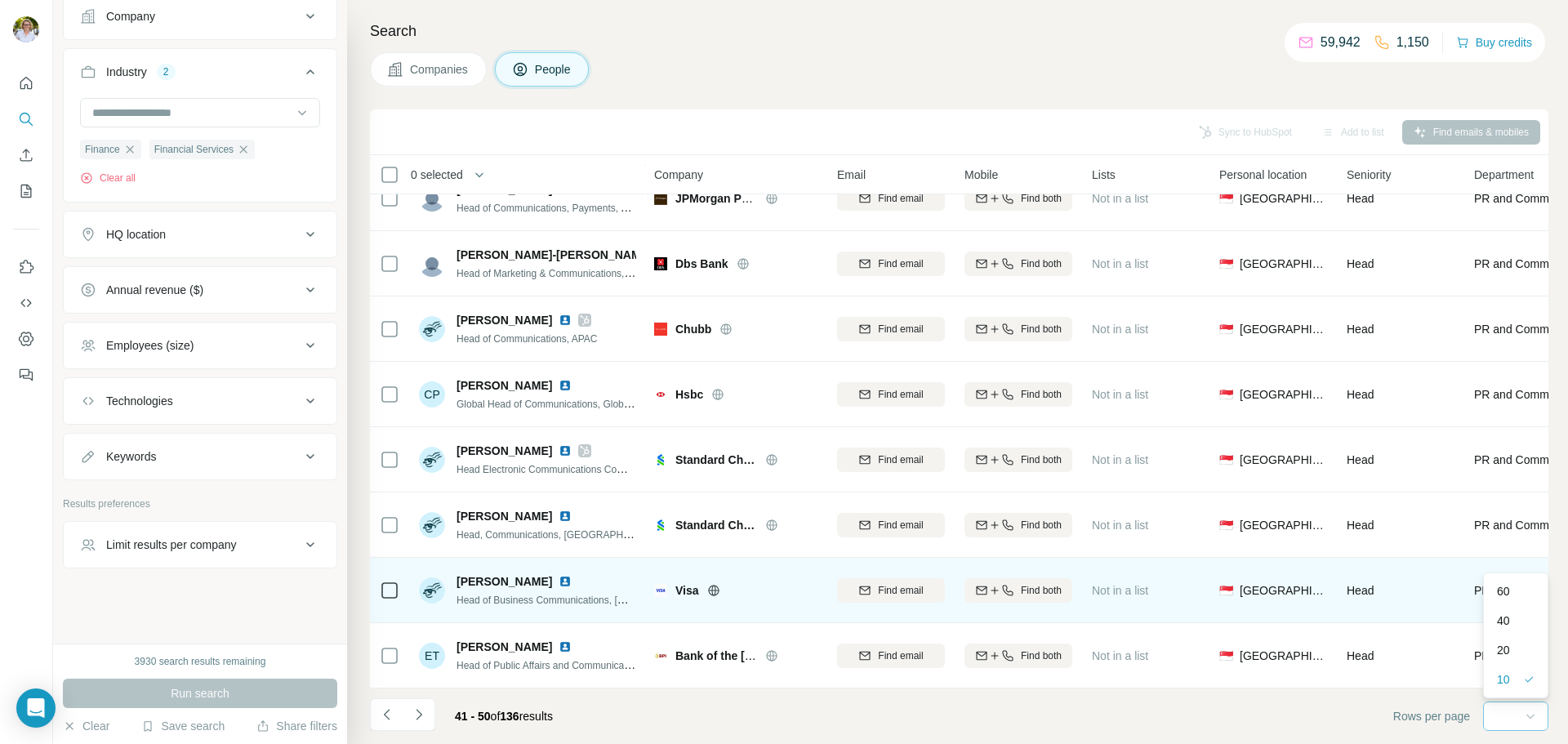
click at [1520, 592] on div "60" at bounding box center [1516, 592] width 38 height 17
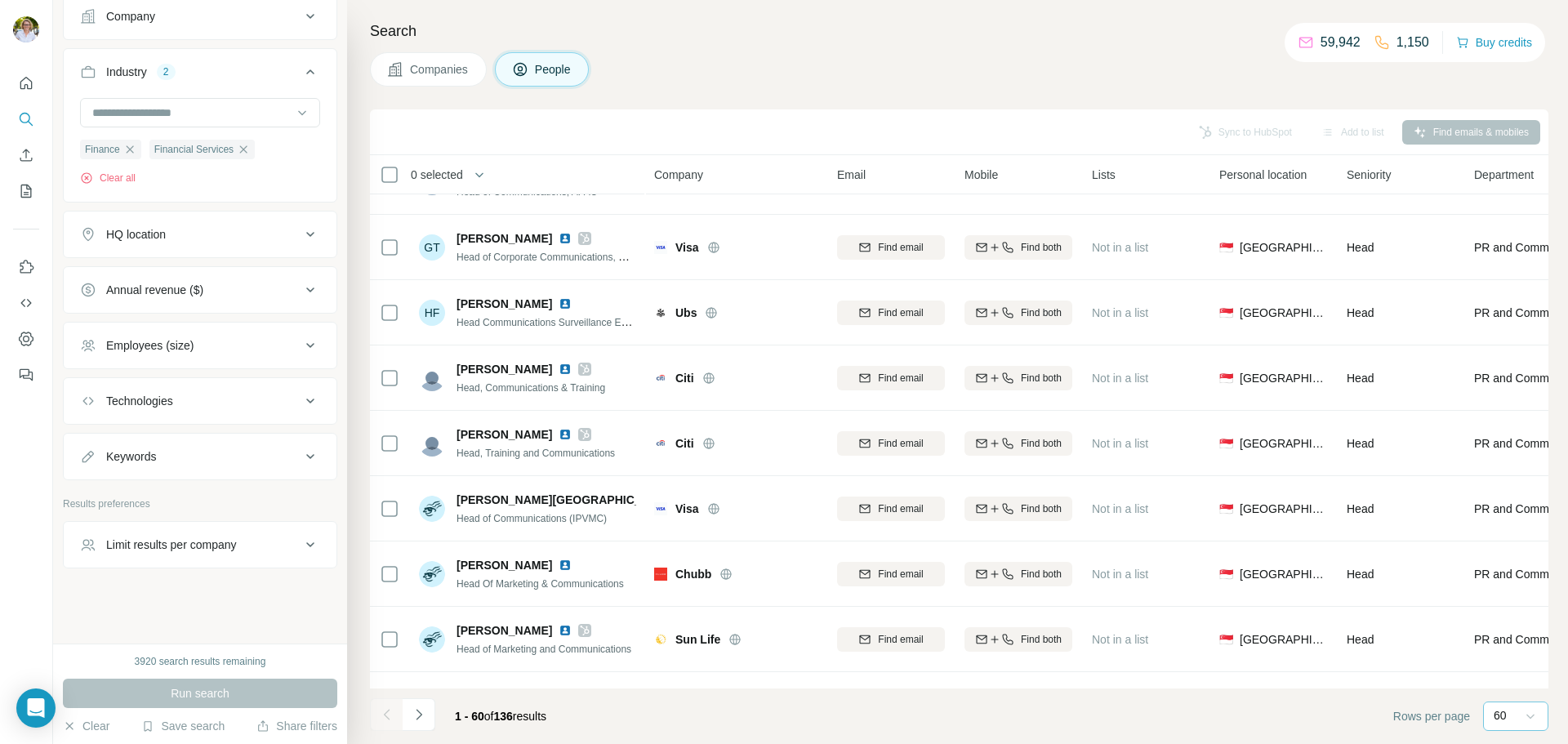
scroll to position [3434, 0]
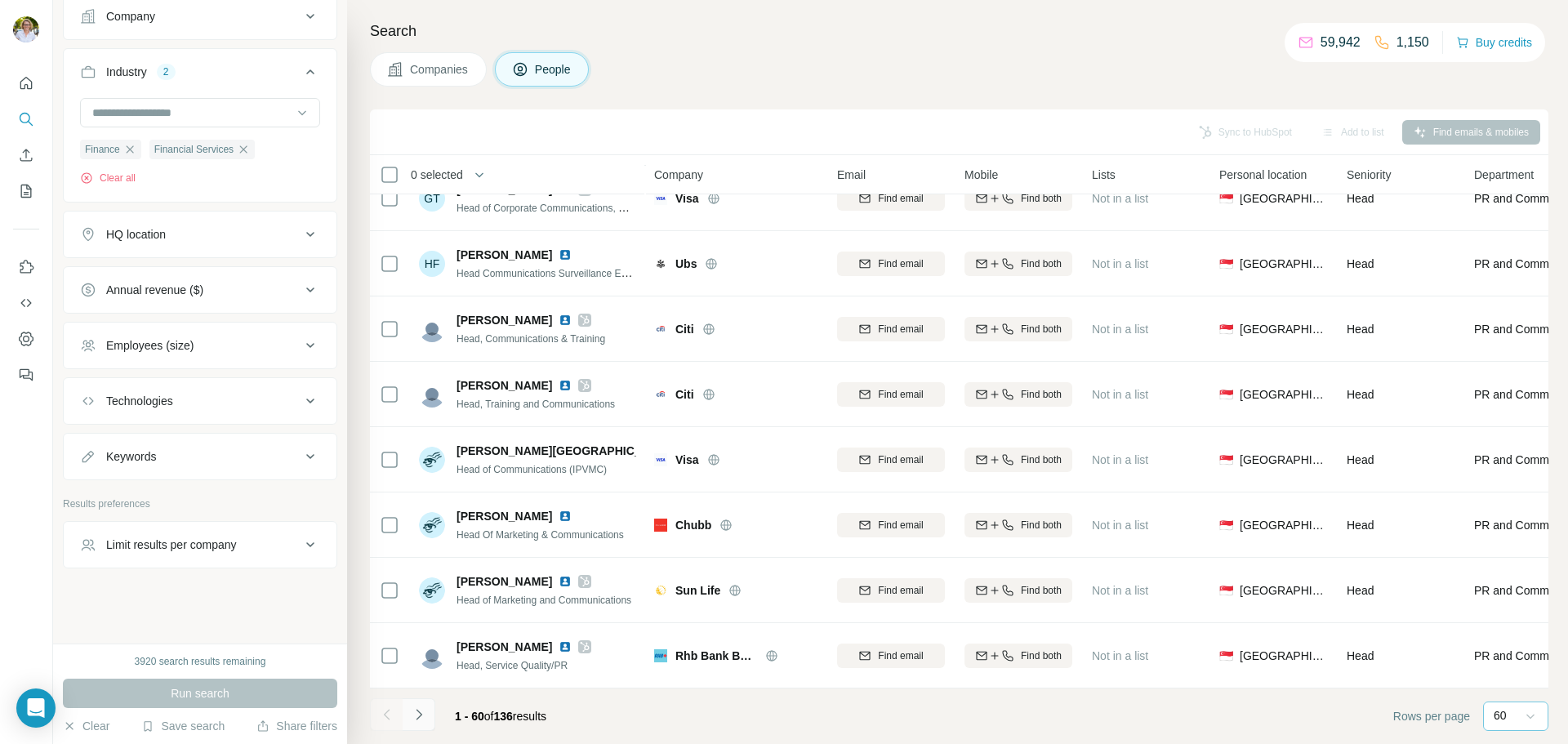
click at [426, 714] on icon "Navigate to next page" at bounding box center [419, 715] width 17 height 17
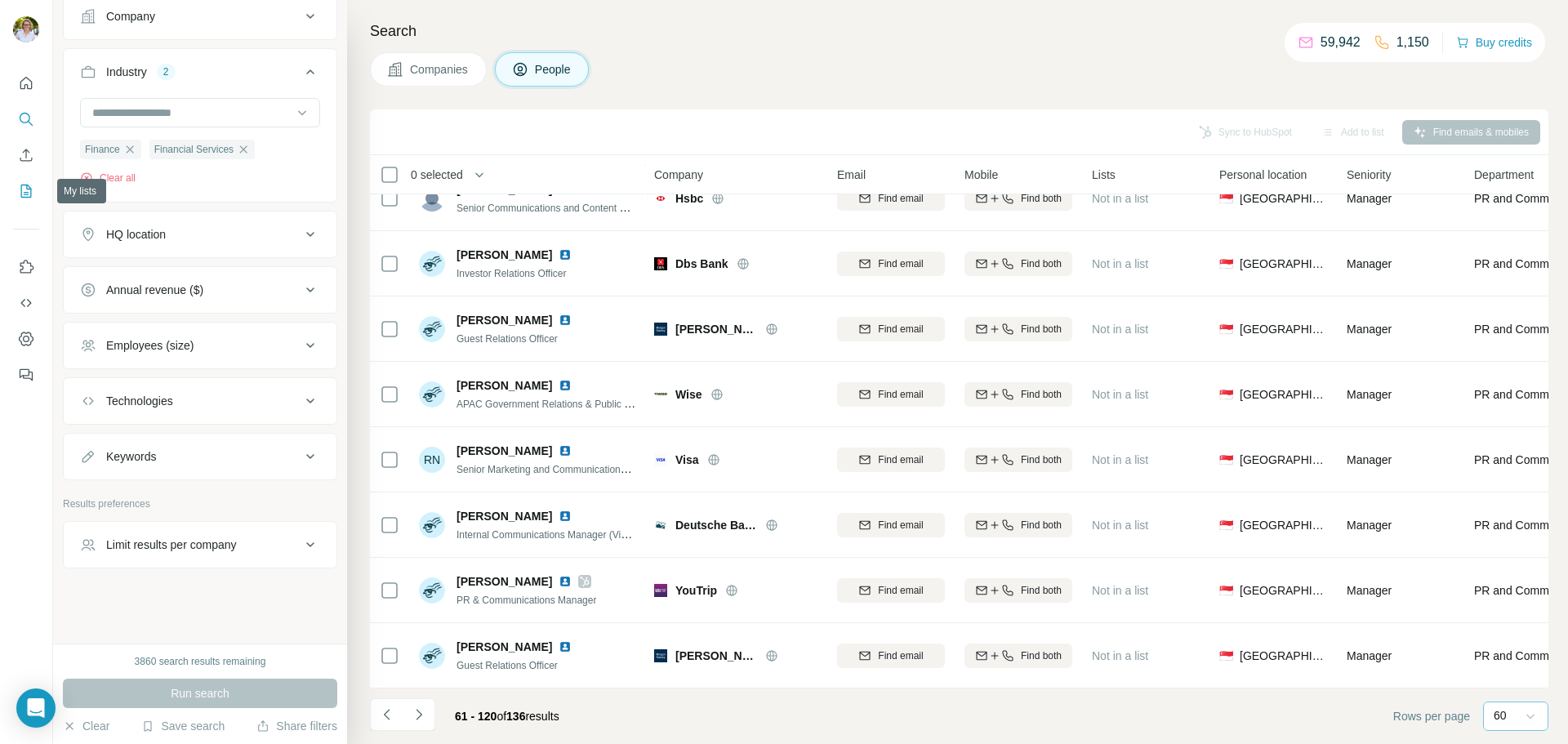
click at [27, 193] on icon "My lists" at bounding box center [28, 190] width 8 height 11
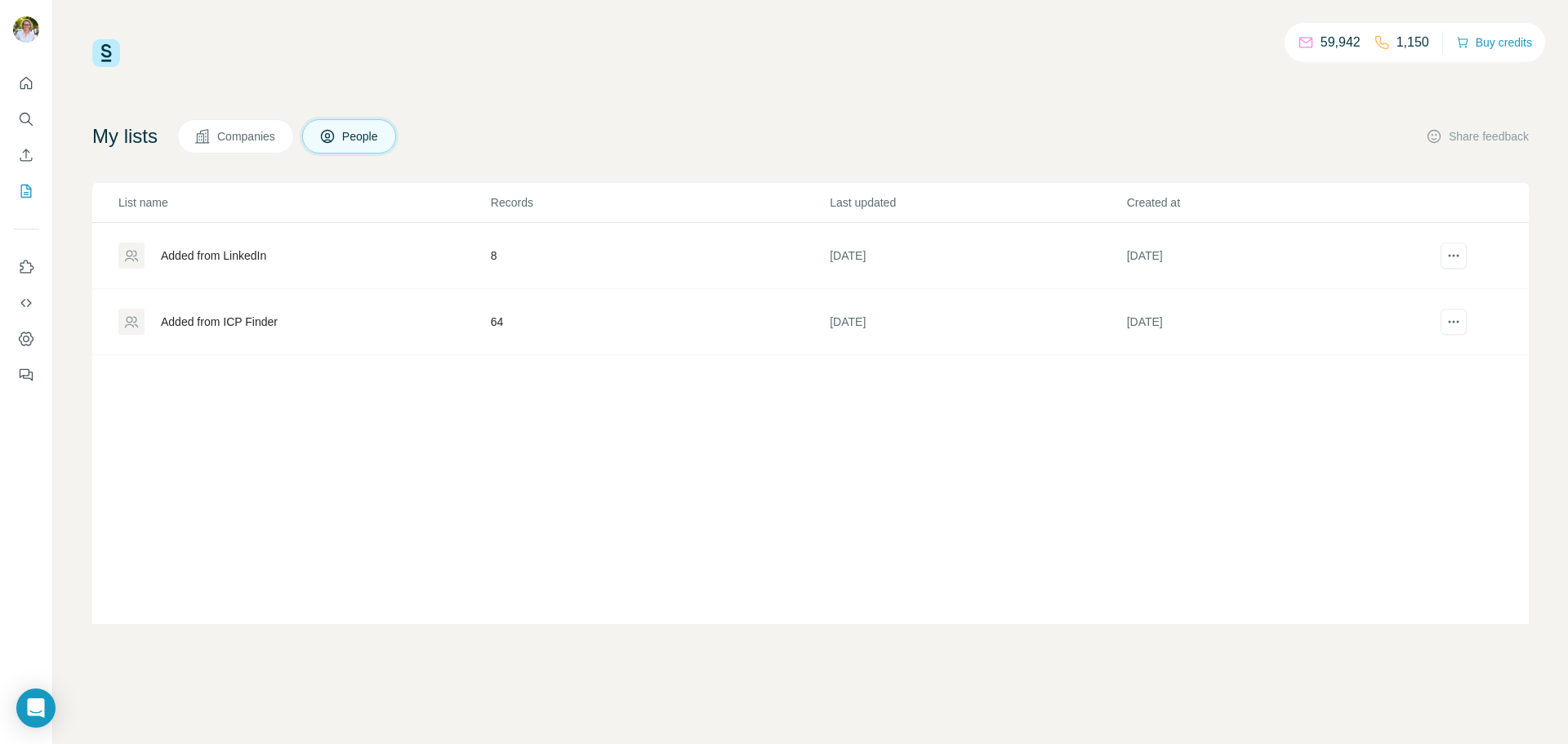
click at [220, 255] on div "Added from LinkedIn" at bounding box center [213, 255] width 106 height 17
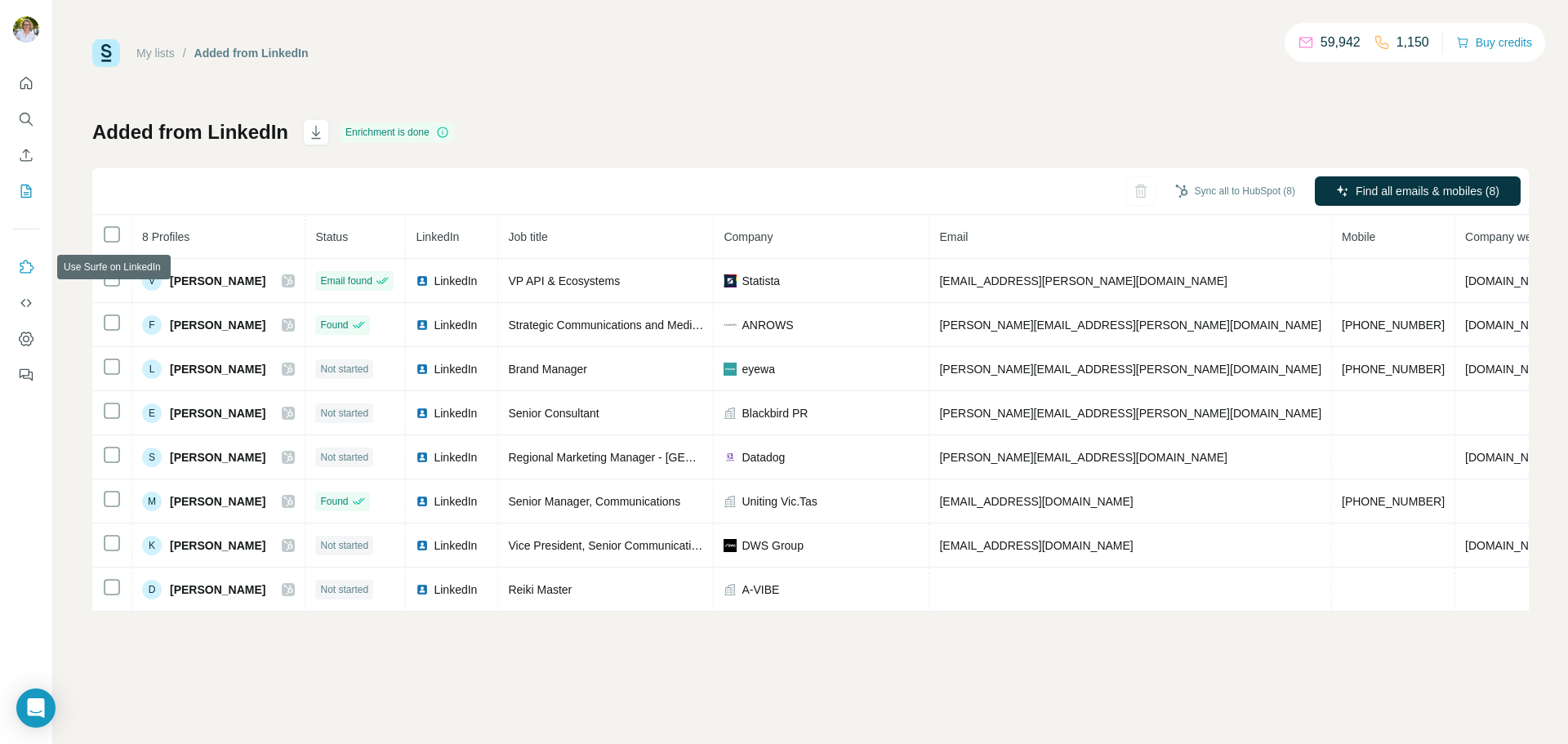
click at [26, 267] on icon "Use Surfe on LinkedIn" at bounding box center [27, 267] width 17 height 17
click at [27, 302] on icon "Use Surfe API" at bounding box center [27, 303] width 17 height 17
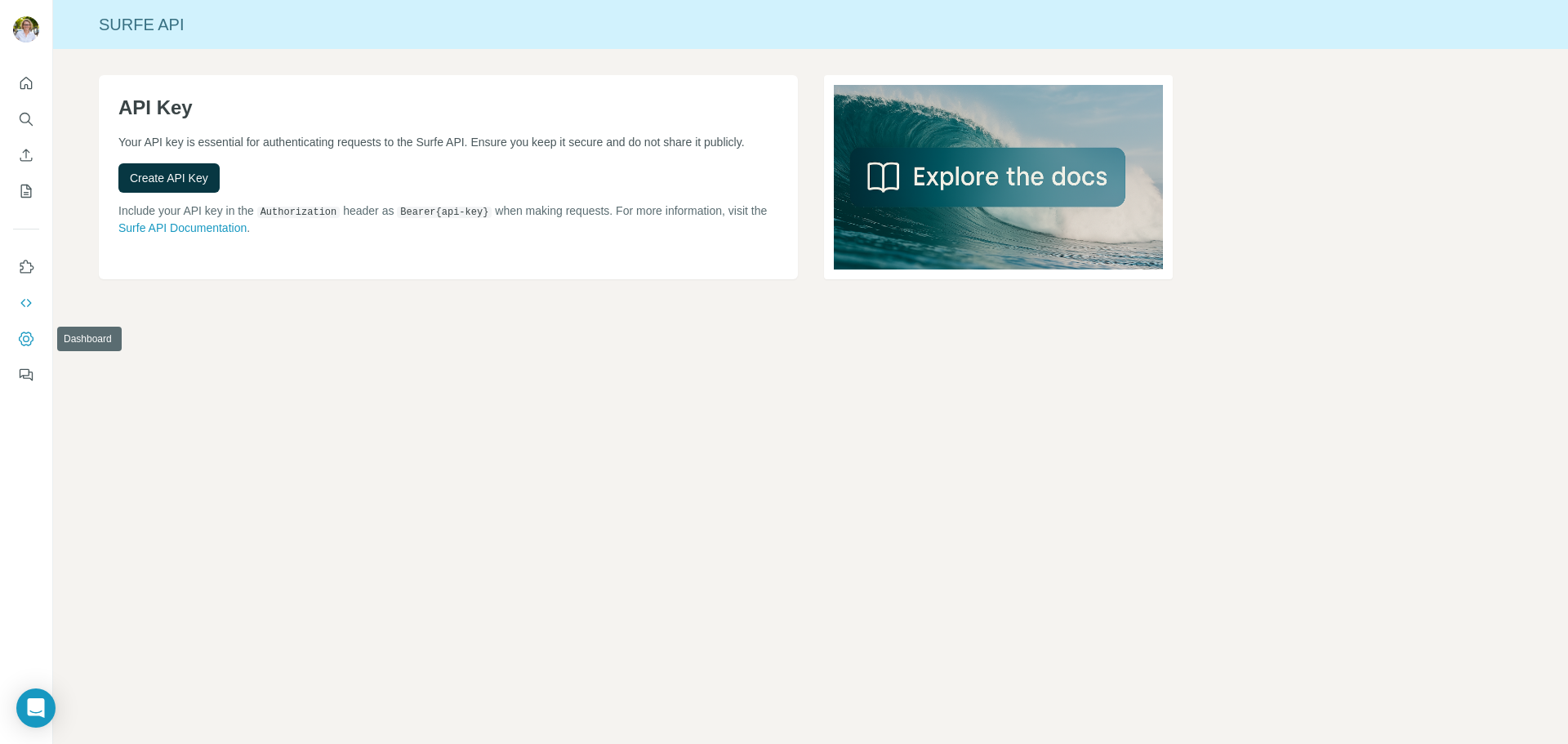
click at [26, 339] on icon "Dashboard" at bounding box center [27, 339] width 17 height 17
click at [27, 77] on icon "Quick start" at bounding box center [26, 83] width 12 height 12
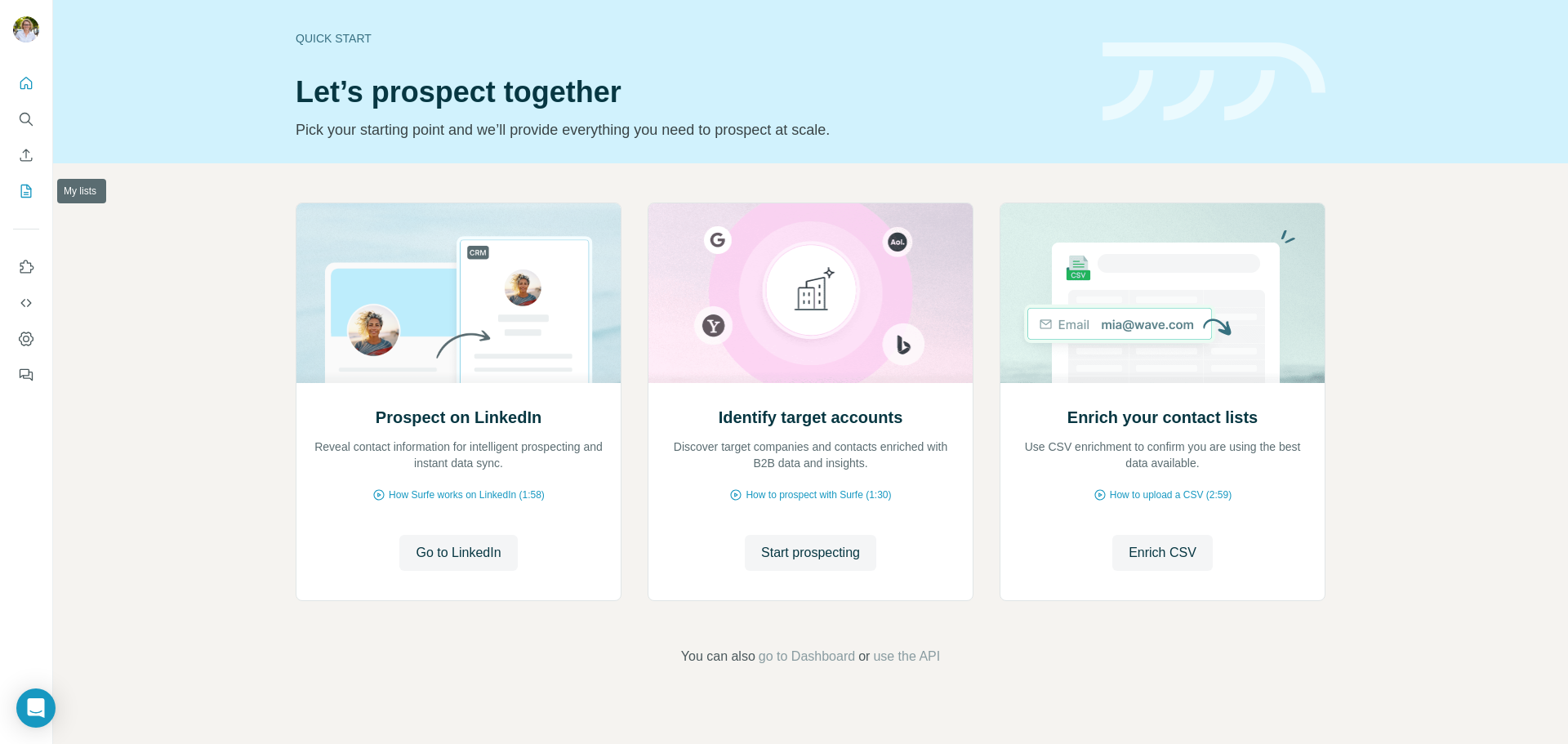
click at [26, 188] on icon "My lists" at bounding box center [27, 191] width 17 height 17
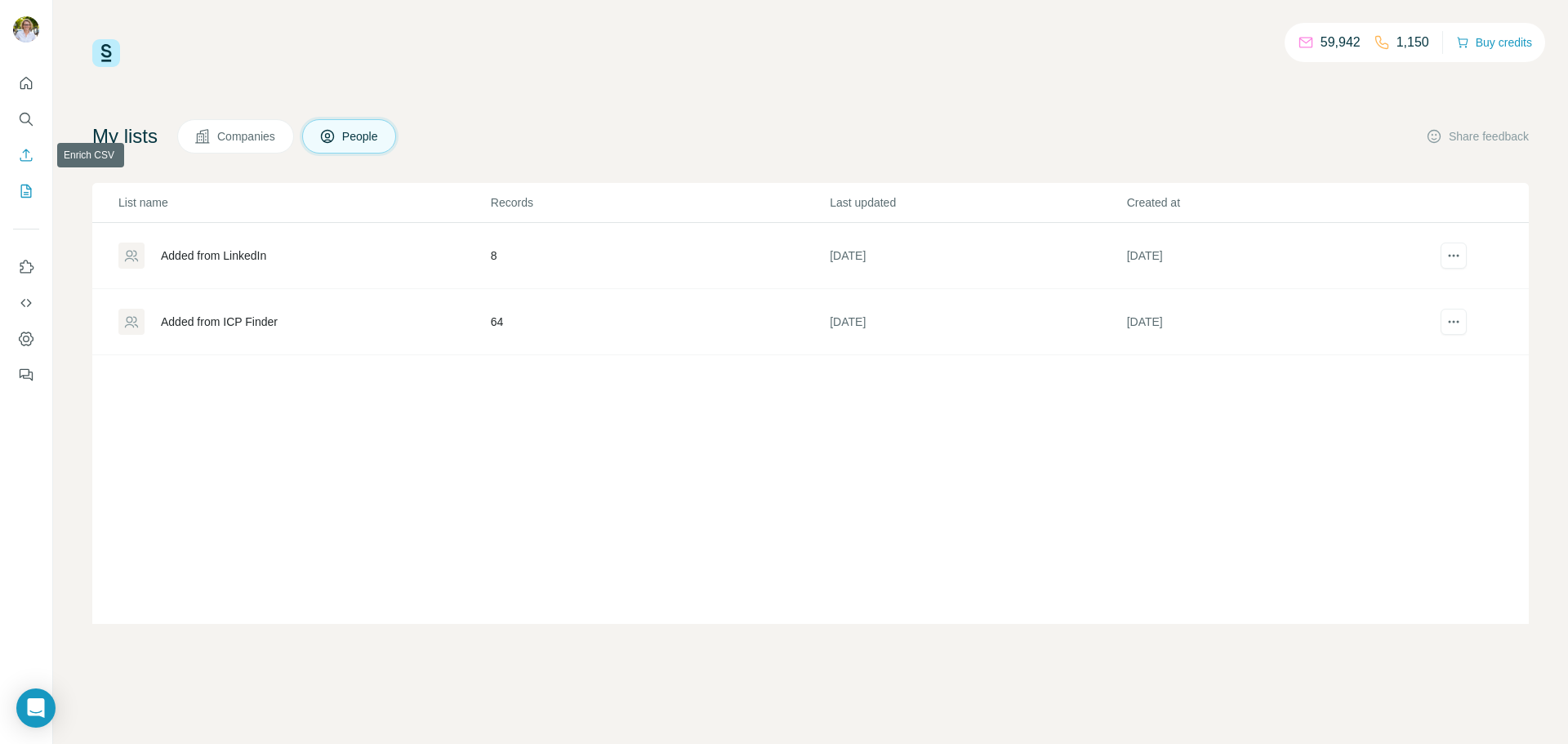
click at [25, 154] on icon "Enrich CSV" at bounding box center [27, 155] width 17 height 17
